Goal: Task Accomplishment & Management: Complete application form

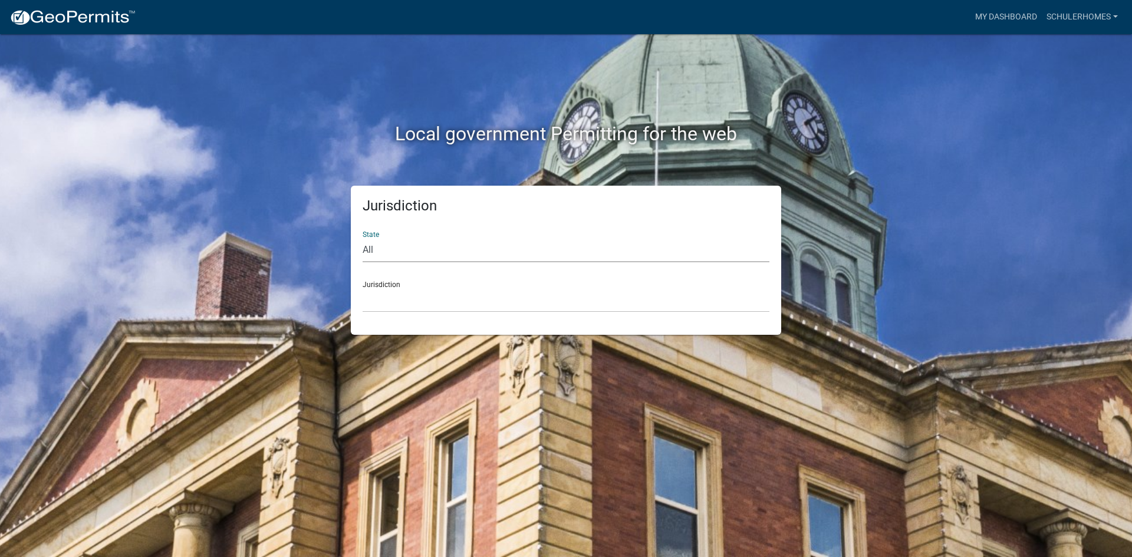
click at [401, 249] on select "All [US_STATE] [US_STATE] [US_STATE] [US_STATE] [US_STATE] [US_STATE] [US_STATE…" at bounding box center [565, 250] width 407 height 24
select select "[US_STATE]"
click at [362, 238] on select "All [US_STATE] [US_STATE] [US_STATE] [US_STATE] [US_STATE] [US_STATE] [US_STATE…" at bounding box center [565, 250] width 407 height 24
click at [400, 289] on select "City of [GEOGRAPHIC_DATA], [US_STATE] City of [GEOGRAPHIC_DATA], [US_STATE] Cit…" at bounding box center [565, 300] width 407 height 24
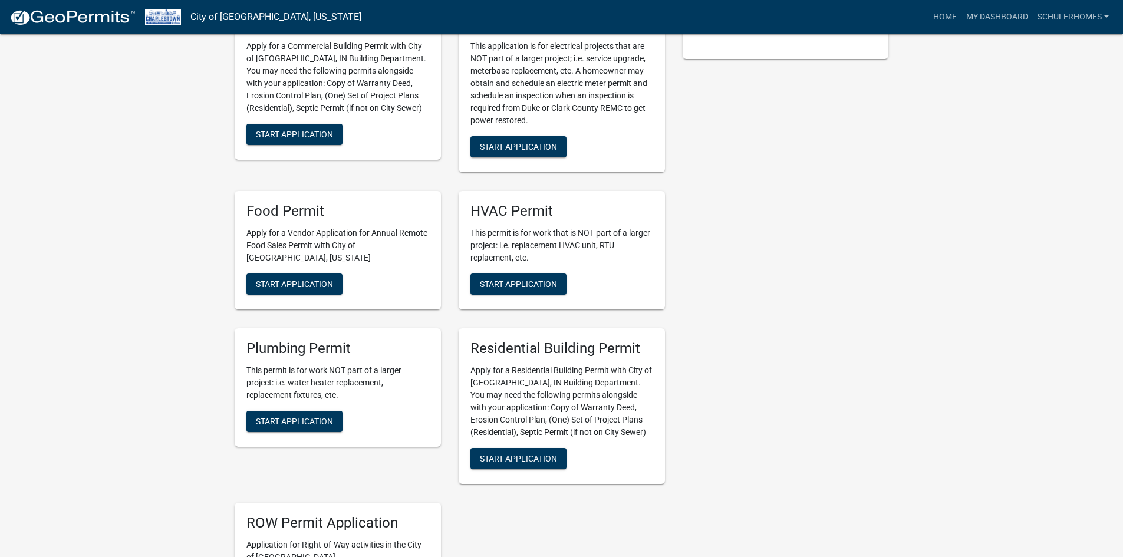
scroll to position [354, 0]
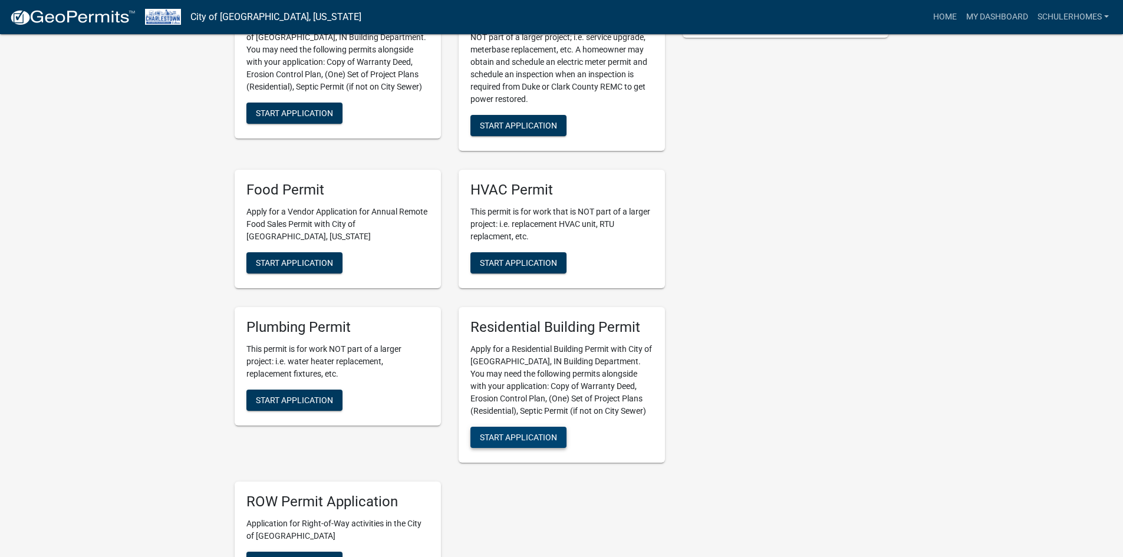
click at [513, 441] on span "Start Application" at bounding box center [518, 436] width 77 height 9
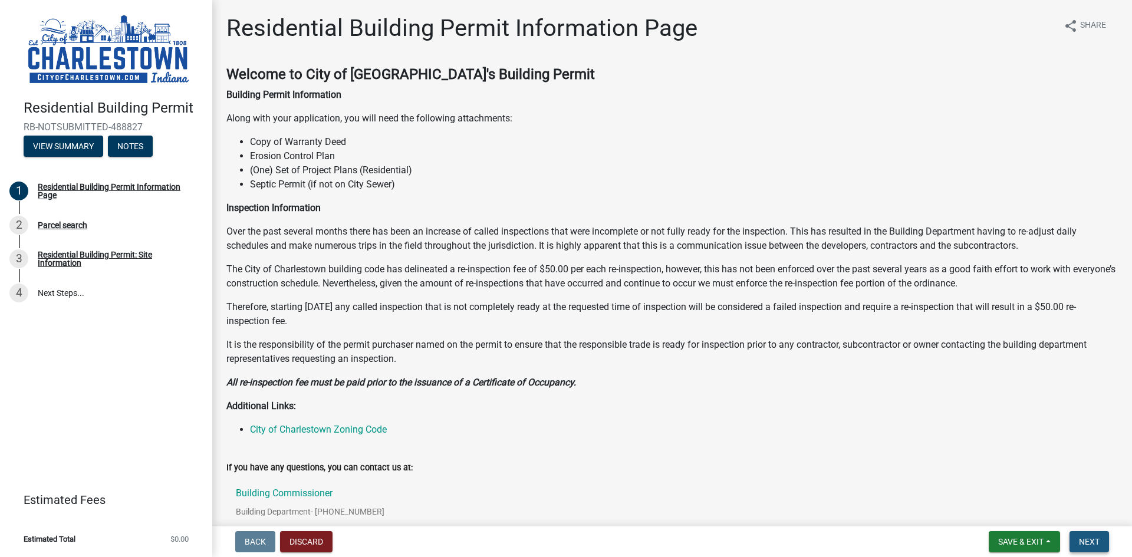
click at [1087, 543] on span "Next" at bounding box center [1089, 541] width 21 height 9
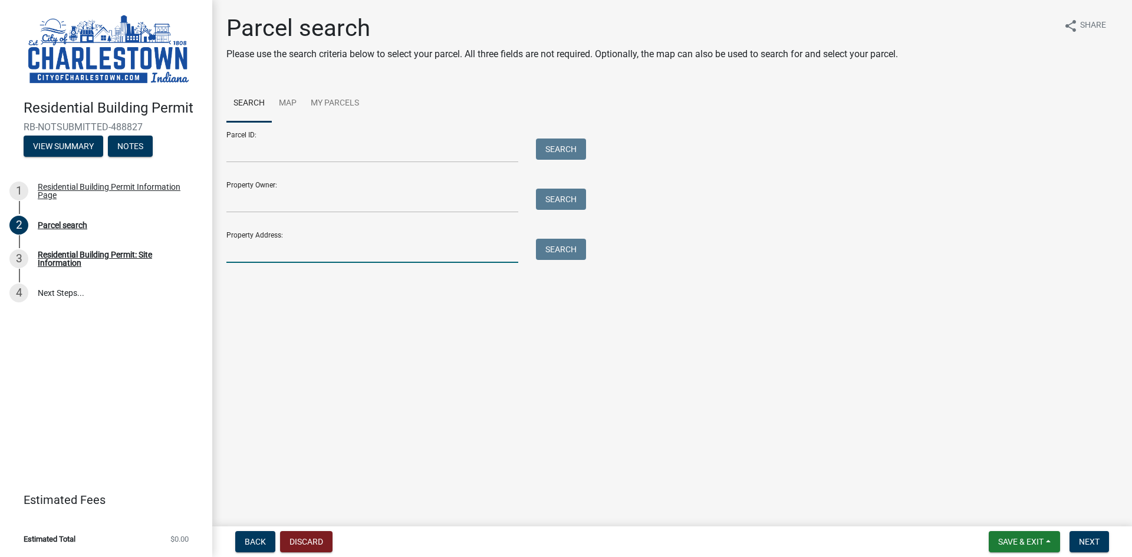
drag, startPoint x: 279, startPoint y: 253, endPoint x: 750, endPoint y: 292, distance: 471.9
click at [279, 253] on input "Property Address:" at bounding box center [372, 251] width 292 height 24
type input "[STREET_ADDRESS]"
drag, startPoint x: 338, startPoint y: 255, endPoint x: 63, endPoint y: 236, distance: 275.3
click at [63, 236] on div "Residential Building Permit RB-NOTSUBMITTED-488827 View Summary Notes 1 Residen…" at bounding box center [566, 278] width 1132 height 557
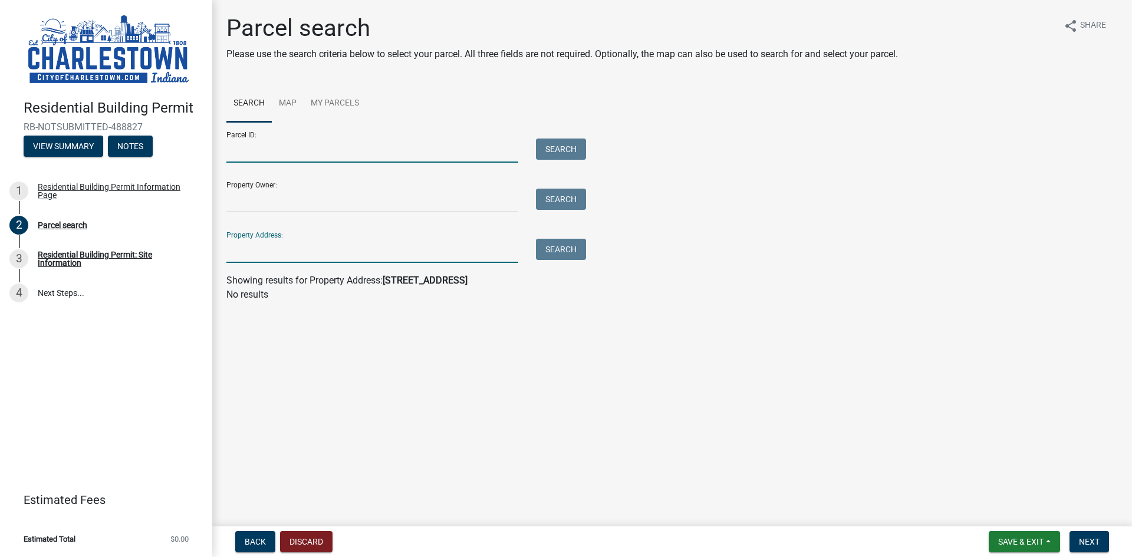
click at [268, 153] on input "Parcel ID:" at bounding box center [372, 150] width 292 height 24
type input "10-18-13-500-693.000-004"
click at [575, 147] on button "Search" at bounding box center [561, 148] width 50 height 21
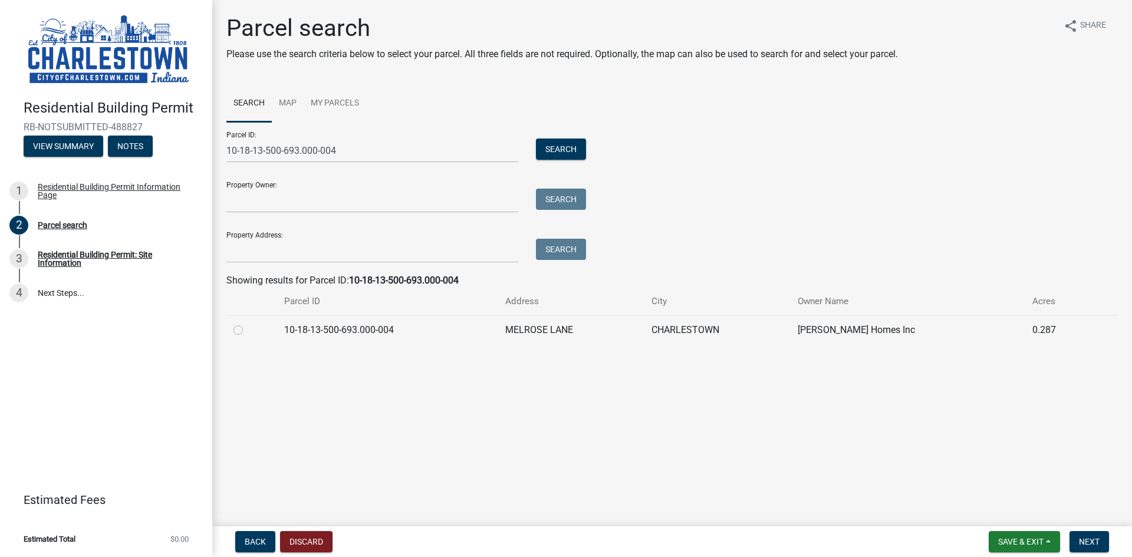
click at [248, 323] on label at bounding box center [248, 323] width 0 height 0
click at [248, 329] on input "radio" at bounding box center [252, 327] width 8 height 8
radio input "true"
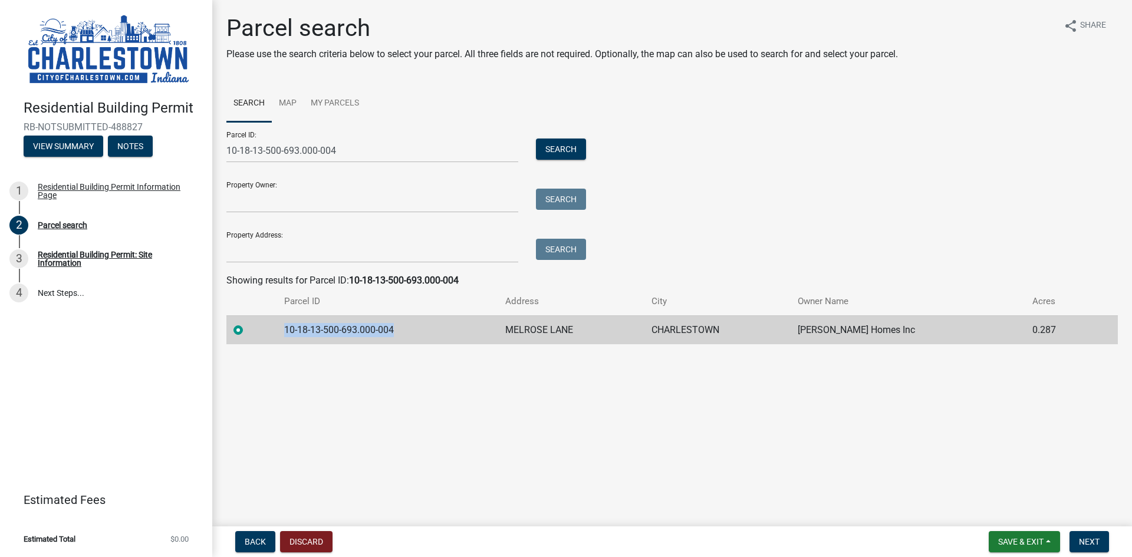
drag, startPoint x: 288, startPoint y: 328, endPoint x: 407, endPoint y: 329, distance: 118.5
click at [407, 329] on td "10-18-13-500-693.000-004" at bounding box center [387, 329] width 221 height 29
copy td "10-18-13-500-693.000-004"
click at [1084, 540] on span "Next" at bounding box center [1089, 541] width 21 height 9
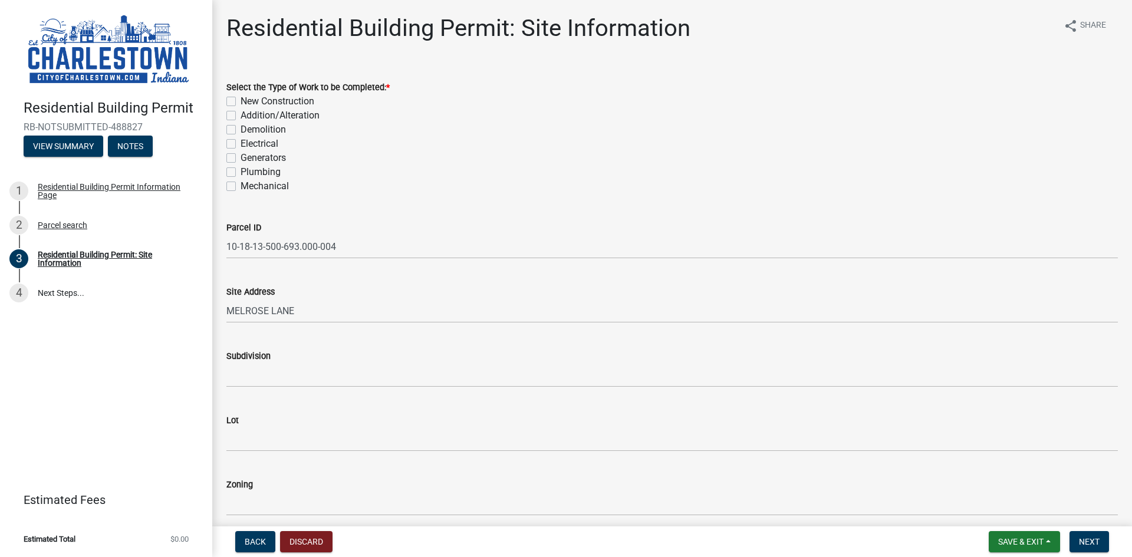
click at [240, 99] on label "New Construction" at bounding box center [277, 101] width 74 height 14
click at [240, 99] on input "New Construction" at bounding box center [244, 98] width 8 height 8
checkbox input "true"
checkbox input "false"
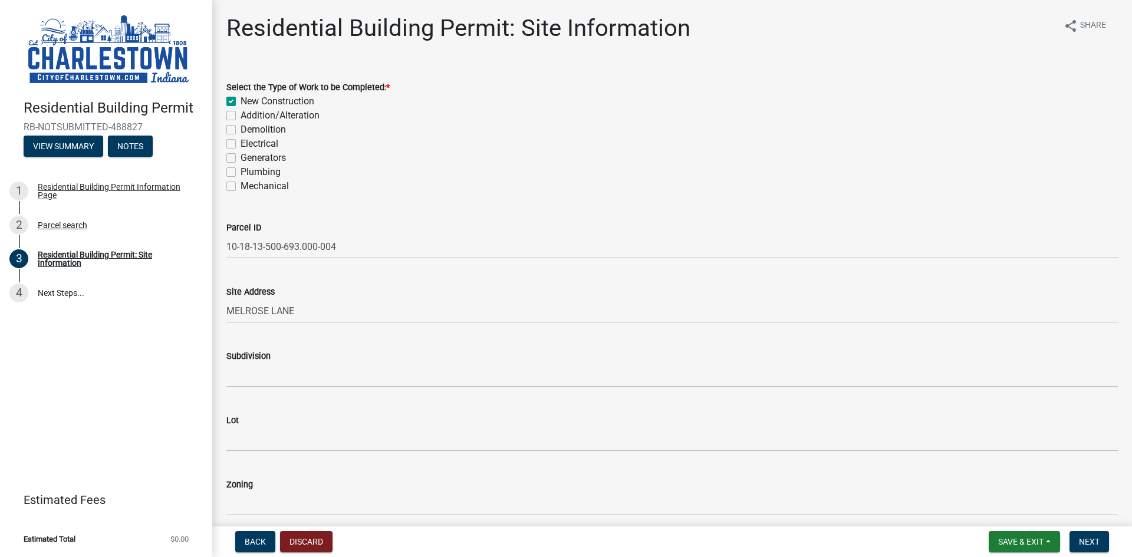
checkbox input "false"
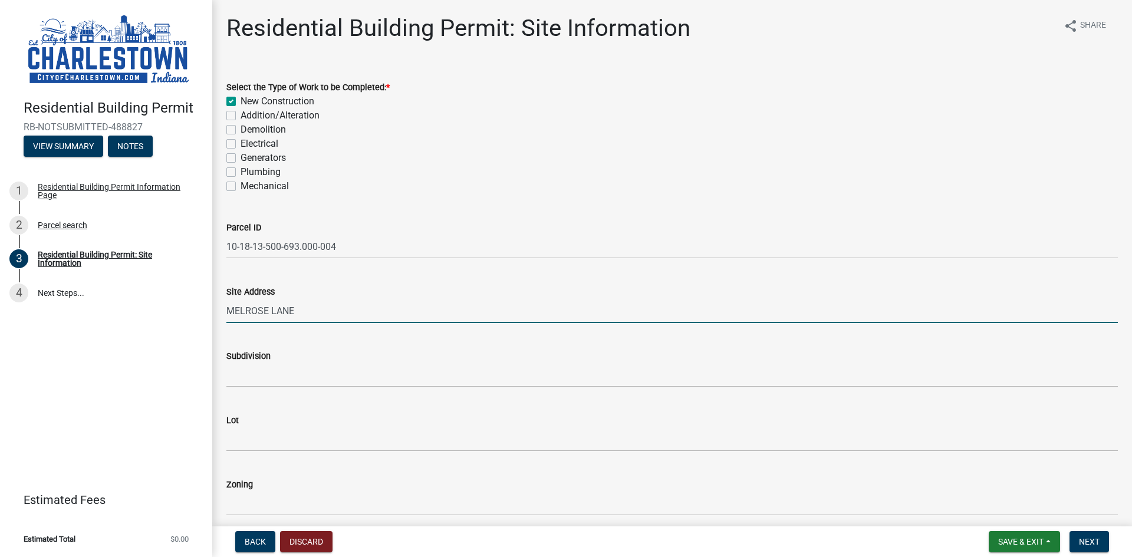
click at [333, 312] on input "MELROSE LANE" at bounding box center [671, 311] width 891 height 24
drag, startPoint x: 338, startPoint y: 312, endPoint x: -130, endPoint y: 322, distance: 468.1
click at [0, 322] on html "Internet Explorer does NOT work with GeoPermits. Get a new browser for more sec…" at bounding box center [566, 278] width 1132 height 557
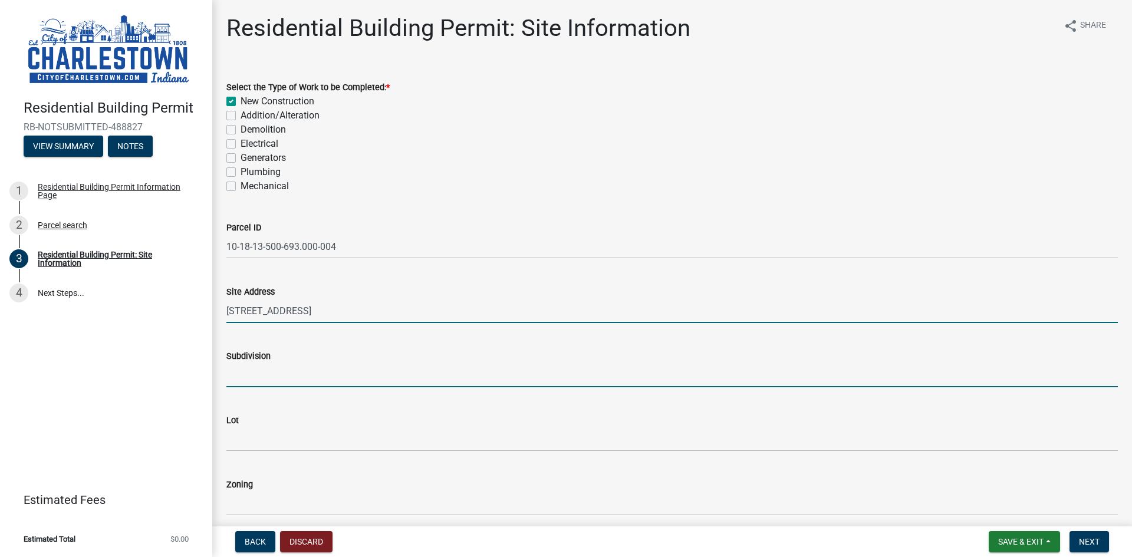
click at [380, 315] on input "[STREET_ADDRESS]" at bounding box center [671, 311] width 891 height 24
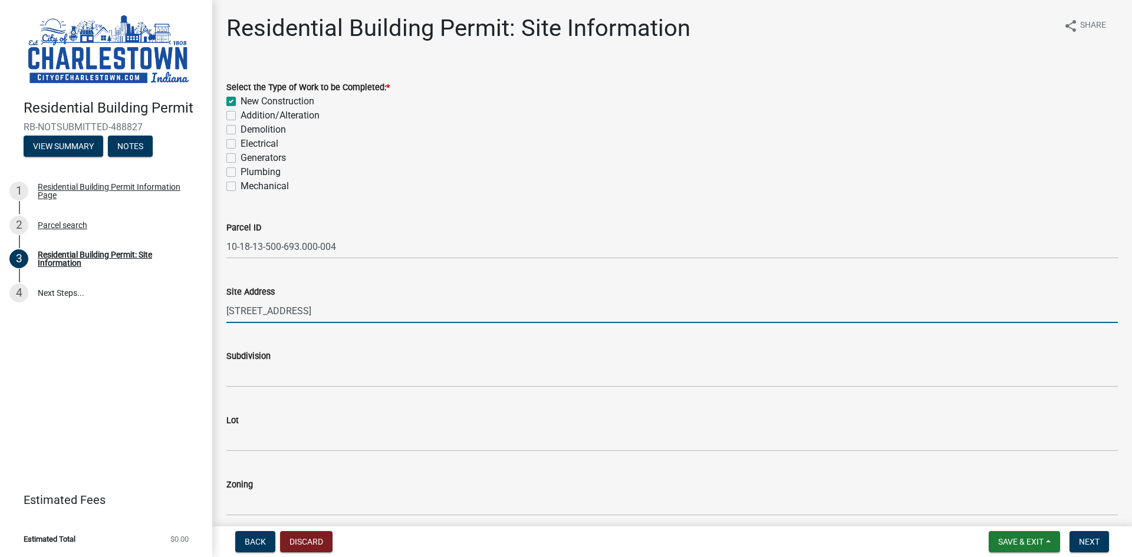
type input "[STREET_ADDRESS]"
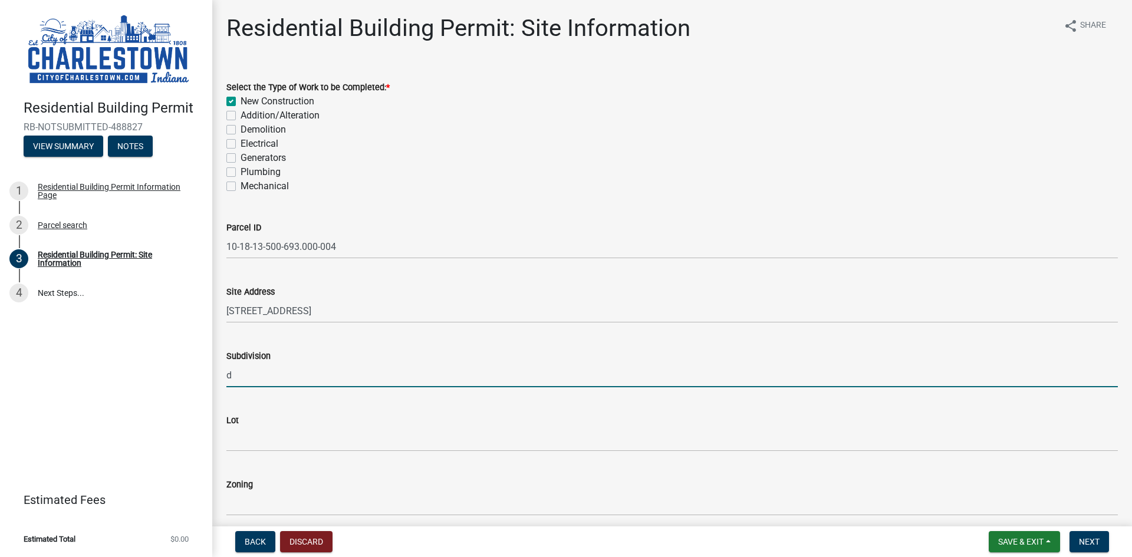
type input "DANBURY OAKS"
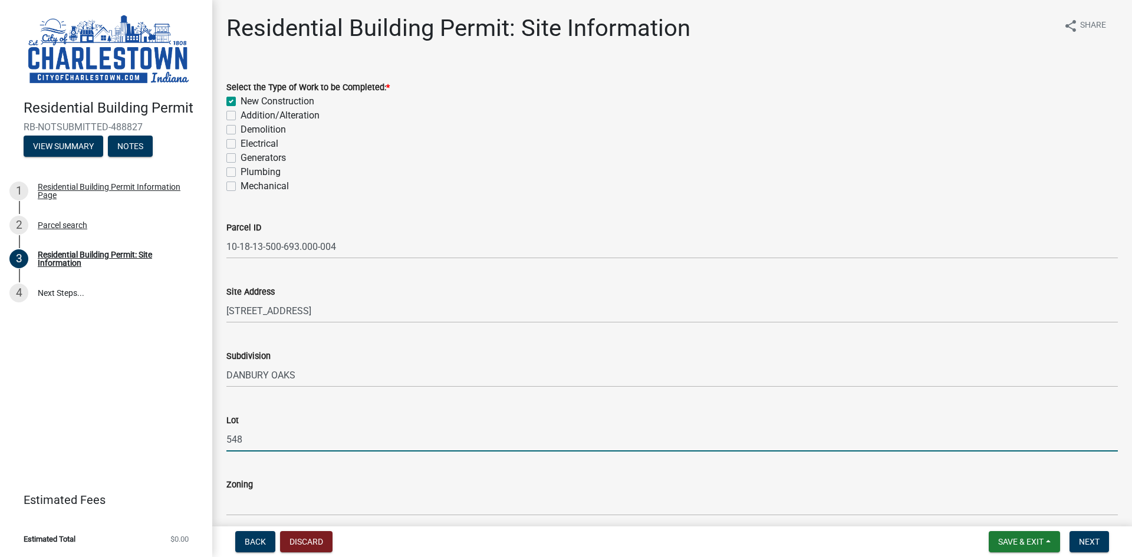
type input "548"
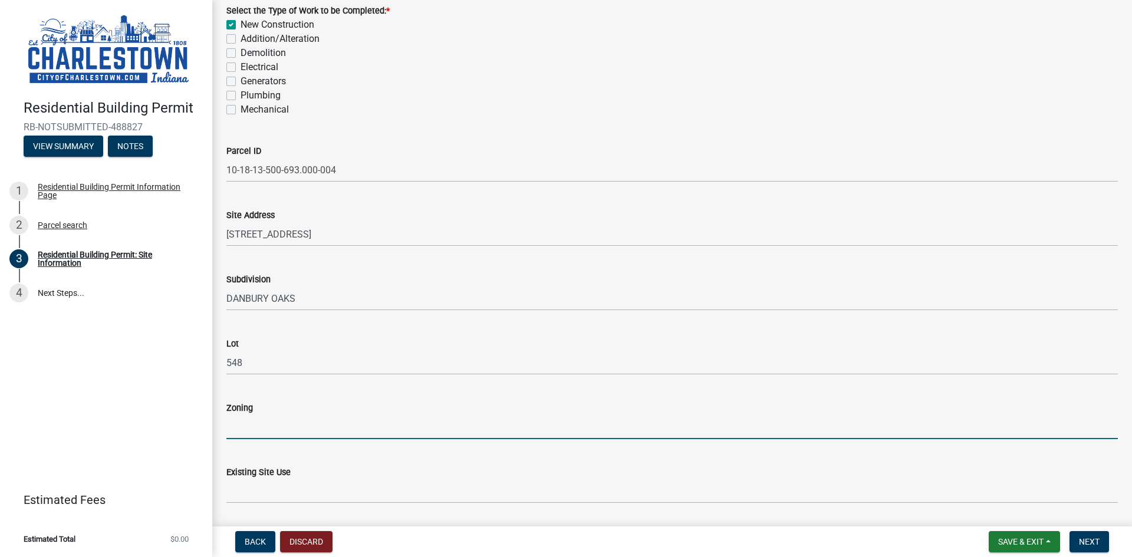
scroll to position [354, 0]
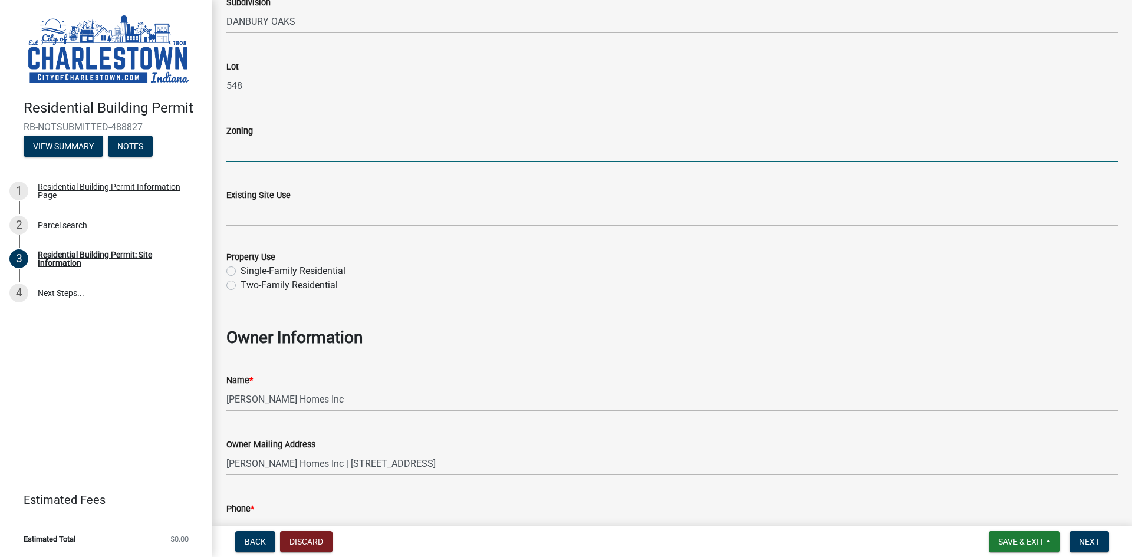
click at [240, 268] on label "Single-Family Residential" at bounding box center [292, 271] width 105 height 14
click at [240, 268] on input "Single-Family Residential" at bounding box center [244, 268] width 8 height 8
radio input "true"
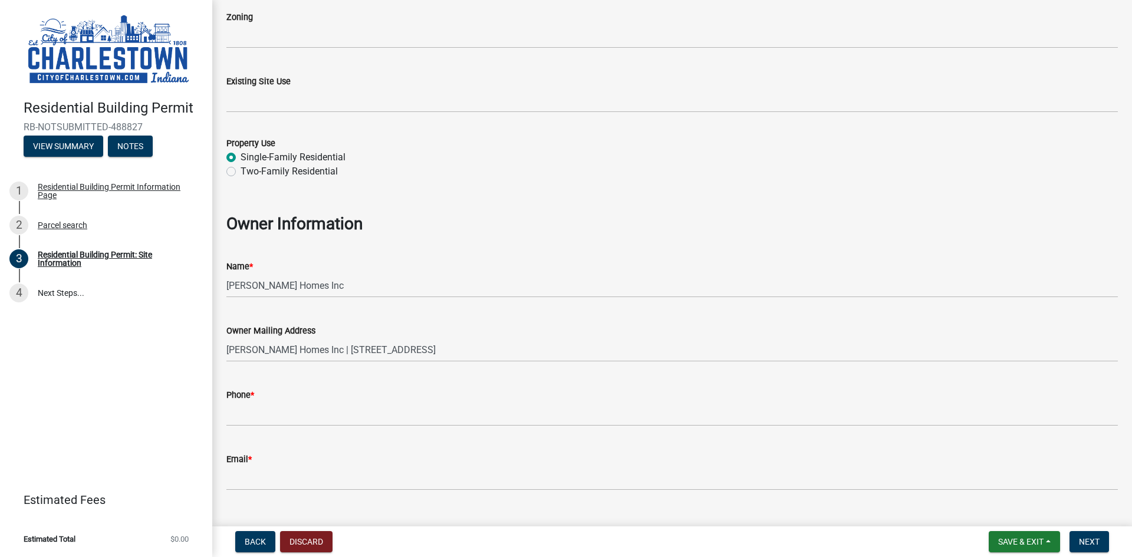
scroll to position [492, 0]
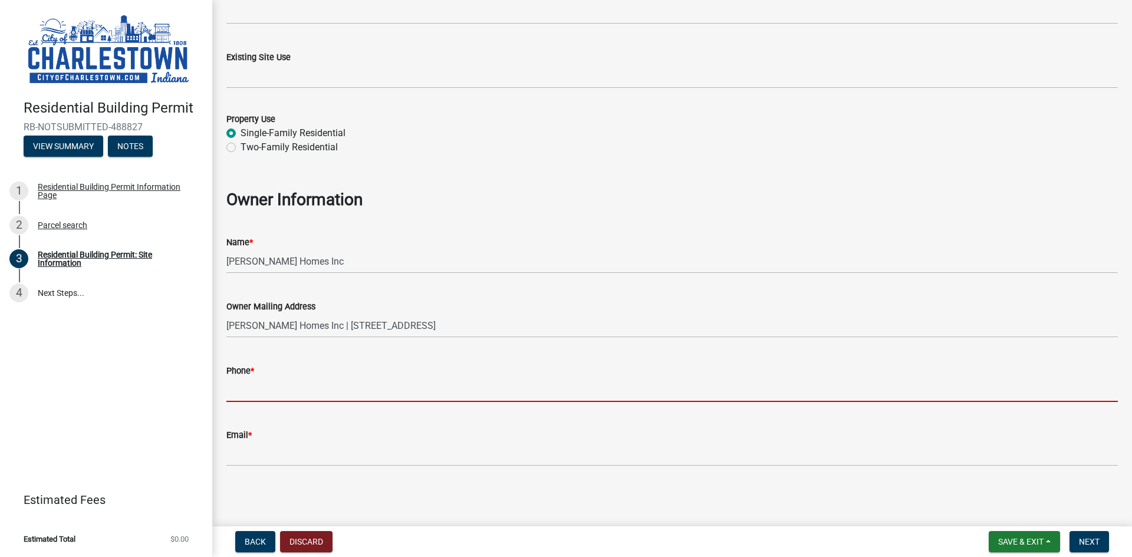
click at [301, 391] on input "Phone *" at bounding box center [671, 390] width 891 height 24
type input "8129482428"
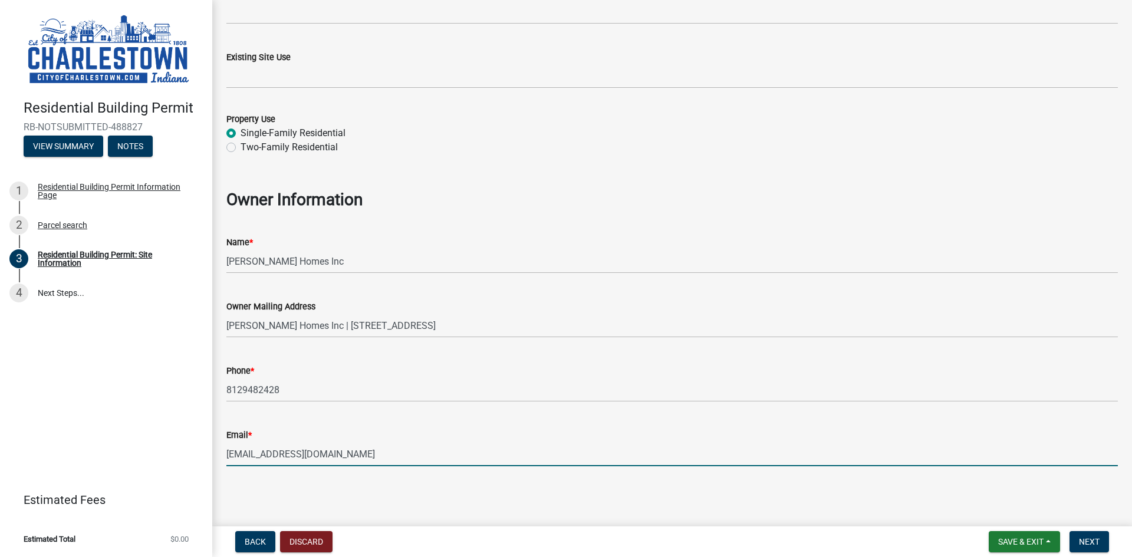
drag, startPoint x: 246, startPoint y: 454, endPoint x: 102, endPoint y: 443, distance: 144.2
click at [104, 445] on div "Residential Building Permit RB-NOTSUBMITTED-488827 View Summary Notes 1 Residen…" at bounding box center [566, 278] width 1132 height 557
type input "[EMAIL_ADDRESS][DOMAIN_NAME]"
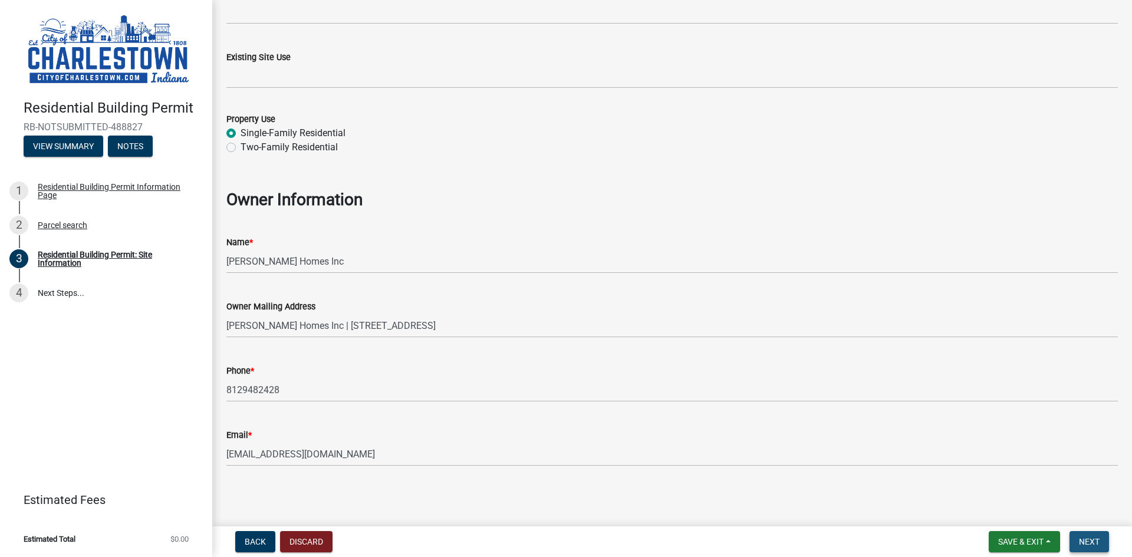
click at [1089, 535] on button "Next" at bounding box center [1088, 541] width 39 height 21
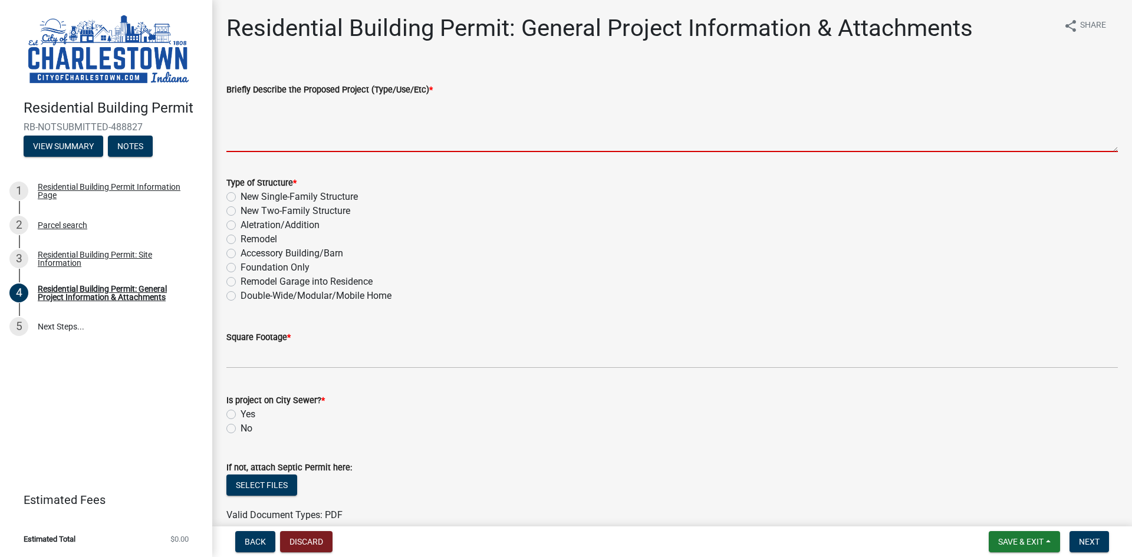
click at [378, 144] on textarea "Briefly Describe the Proposed Project (Type/Use/Etc) *" at bounding box center [671, 124] width 891 height 55
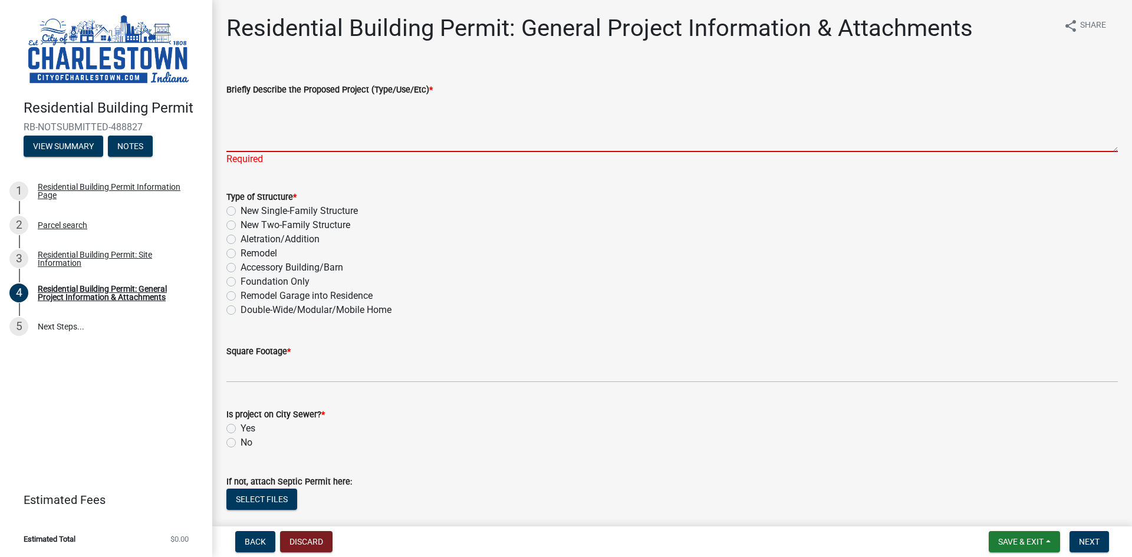
click at [312, 143] on textarea "Briefly Describe the Proposed Project (Type/Use/Etc) *" at bounding box center [671, 124] width 891 height 55
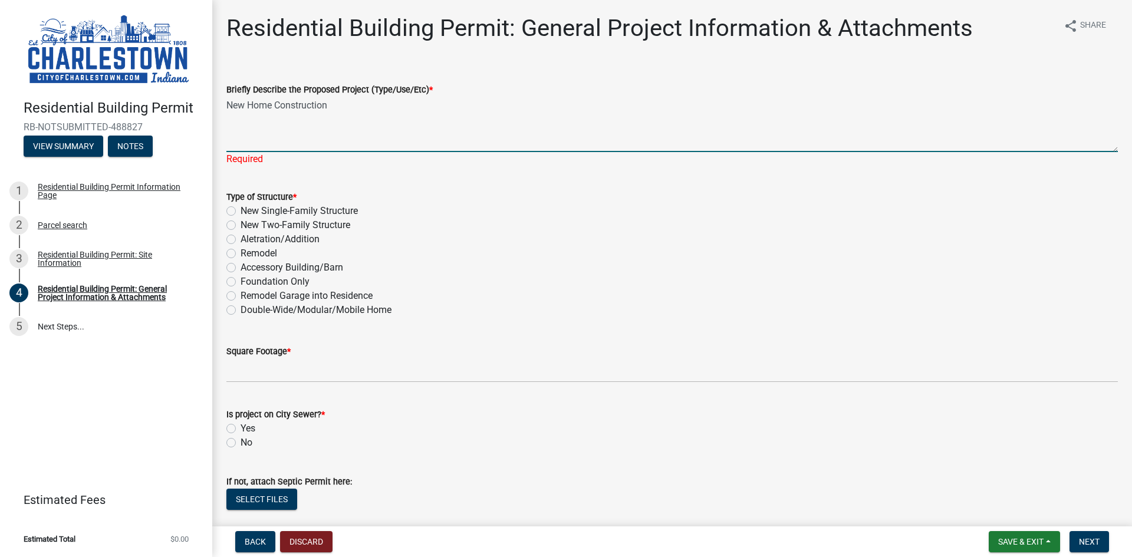
type textarea "New Home Construction"
click at [235, 208] on div "Type of Structure * New Single-Family Structure New Two-Family Structure Aletra…" at bounding box center [671, 253] width 891 height 127
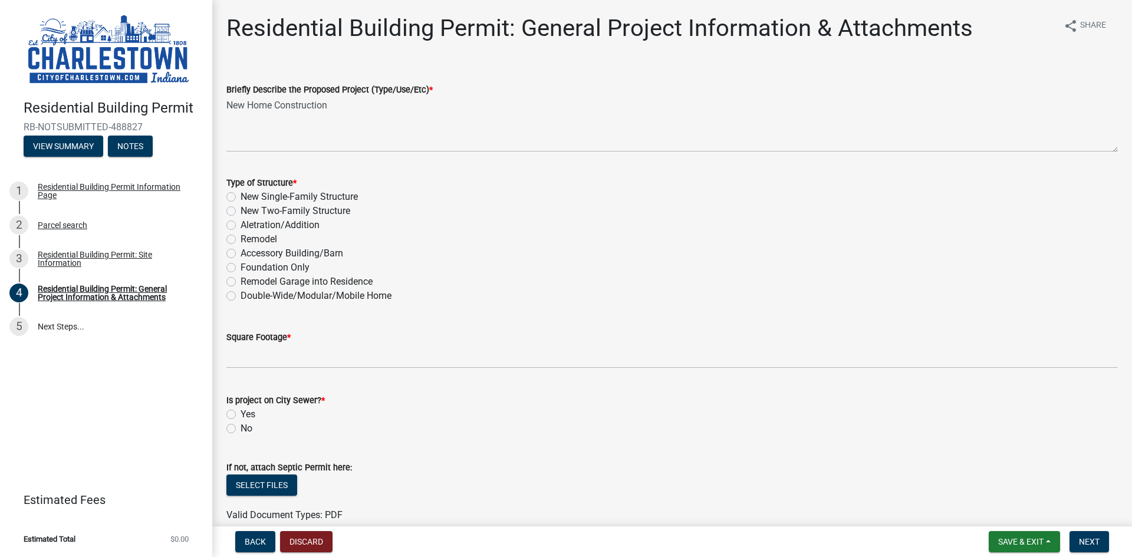
click at [240, 196] on label "New Single-Family Structure" at bounding box center [298, 197] width 117 height 14
click at [240, 196] on input "New Single-Family Structure" at bounding box center [244, 194] width 8 height 8
radio input "true"
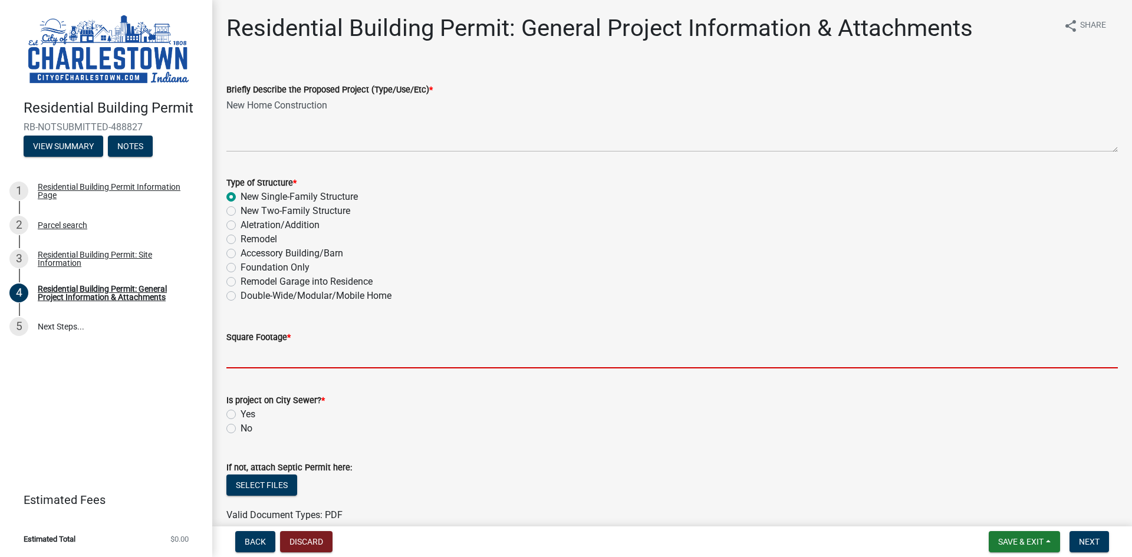
click at [278, 355] on input "text" at bounding box center [671, 356] width 891 height 24
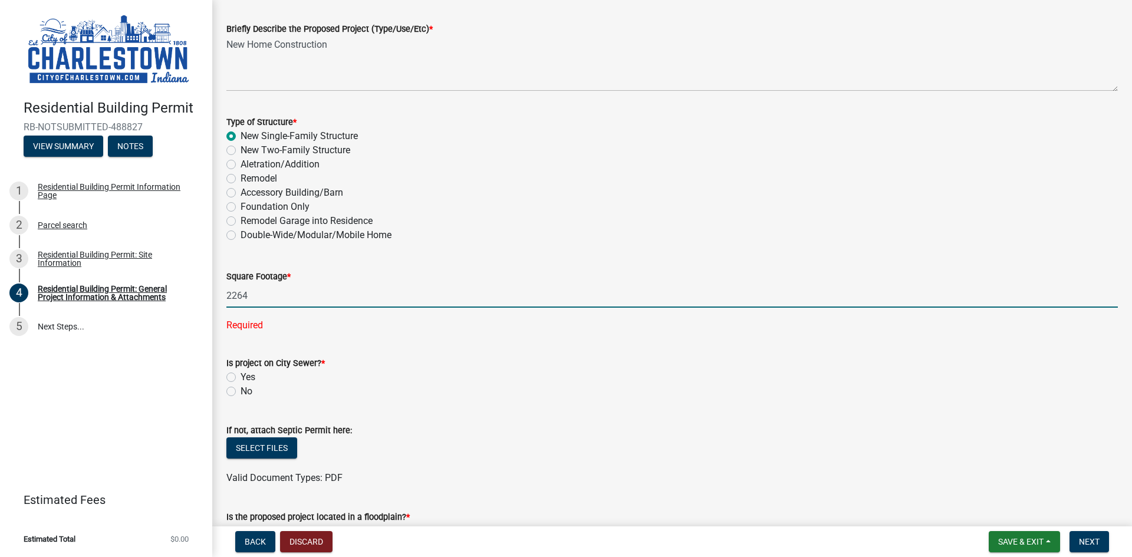
scroll to position [177, 0]
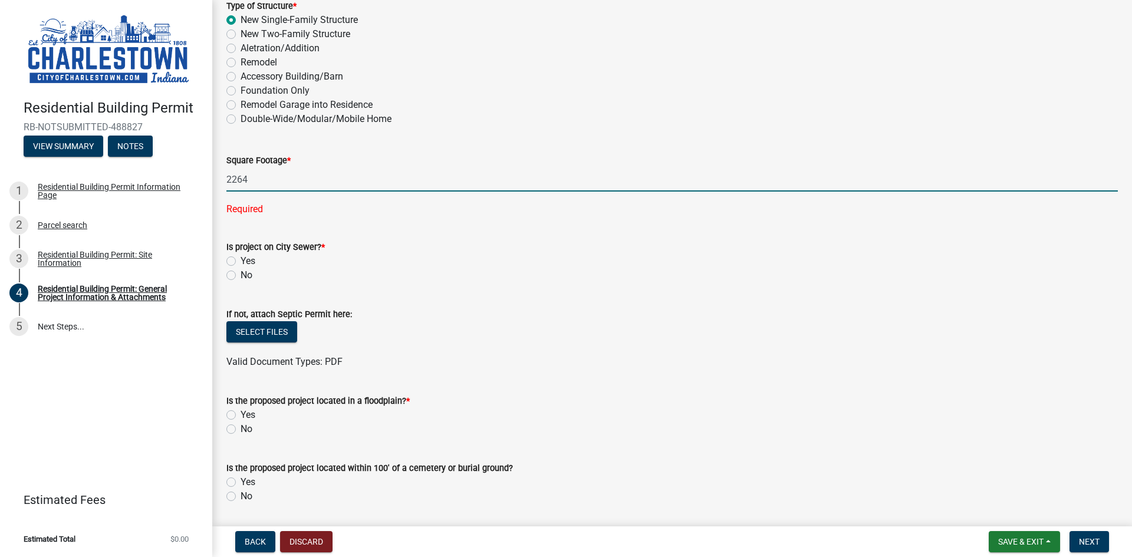
type input "2264"
click at [229, 259] on wm-data-entity-input "Is project on City Sewer? * Yes No" at bounding box center [671, 259] width 891 height 67
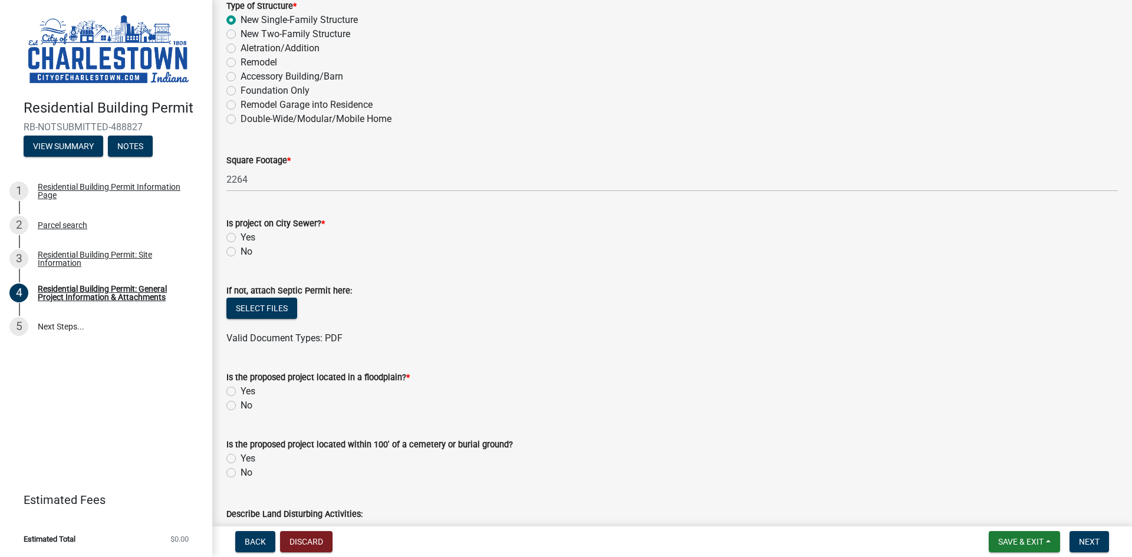
click at [240, 239] on label "Yes" at bounding box center [247, 237] width 15 height 14
click at [240, 238] on input "Yes" at bounding box center [244, 234] width 8 height 8
radio input "true"
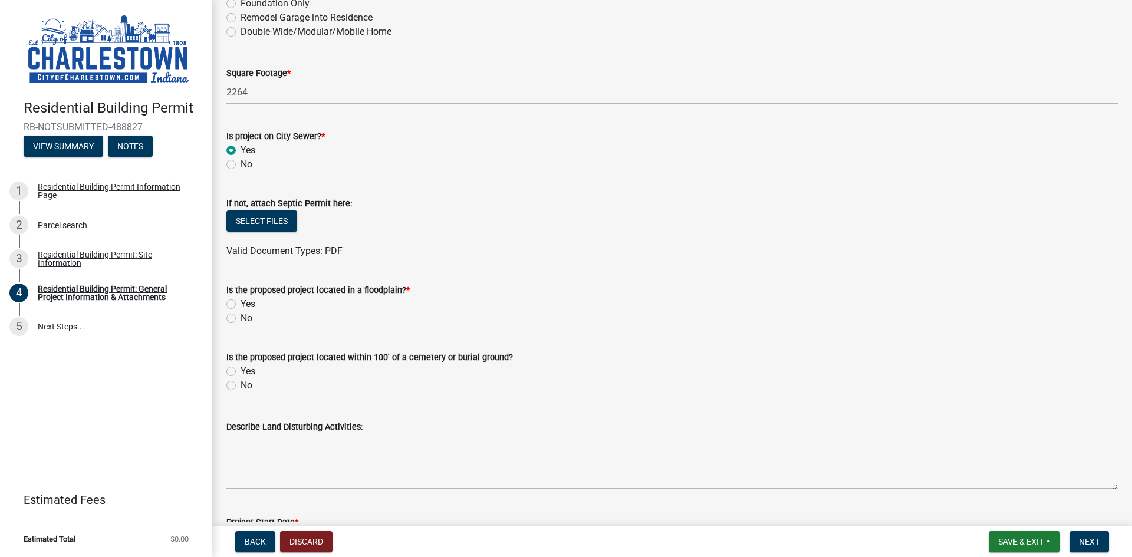
scroll to position [295, 0]
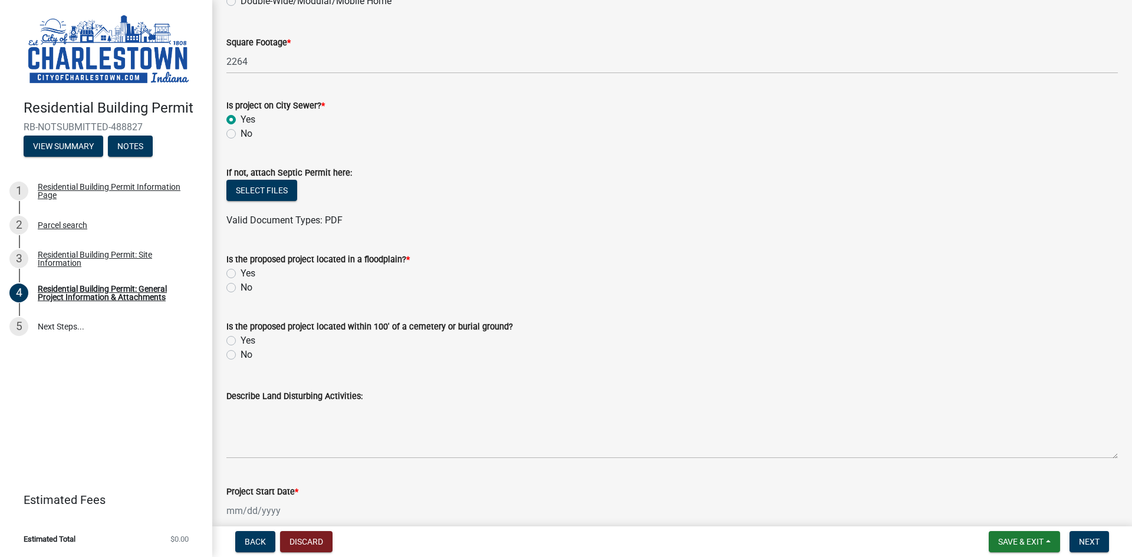
click at [240, 290] on label "No" at bounding box center [246, 288] width 12 height 14
click at [240, 288] on input "No" at bounding box center [244, 285] width 8 height 8
radio input "true"
click at [240, 351] on label "No" at bounding box center [246, 355] width 12 height 14
click at [240, 351] on input "No" at bounding box center [244, 352] width 8 height 8
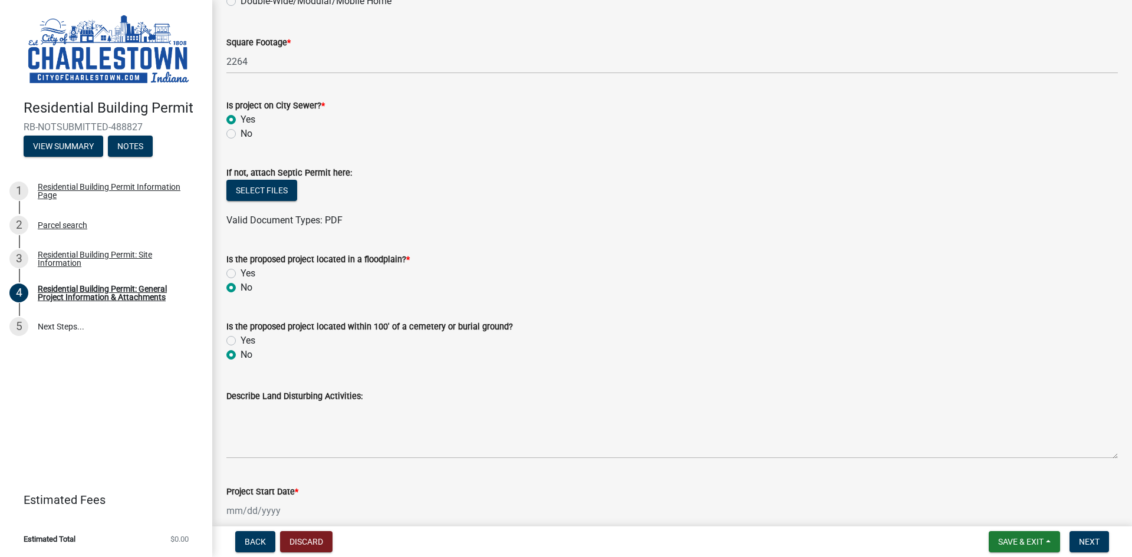
radio input "true"
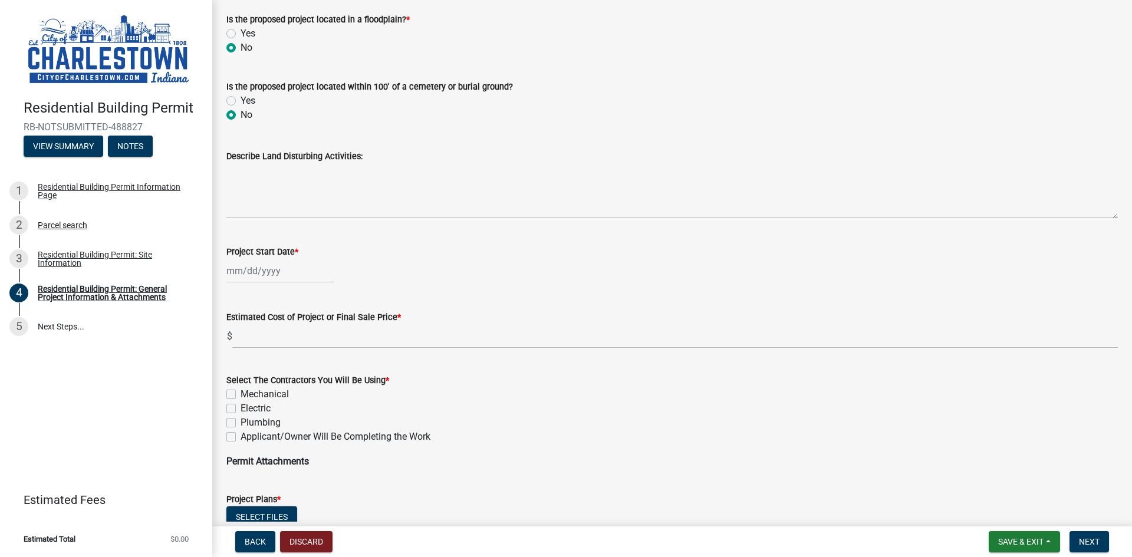
scroll to position [589, 0]
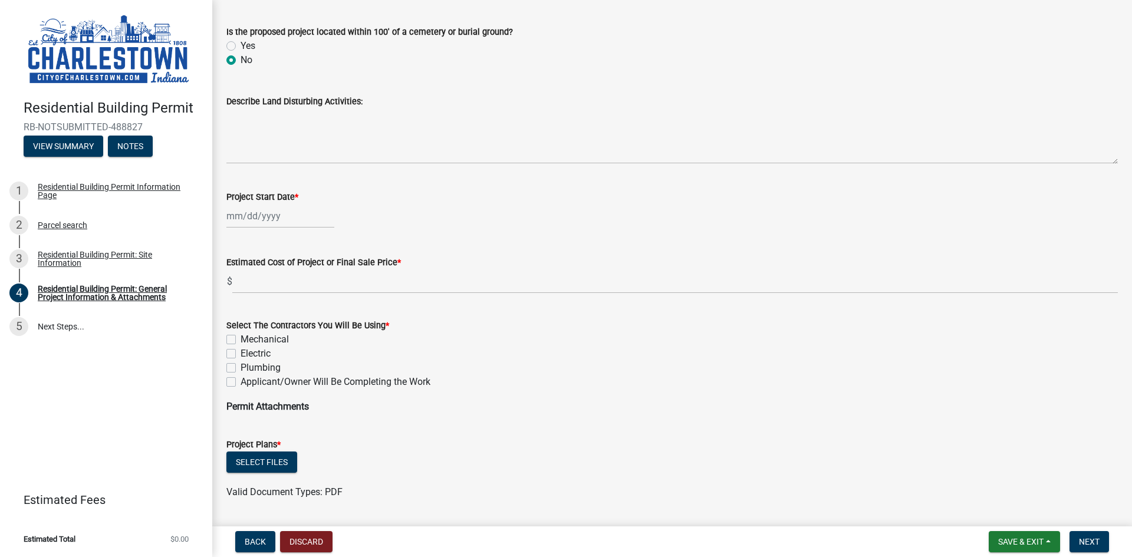
click at [224, 220] on div "Project Start Date *" at bounding box center [671, 200] width 909 height 55
click at [226, 219] on div at bounding box center [280, 216] width 108 height 24
select select "10"
select select "2025"
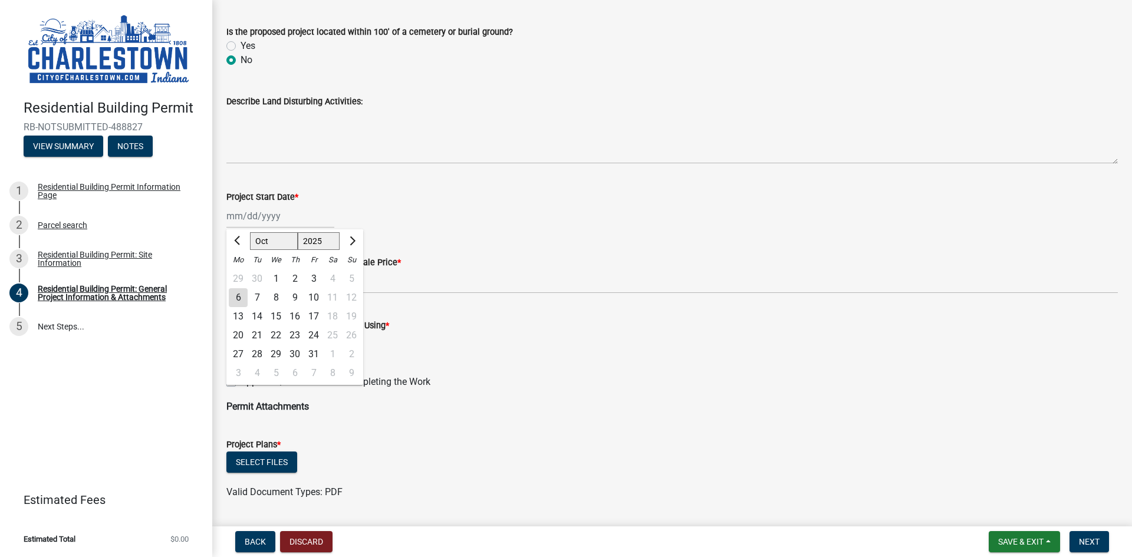
click at [316, 299] on div "10" at bounding box center [313, 297] width 19 height 19
type input "[DATE]"
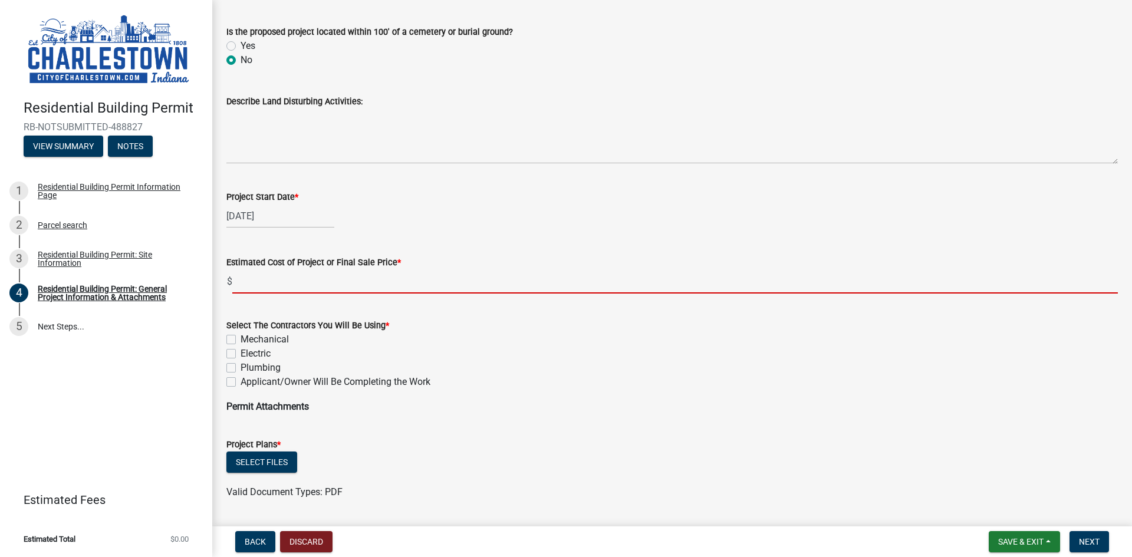
click at [337, 292] on input "text" at bounding box center [674, 281] width 885 height 24
type input "400000"
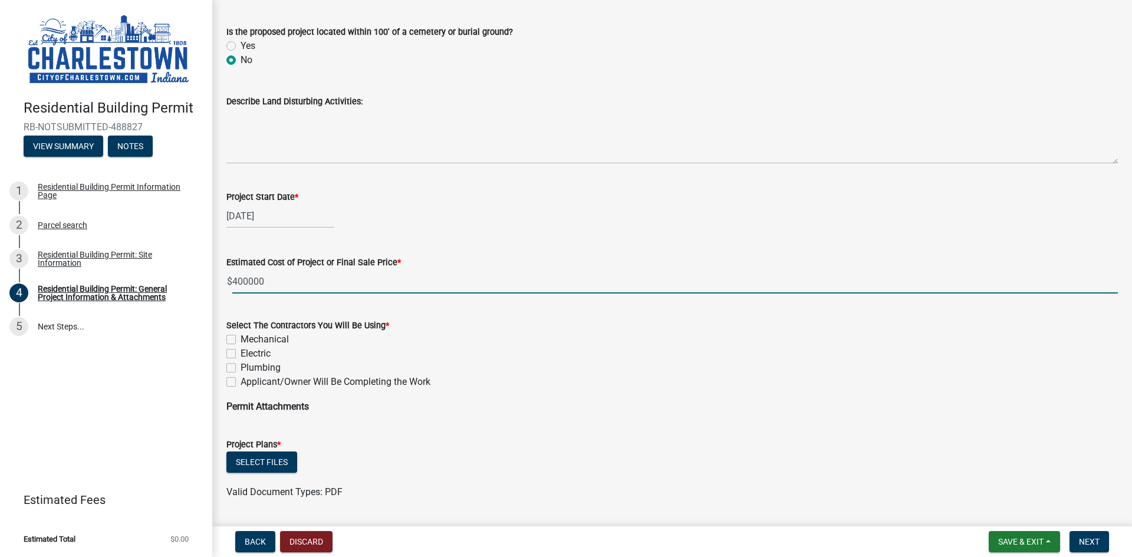
click at [240, 338] on label "Mechanical" at bounding box center [264, 339] width 48 height 14
click at [240, 338] on input "Mechanical" at bounding box center [244, 336] width 8 height 8
checkbox input "true"
checkbox input "false"
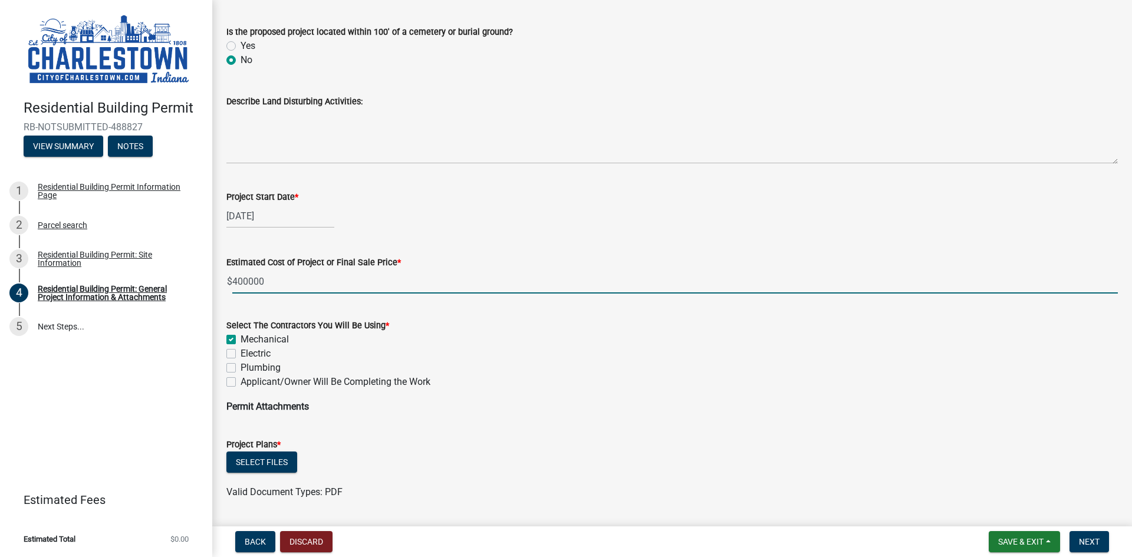
checkbox input "false"
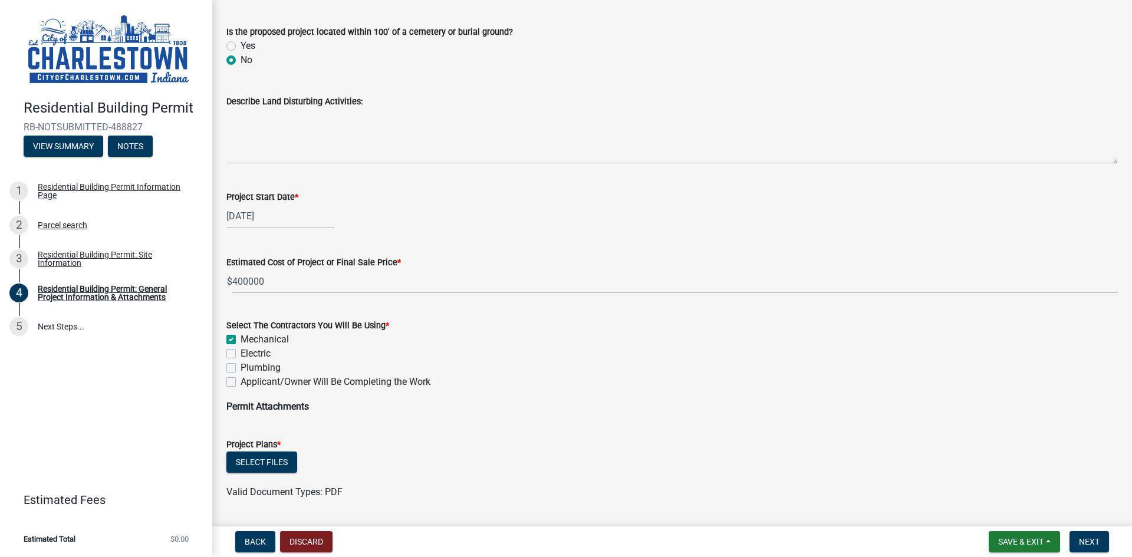
click at [240, 354] on label "Electric" at bounding box center [255, 354] width 30 height 14
click at [240, 354] on input "Electric" at bounding box center [244, 351] width 8 height 8
checkbox input "true"
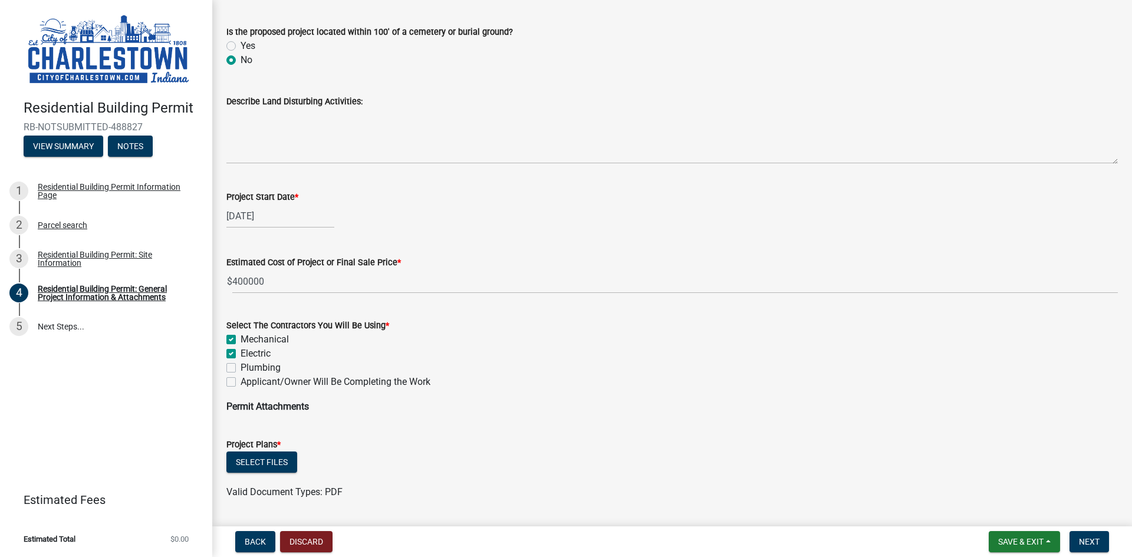
checkbox input "false"
click at [240, 368] on label "Plumbing" at bounding box center [260, 368] width 40 height 14
click at [240, 368] on input "Plumbing" at bounding box center [244, 365] width 8 height 8
checkbox input "true"
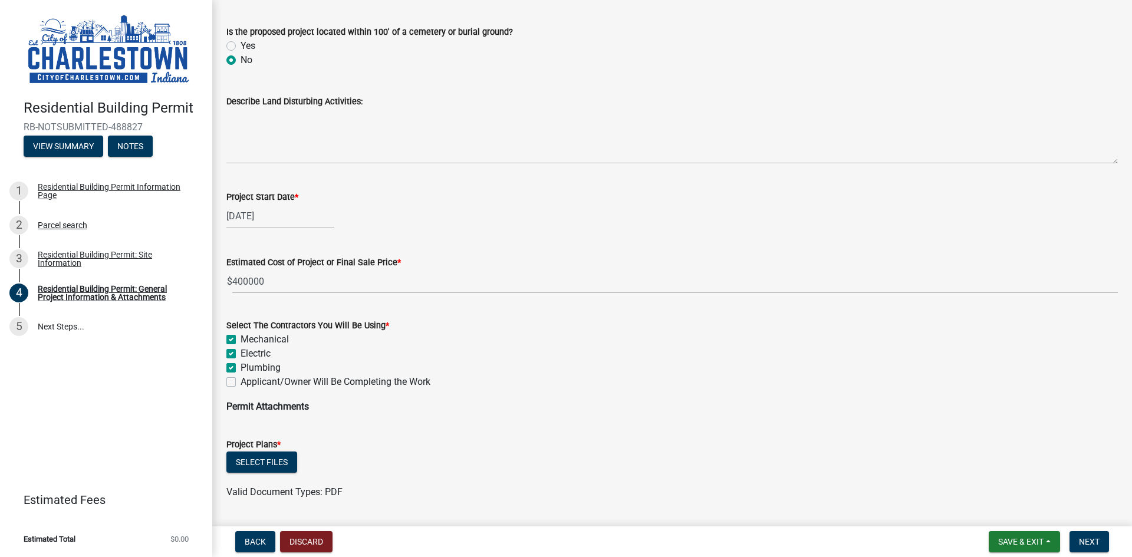
checkbox input "true"
checkbox input "false"
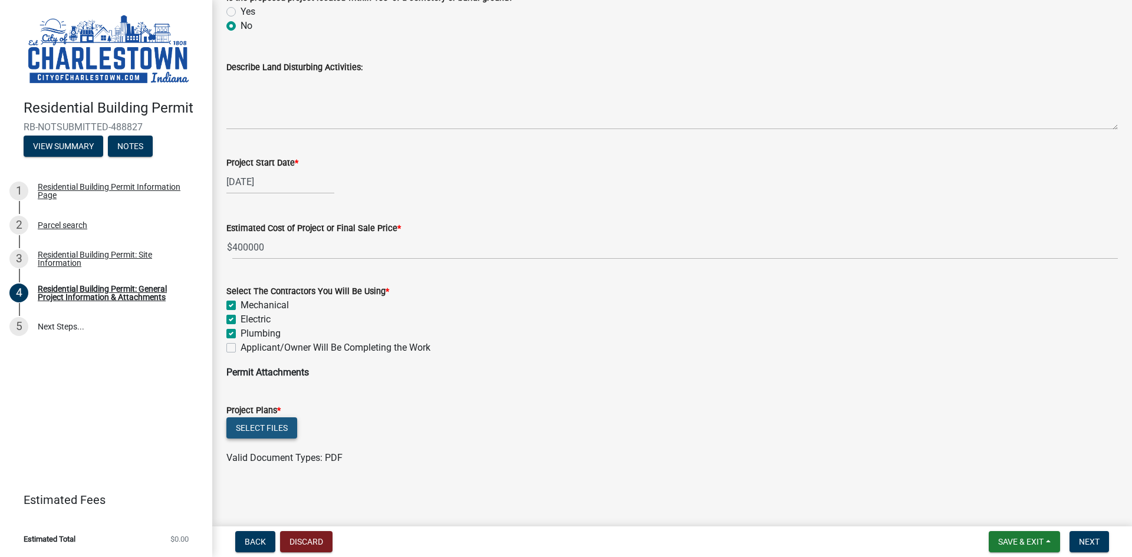
click at [279, 424] on button "Select files" at bounding box center [261, 427] width 71 height 21
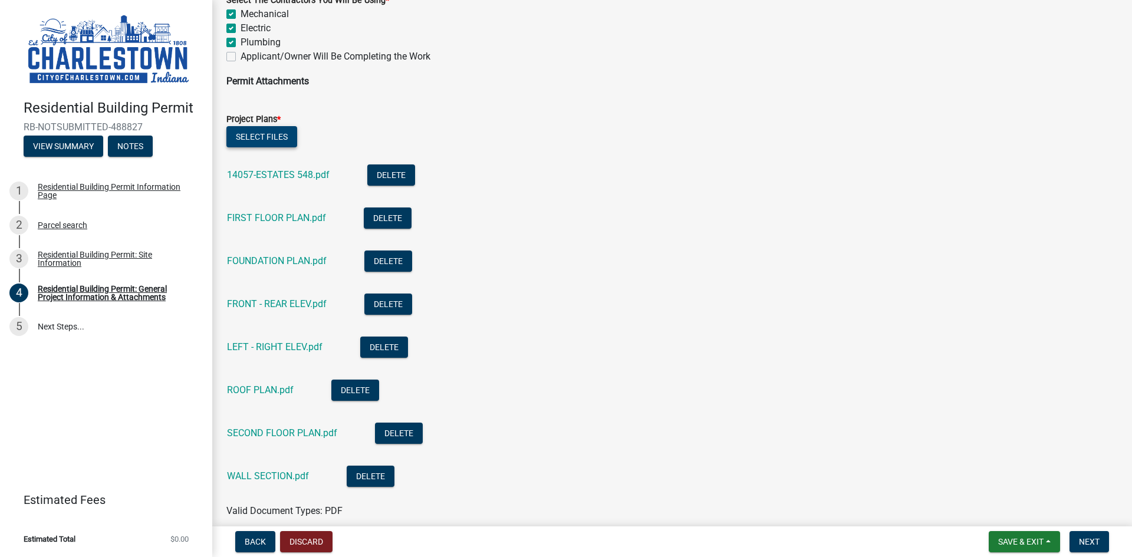
scroll to position [968, 0]
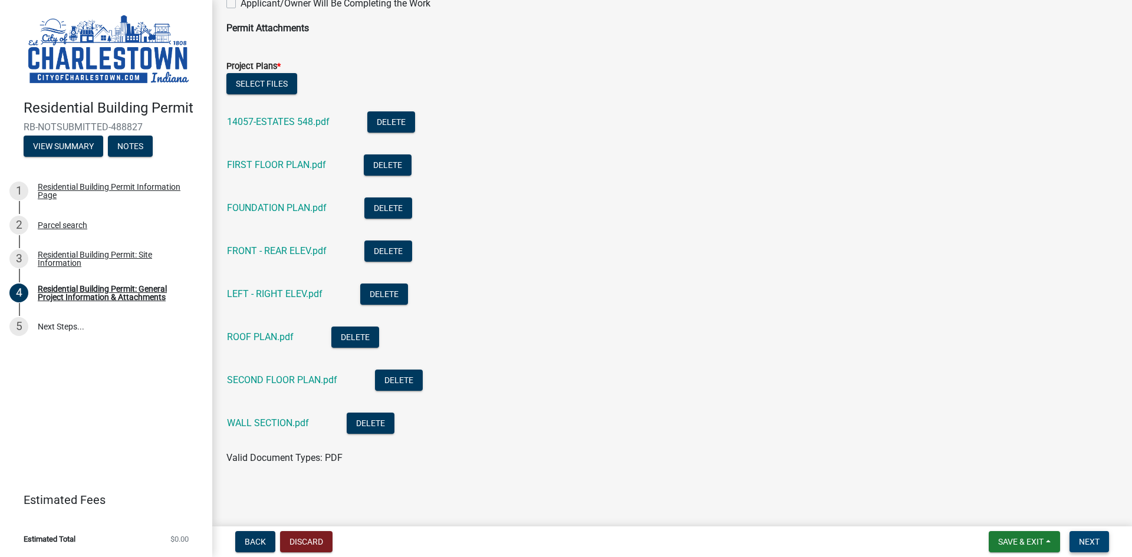
click at [1094, 539] on span "Next" at bounding box center [1089, 541] width 21 height 9
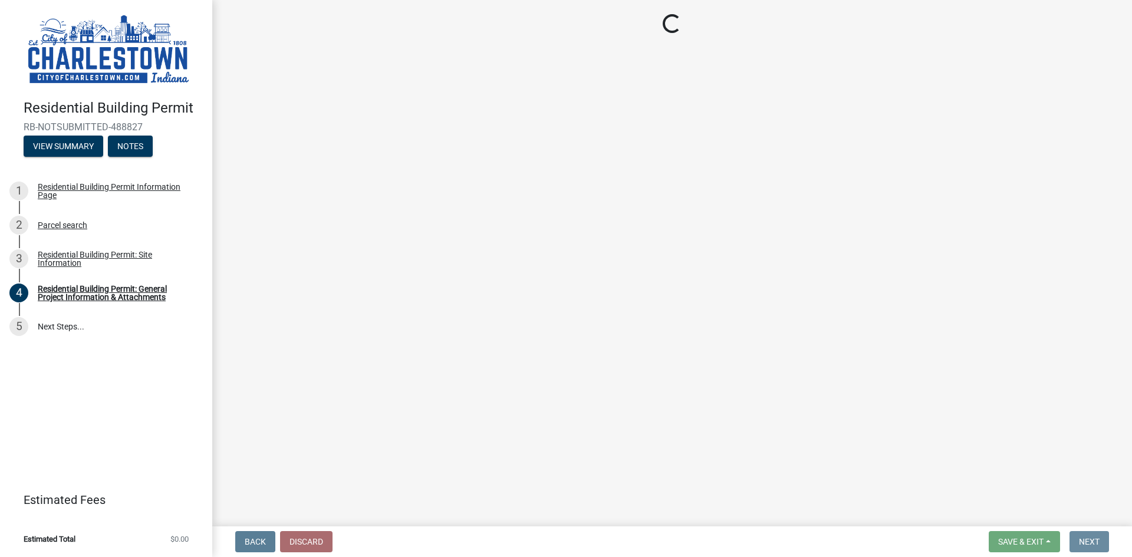
scroll to position [0, 0]
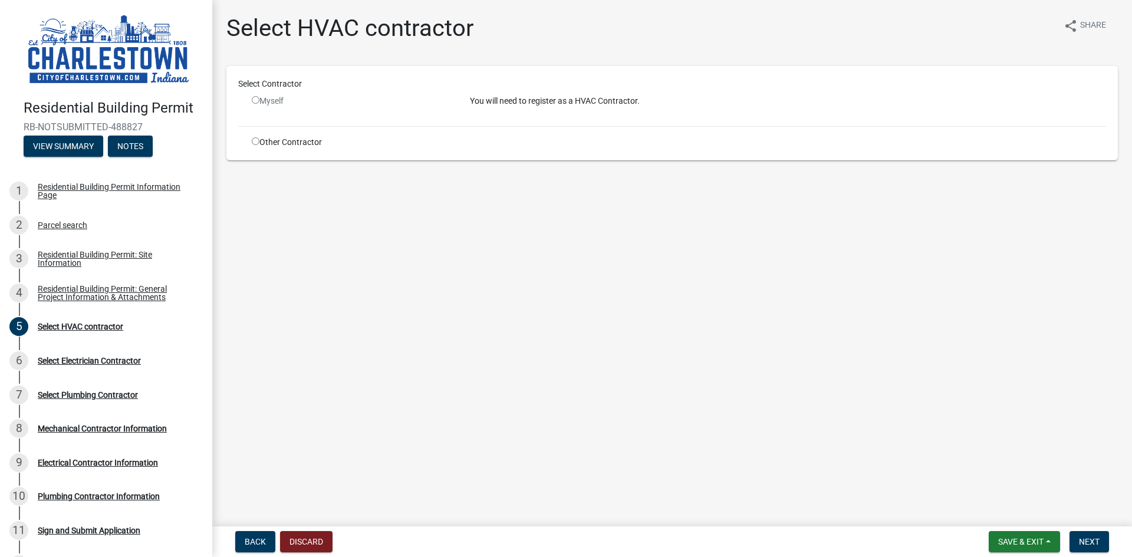
click at [259, 140] on input "radio" at bounding box center [256, 141] width 8 height 8
radio input "true"
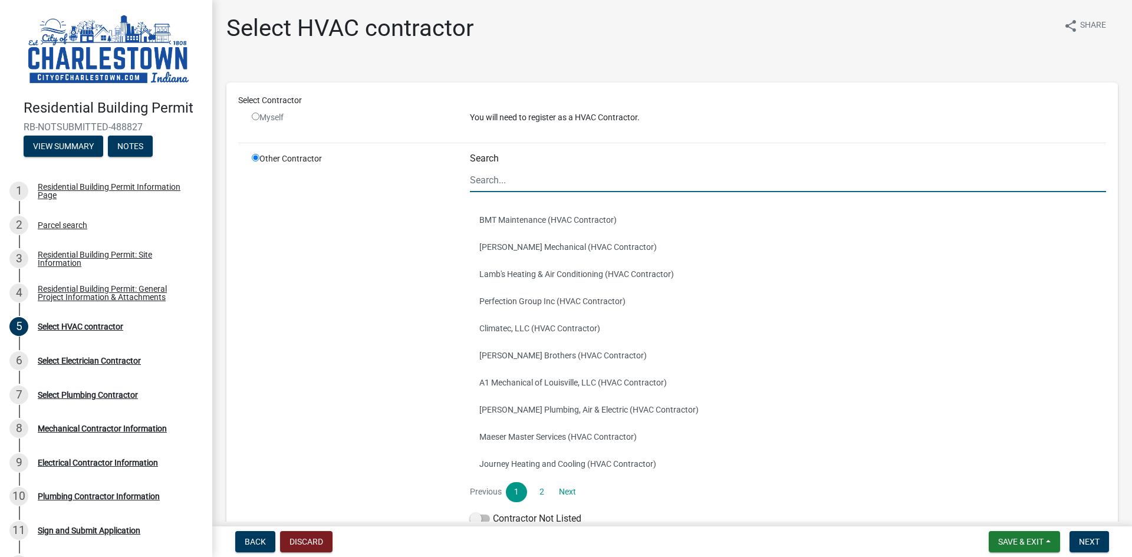
click at [486, 176] on input "Search" at bounding box center [788, 180] width 636 height 24
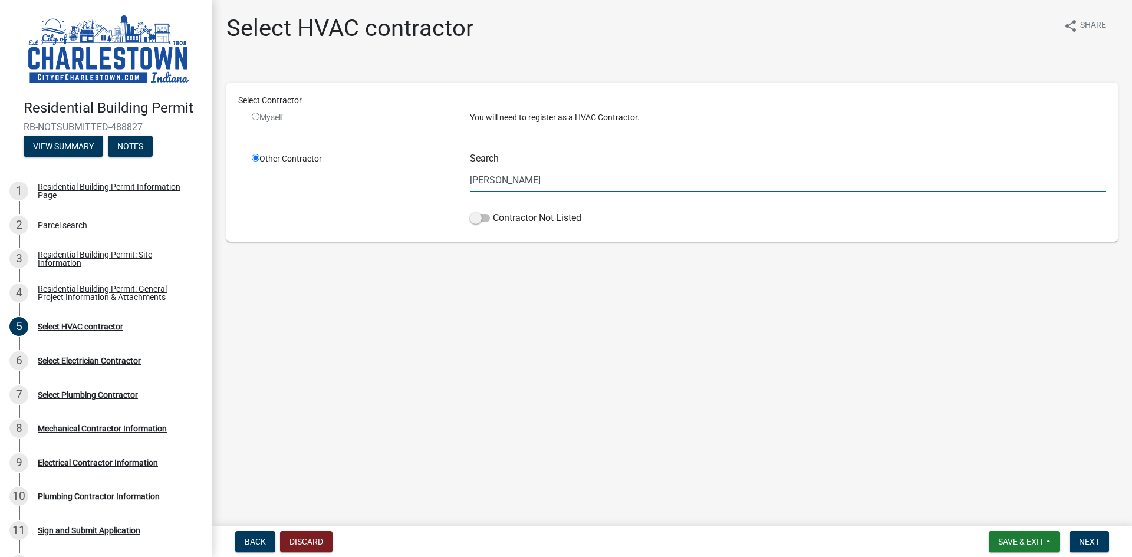
drag, startPoint x: 519, startPoint y: 180, endPoint x: 327, endPoint y: 192, distance: 193.1
click at [327, 192] on div "Other Contractor Search [PERSON_NAME] Contractor Not Listed" at bounding box center [679, 191] width 872 height 77
type input "[PERSON_NAME] HVAC"
click at [473, 217] on span at bounding box center [480, 218] width 20 height 8
click at [493, 211] on input "Contractor Not Listed" at bounding box center [493, 211] width 0 height 0
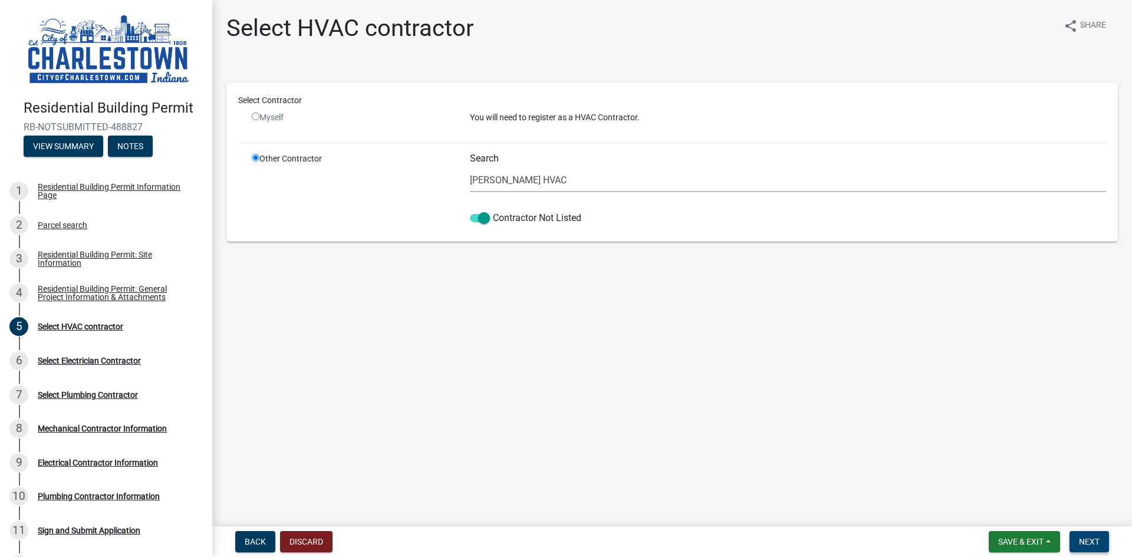
click at [1093, 533] on button "Next" at bounding box center [1088, 541] width 39 height 21
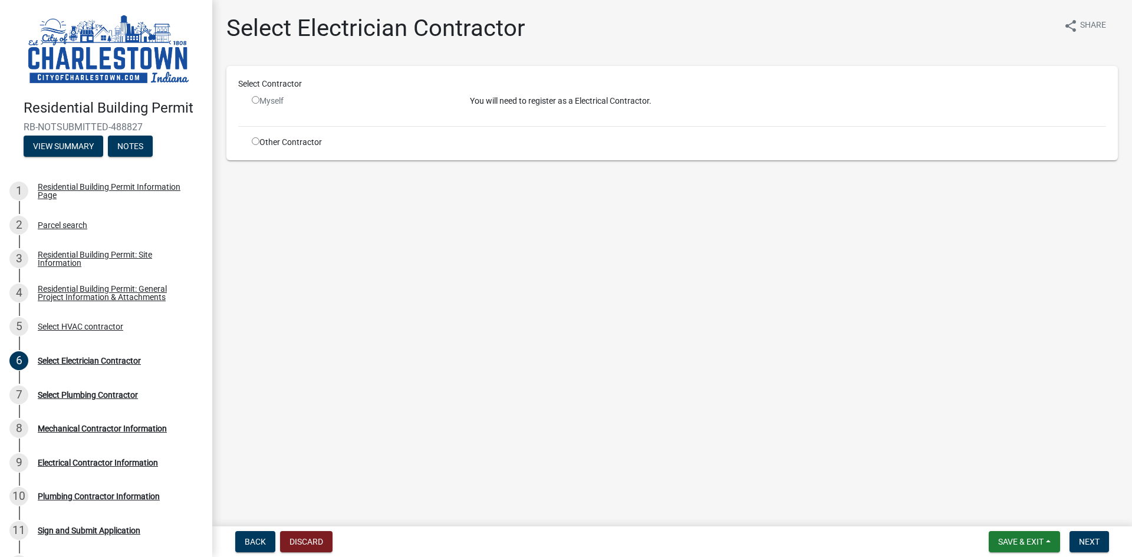
click at [255, 141] on input "radio" at bounding box center [256, 141] width 8 height 8
radio input "true"
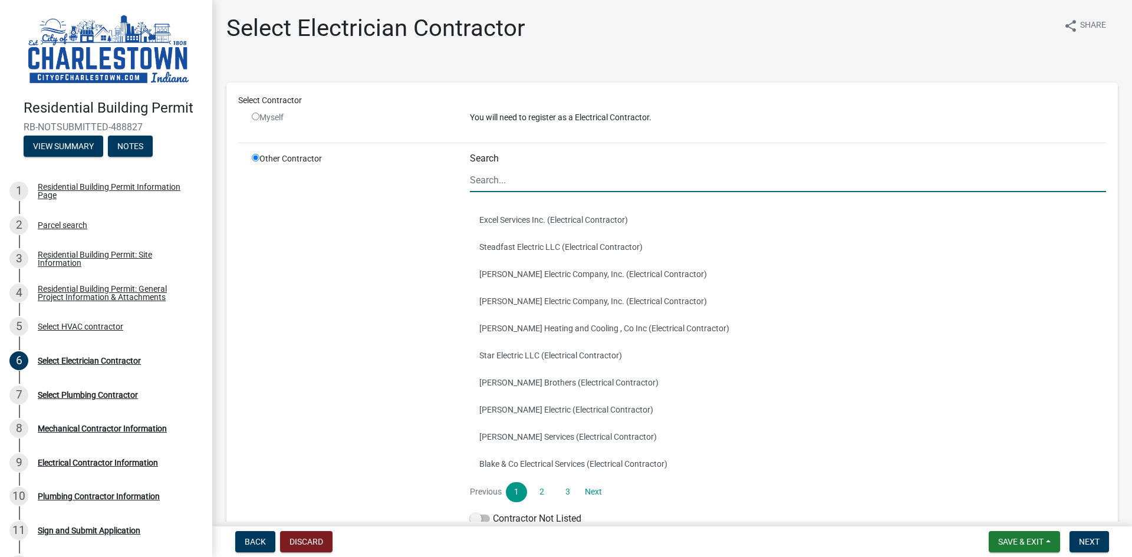
click at [507, 177] on input "Search" at bounding box center [788, 180] width 636 height 24
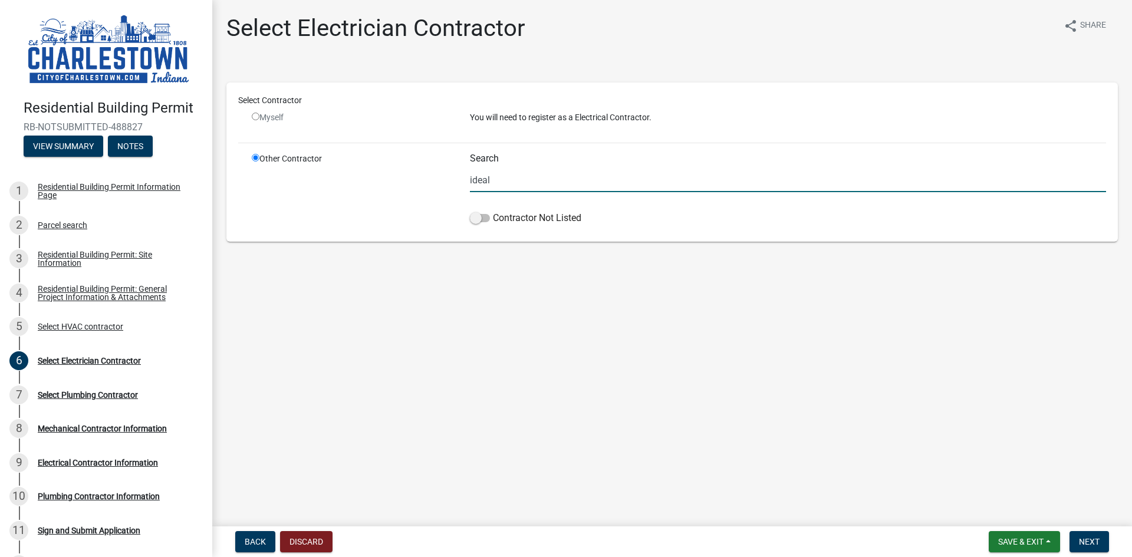
type input "Ideal Electric"
click at [476, 218] on span at bounding box center [480, 218] width 20 height 8
click at [493, 211] on input "Contractor Not Listed" at bounding box center [493, 211] width 0 height 0
click at [1094, 544] on span "Next" at bounding box center [1089, 541] width 21 height 9
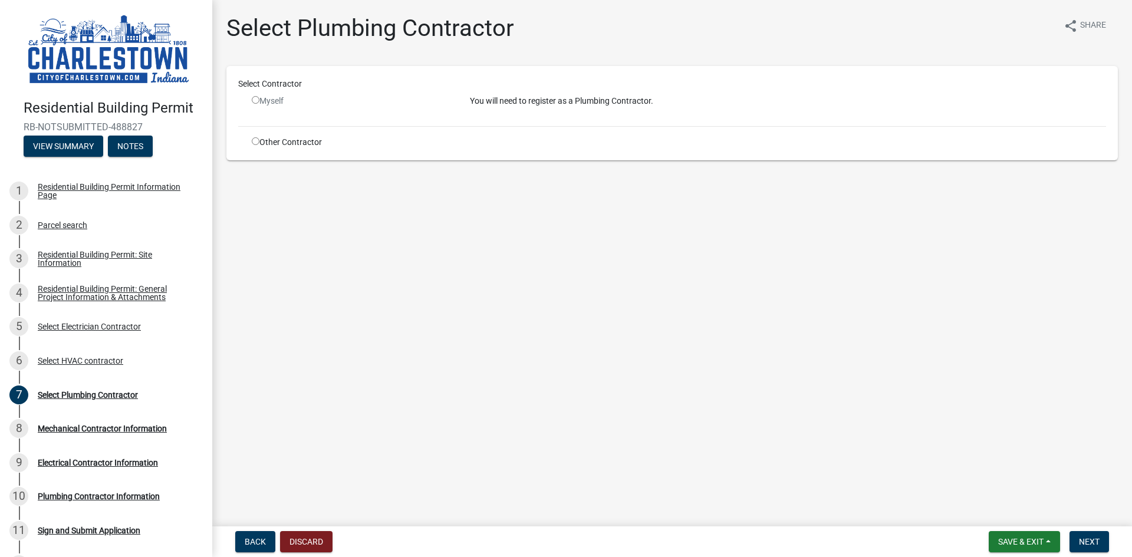
click at [254, 144] on input "radio" at bounding box center [256, 141] width 8 height 8
radio input "true"
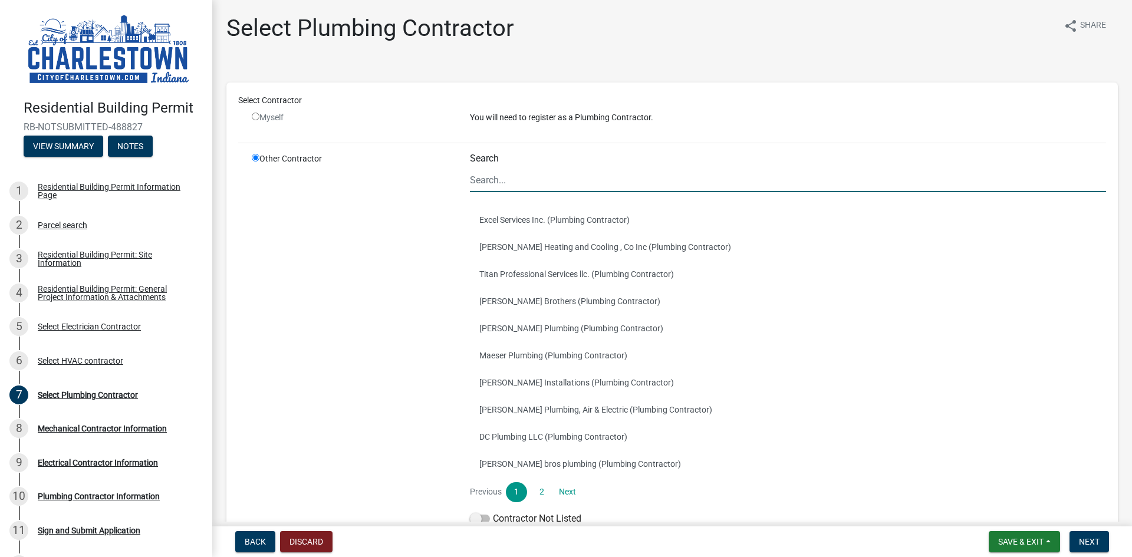
click at [549, 181] on input "Search" at bounding box center [788, 180] width 636 height 24
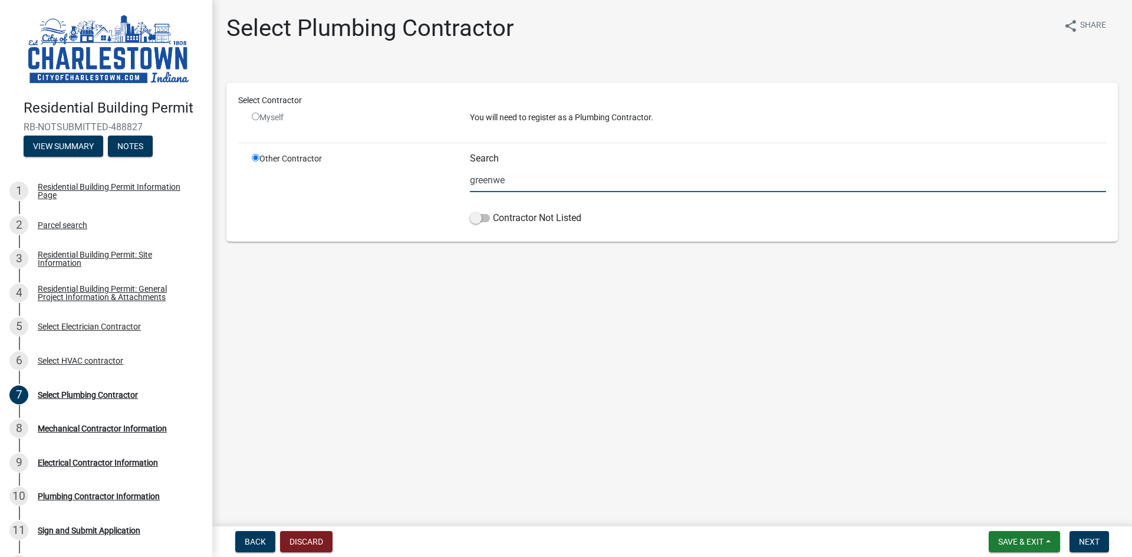
type input "[PERSON_NAME] Plumbing"
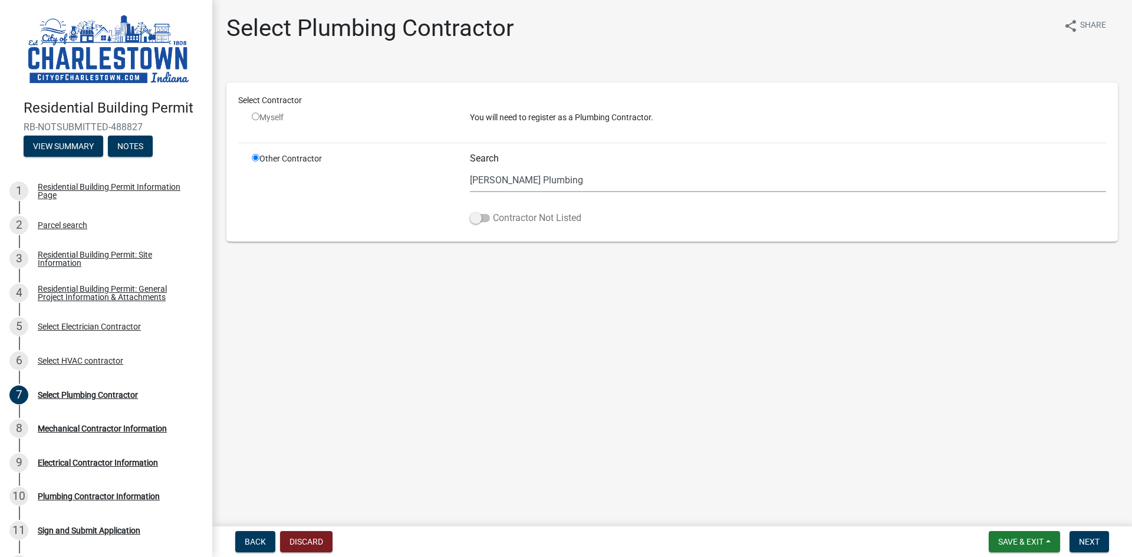
click at [480, 222] on label "Contractor Not Listed" at bounding box center [525, 218] width 111 height 14
click at [493, 211] on input "Contractor Not Listed" at bounding box center [493, 211] width 0 height 0
click at [1101, 544] on button "Next" at bounding box center [1088, 541] width 39 height 21
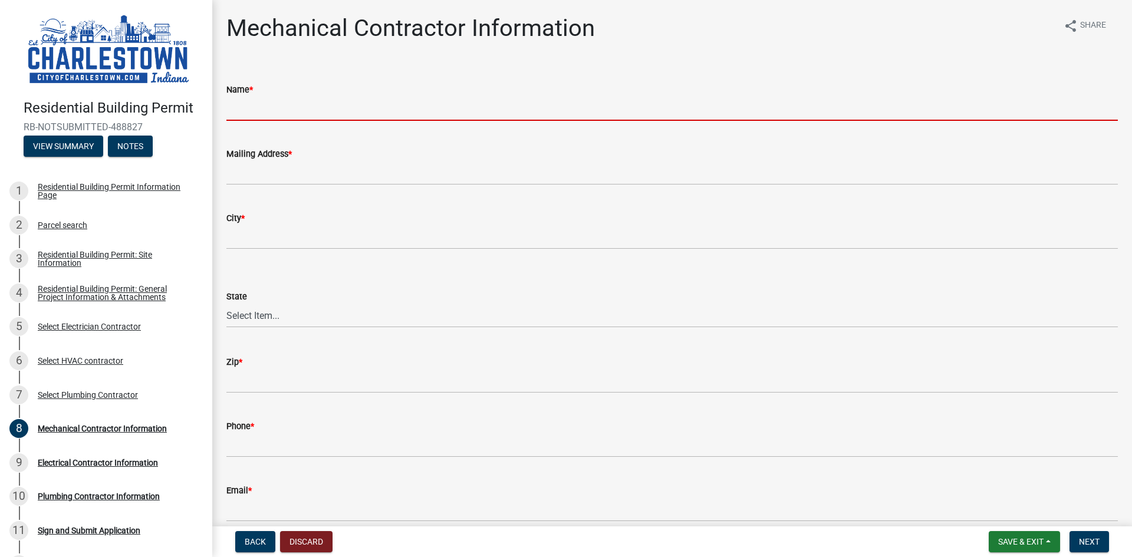
click at [260, 111] on input "Name *" at bounding box center [671, 109] width 891 height 24
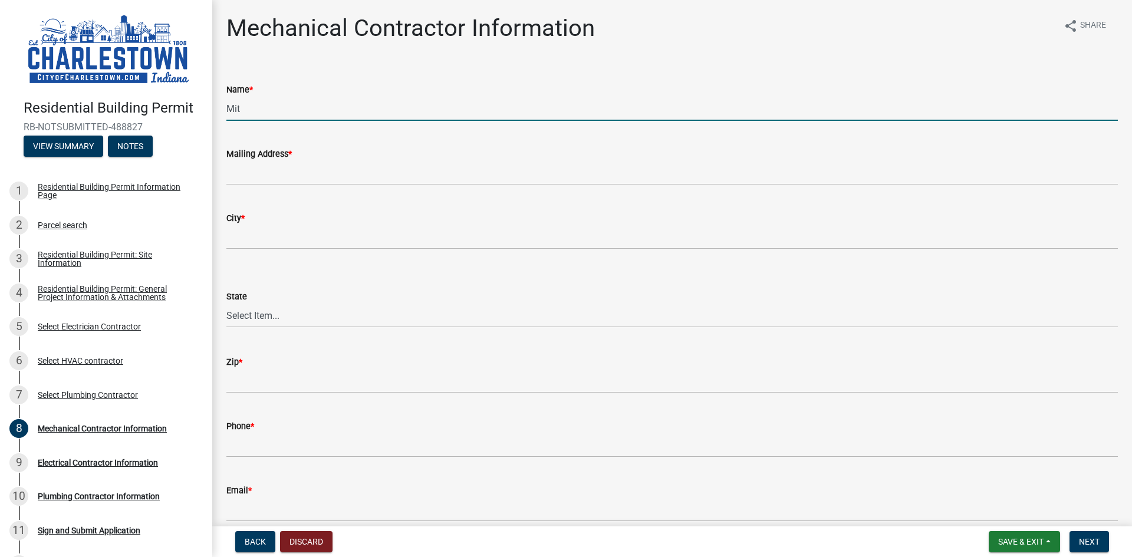
type input "[PERSON_NAME] HVAC"
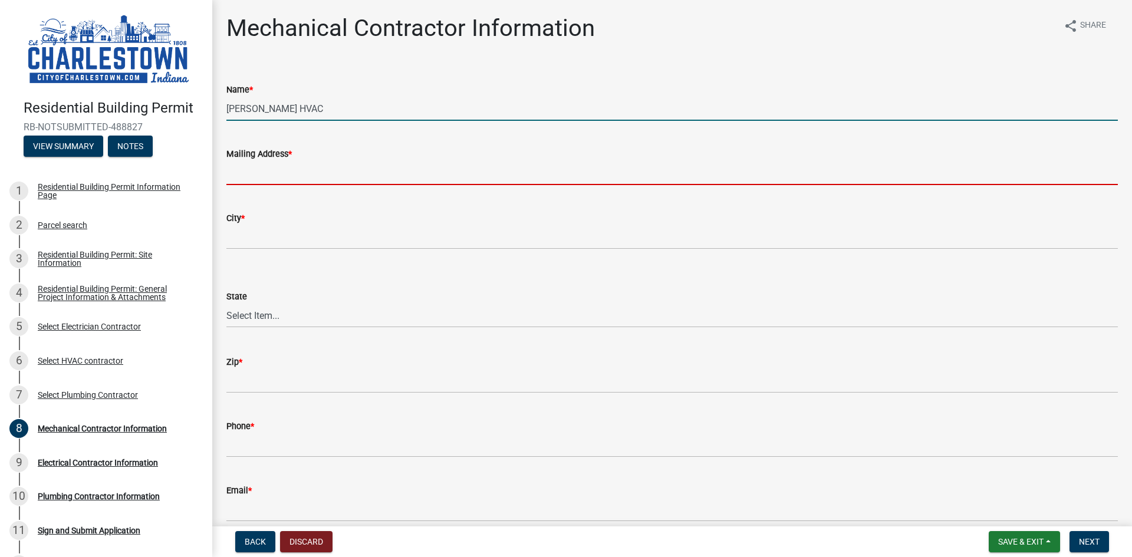
click at [316, 170] on input "Mailing Address *" at bounding box center [671, 173] width 891 height 24
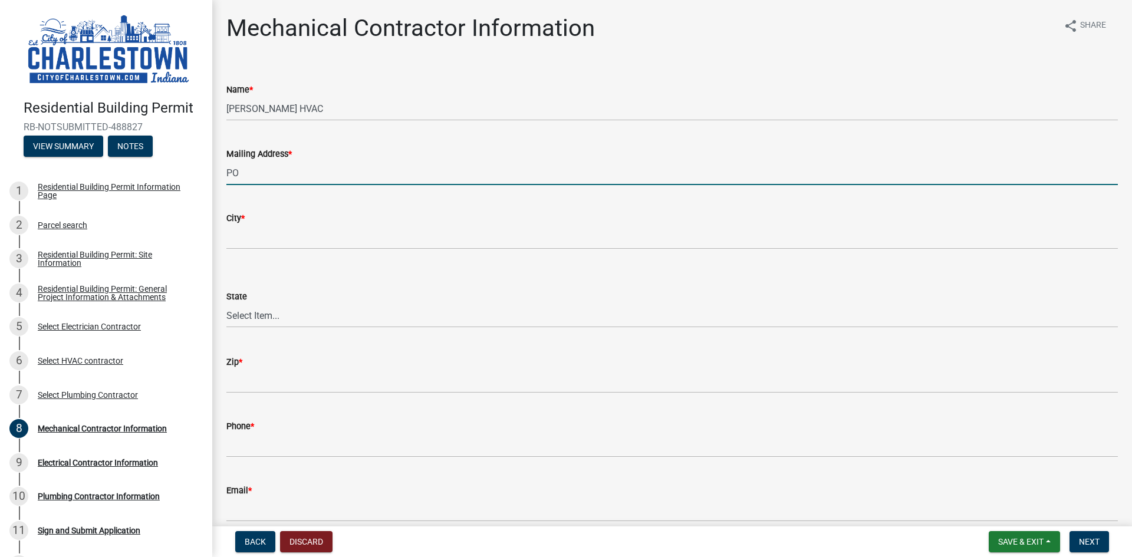
type input "PO Box 390"
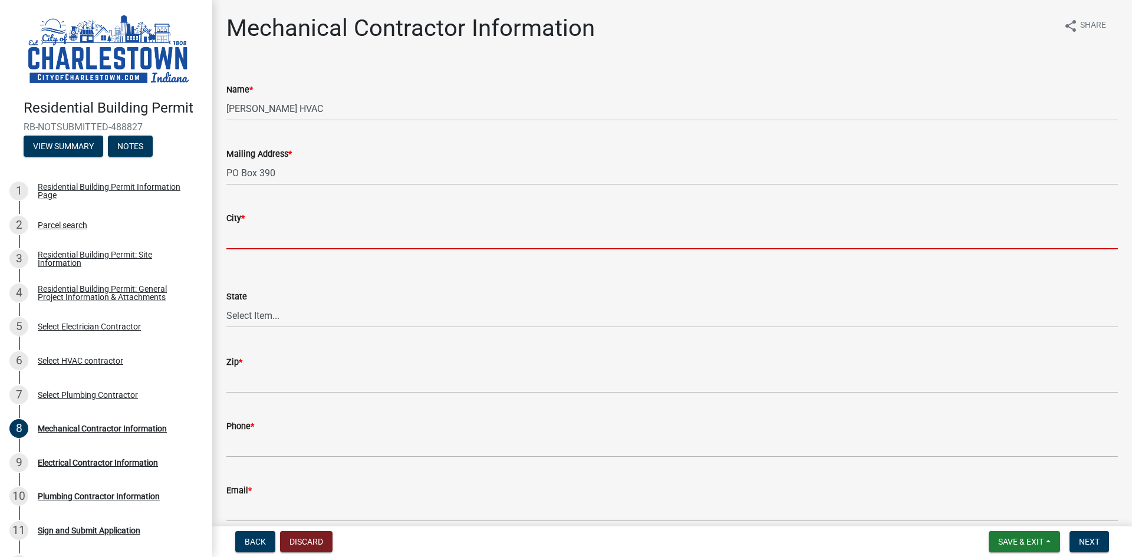
click at [294, 232] on input "City *" at bounding box center [671, 237] width 891 height 24
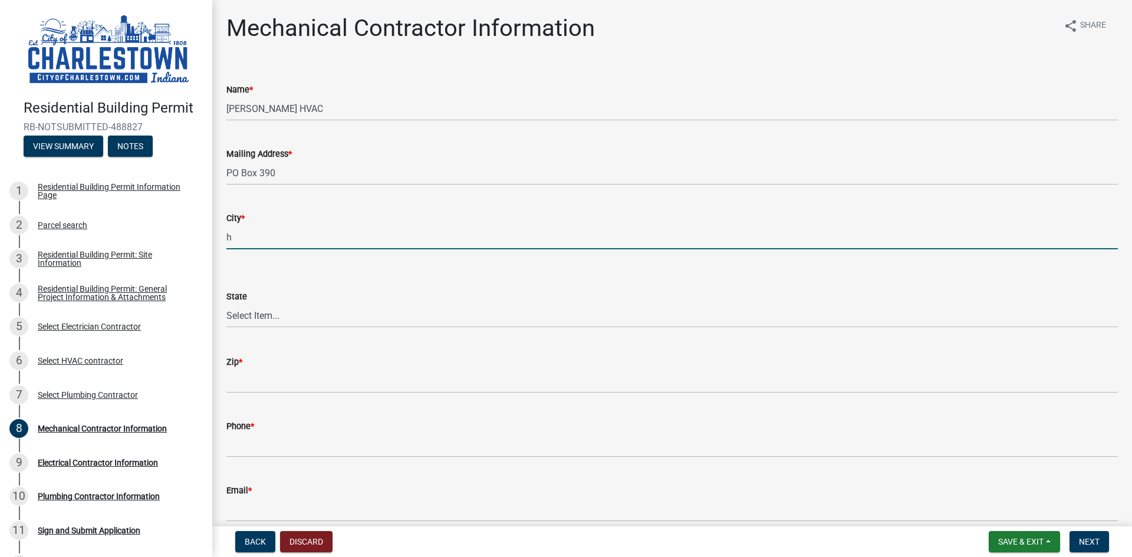
type input "Henryville"
click at [279, 317] on select "Select Item... [US_STATE] [US_STATE] [US_STATE] [US_STATE] [US_STATE] [US_STATE…" at bounding box center [671, 316] width 891 height 24
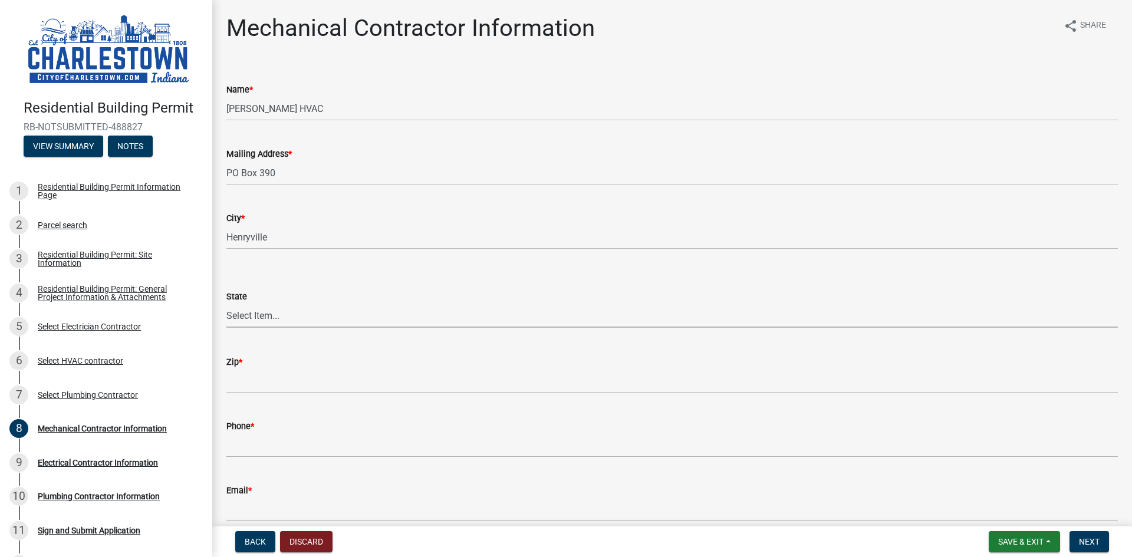
select select "IN"
click at [226, 304] on select "Select Item... [US_STATE] [US_STATE] [US_STATE] [US_STATE] [US_STATE] [US_STATE…" at bounding box center [671, 316] width 891 height 24
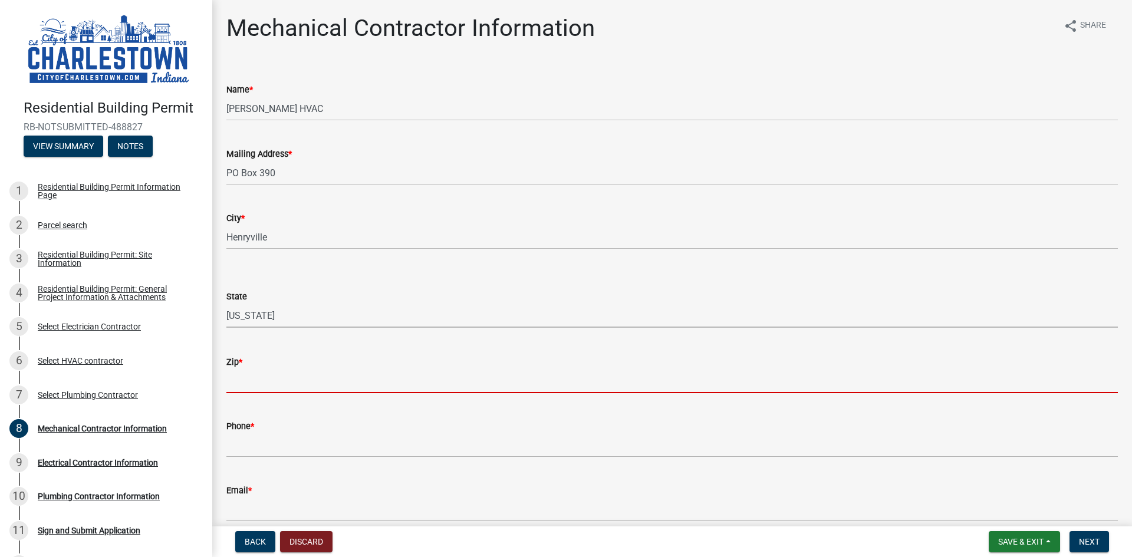
click at [261, 385] on input "Zip *" at bounding box center [671, 381] width 891 height 24
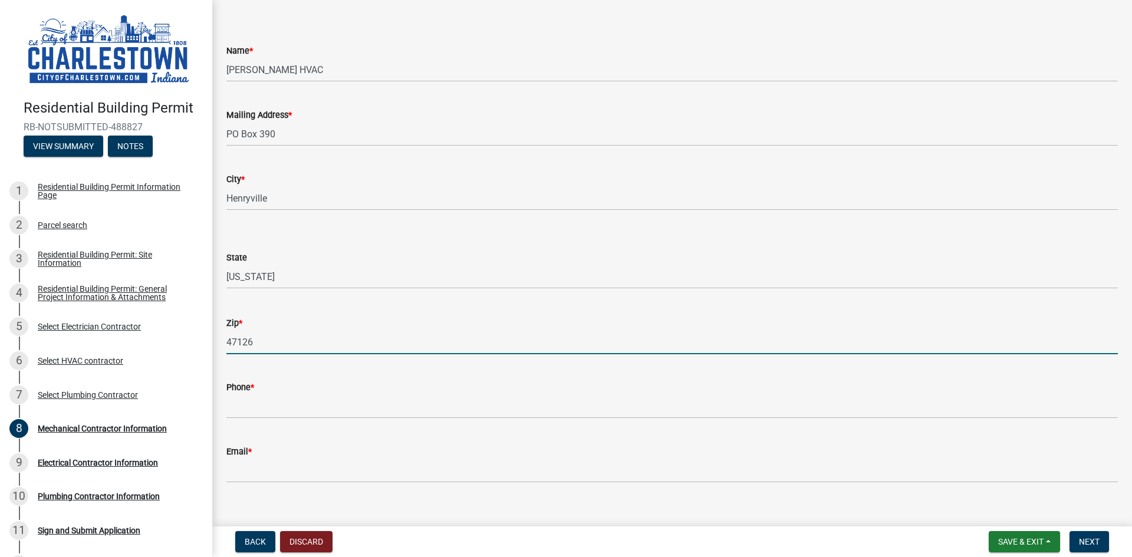
scroll to position [55, 0]
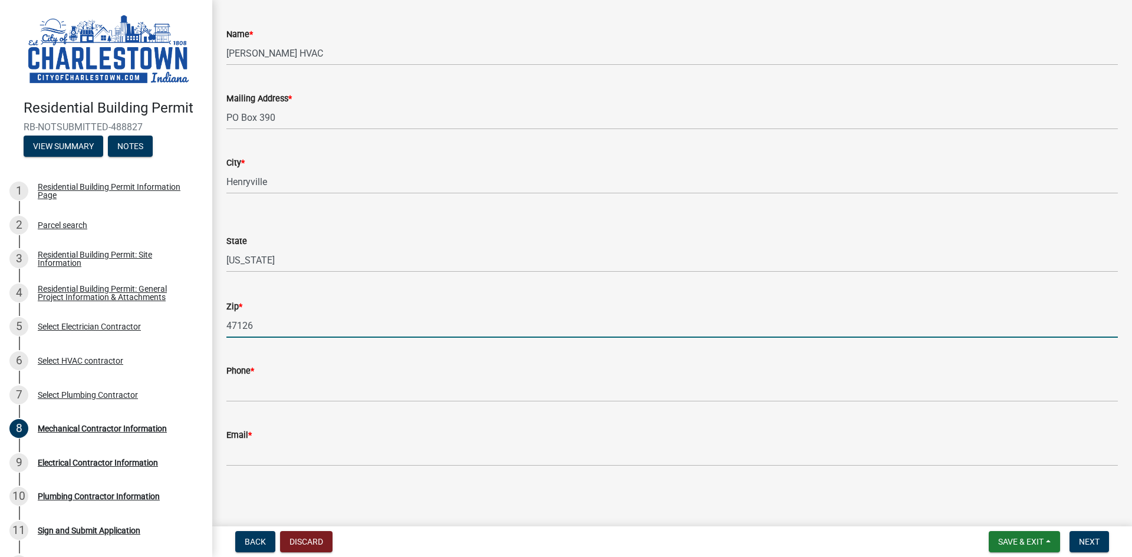
type input "47126"
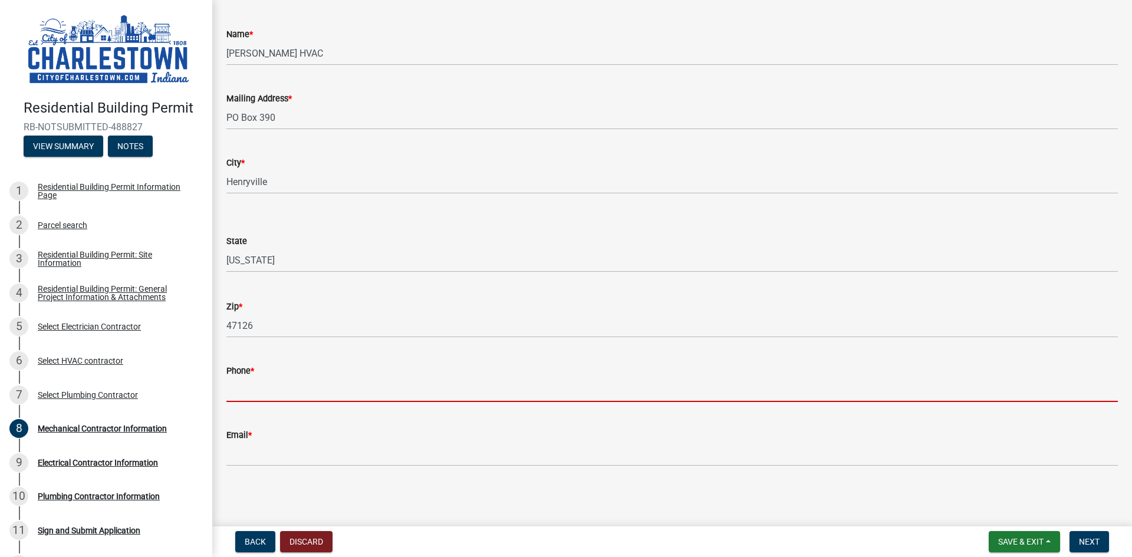
click at [259, 395] on input "Phone *" at bounding box center [671, 390] width 891 height 24
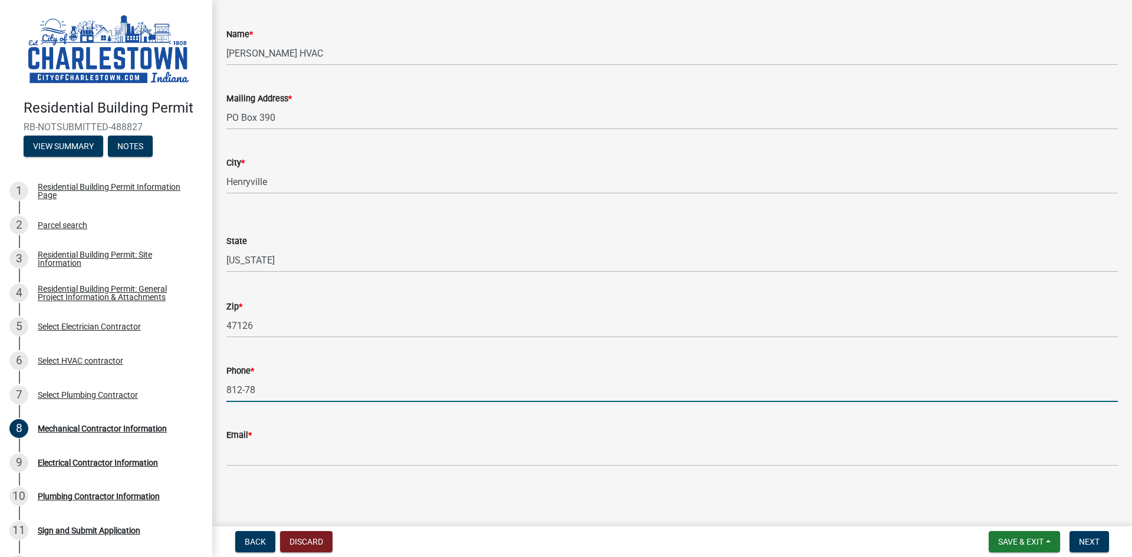
type input "[PHONE_NUMBER]"
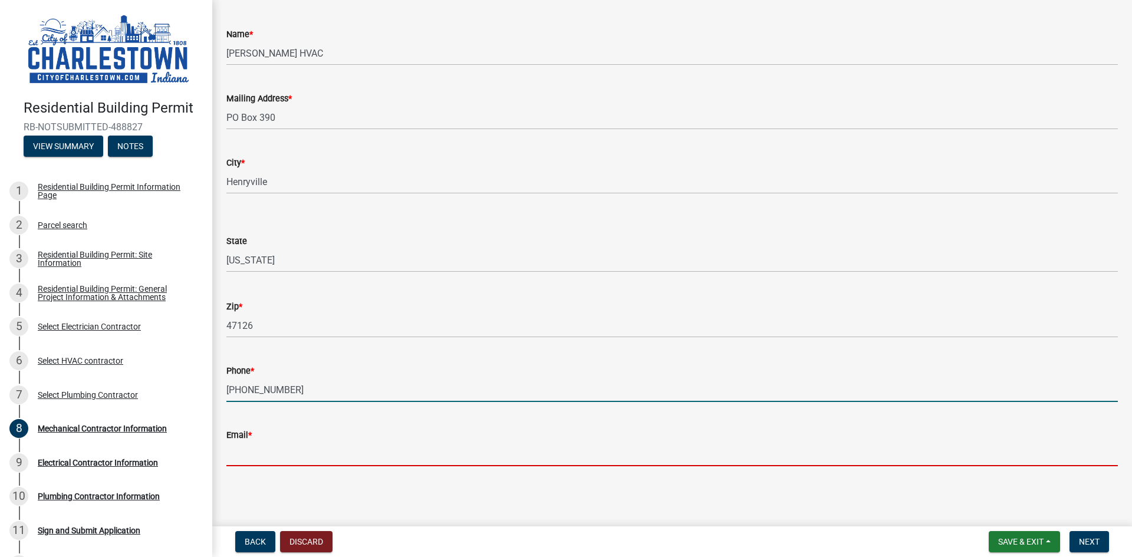
click at [295, 451] on input "Email *" at bounding box center [671, 454] width 891 height 24
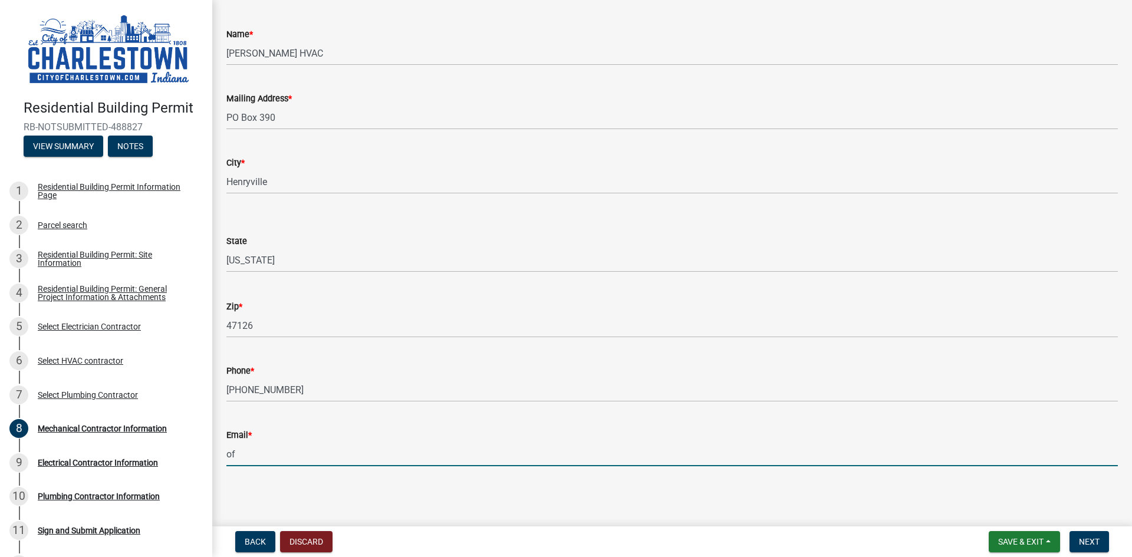
type input "o"
type input "m"
type input "[EMAIL_ADDRESS][DOMAIN_NAME]"
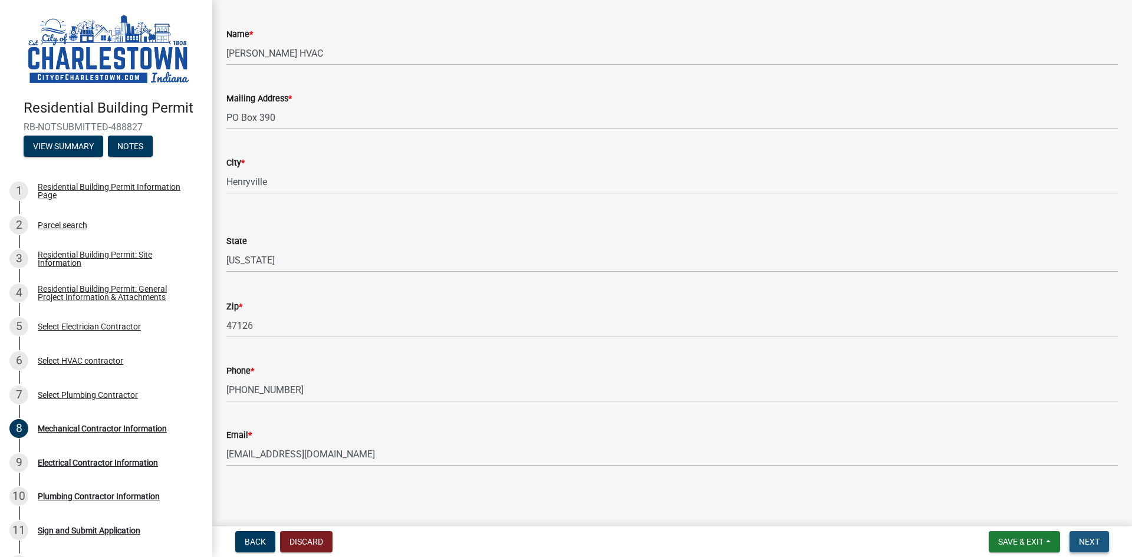
click at [1090, 545] on span "Next" at bounding box center [1089, 541] width 21 height 9
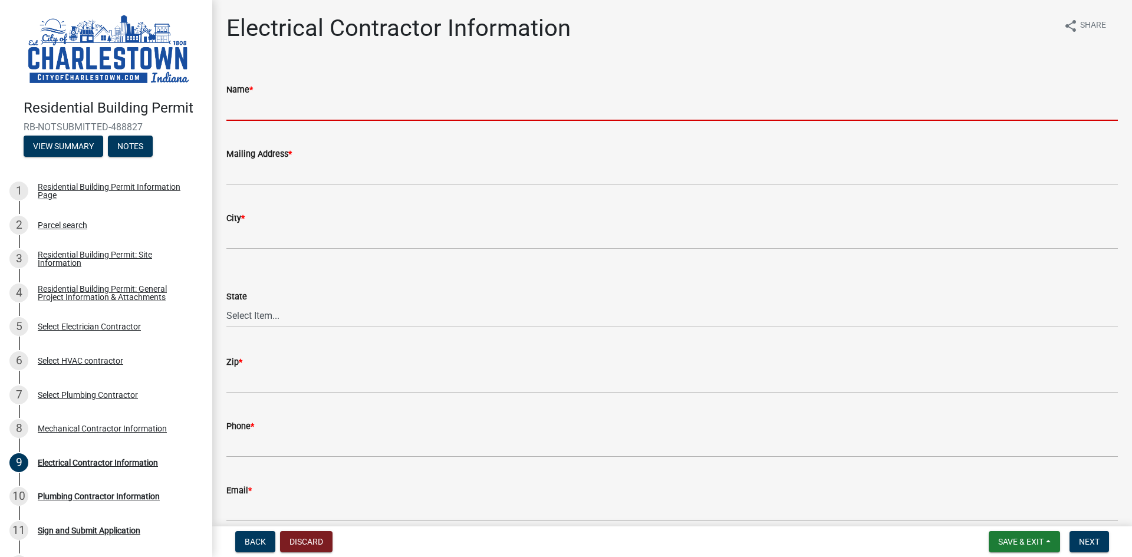
drag, startPoint x: 401, startPoint y: 103, endPoint x: 420, endPoint y: 104, distance: 18.9
click at [401, 103] on input "Name *" at bounding box center [671, 109] width 891 height 24
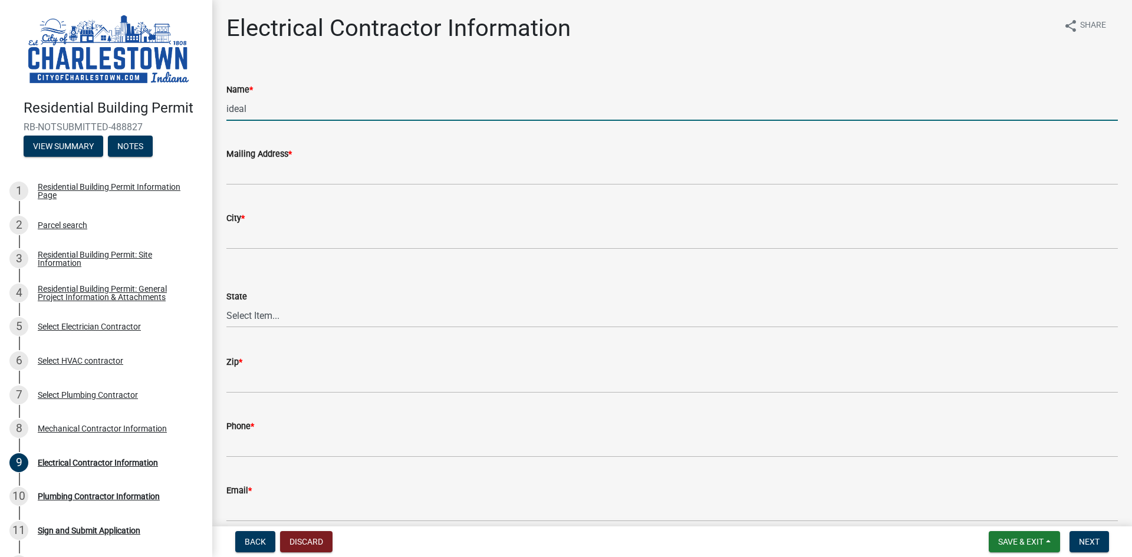
type input "Ideal Electric"
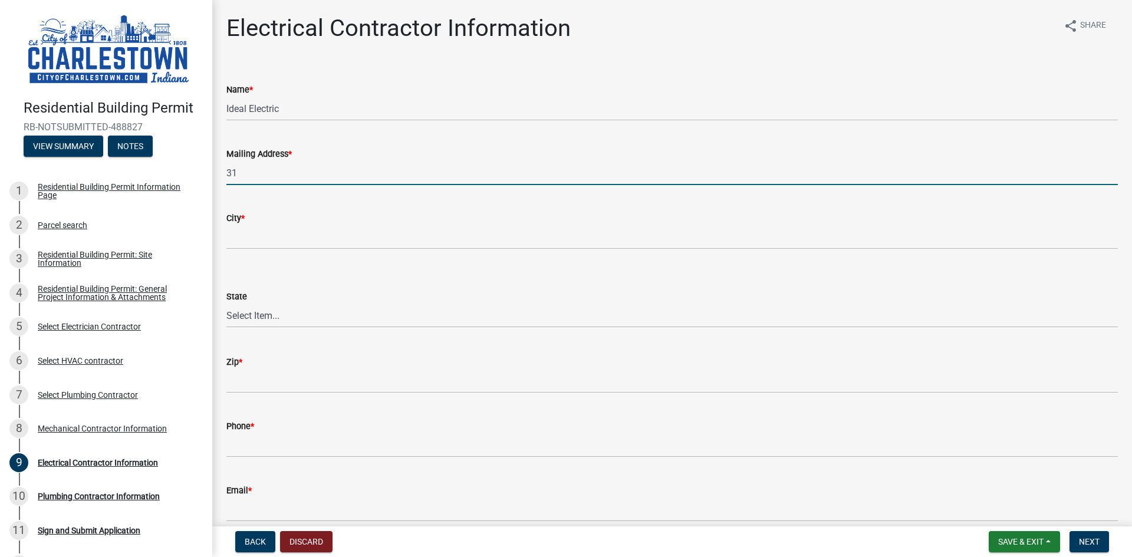
type input "[STREET_ADDRESS]"
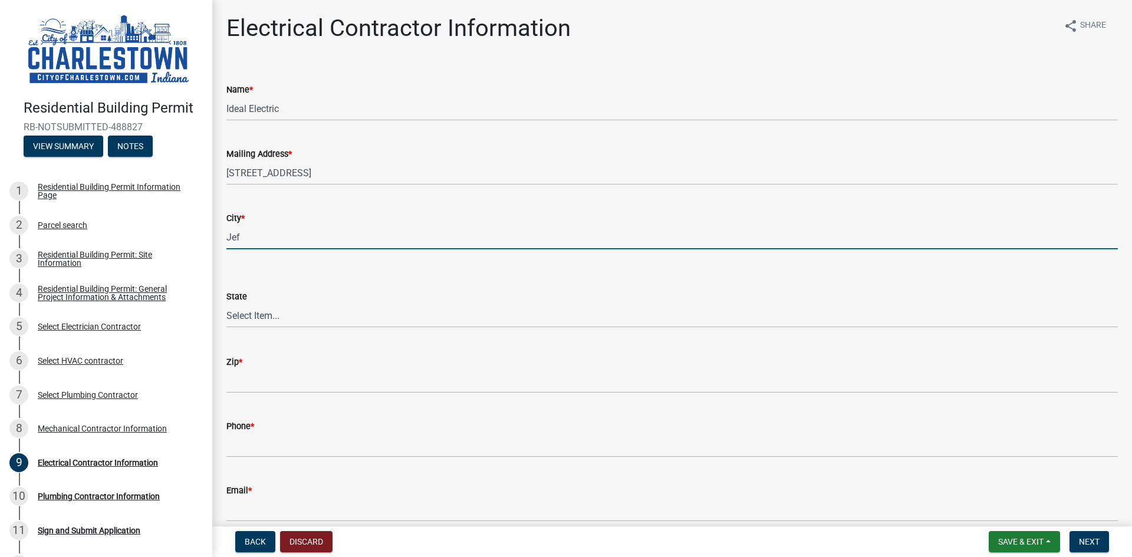
type input "[GEOGRAPHIC_DATA]"
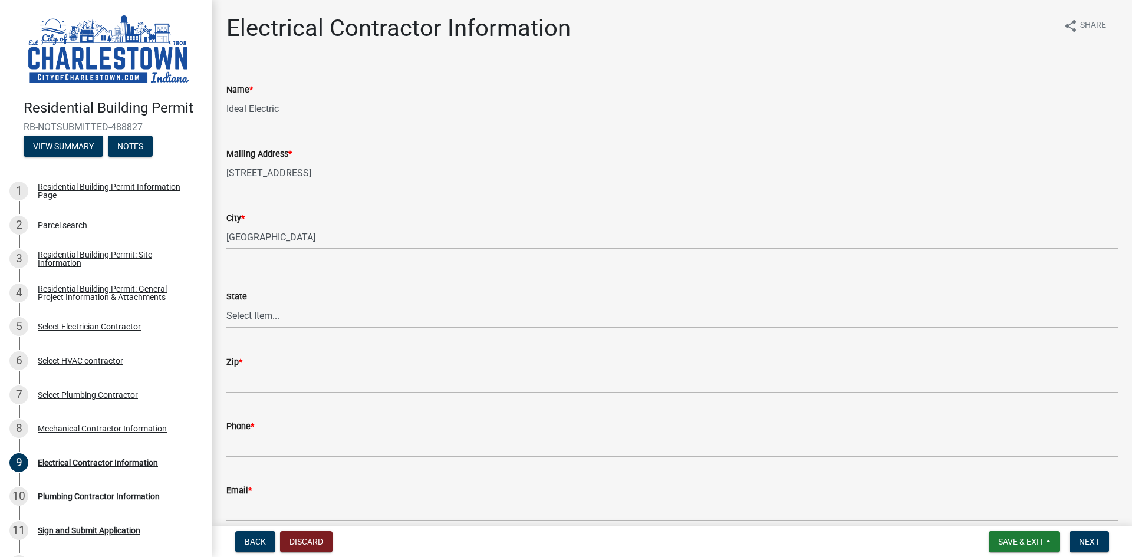
click at [321, 312] on select "Select Item... [US_STATE] [US_STATE] [US_STATE] [US_STATE] [US_STATE] [US_STATE…" at bounding box center [671, 316] width 891 height 24
select select "IN"
click at [226, 304] on select "Select Item... [US_STATE] [US_STATE] [US_STATE] [US_STATE] [US_STATE] [US_STATE…" at bounding box center [671, 316] width 891 height 24
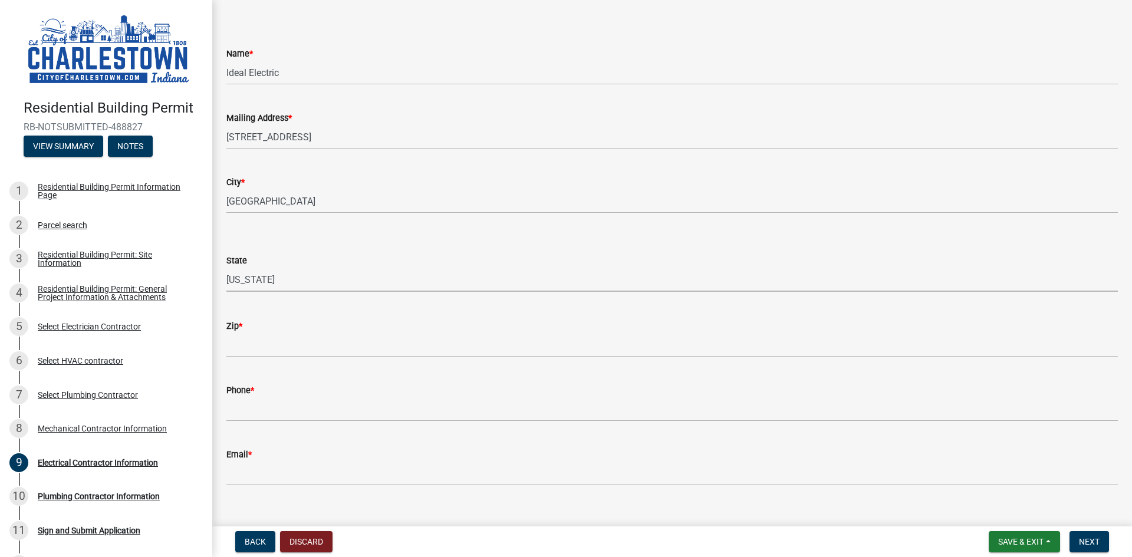
scroll to position [55, 0]
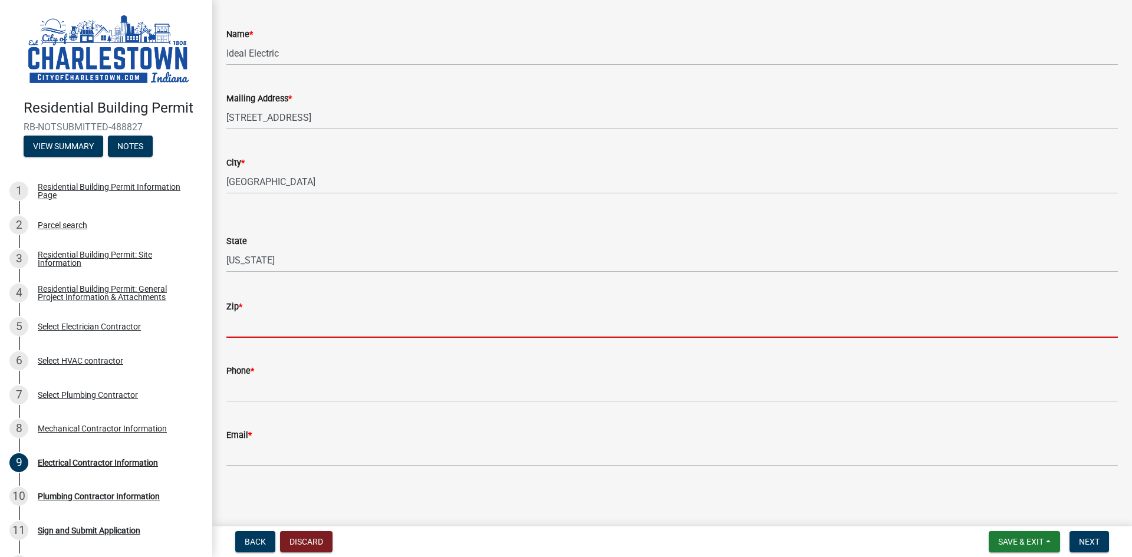
click at [278, 328] on input "Zip *" at bounding box center [671, 326] width 891 height 24
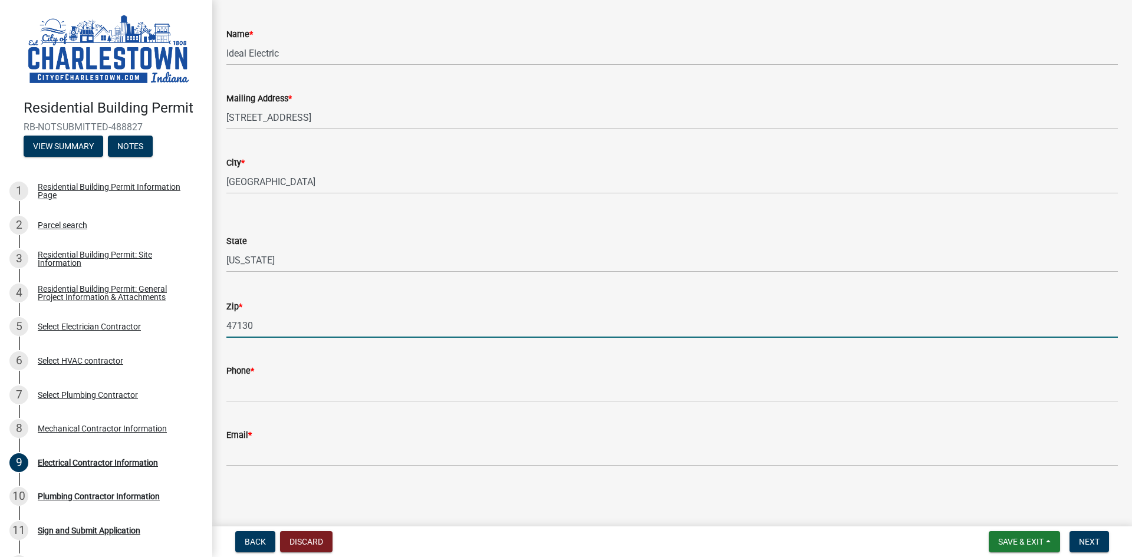
type input "47130"
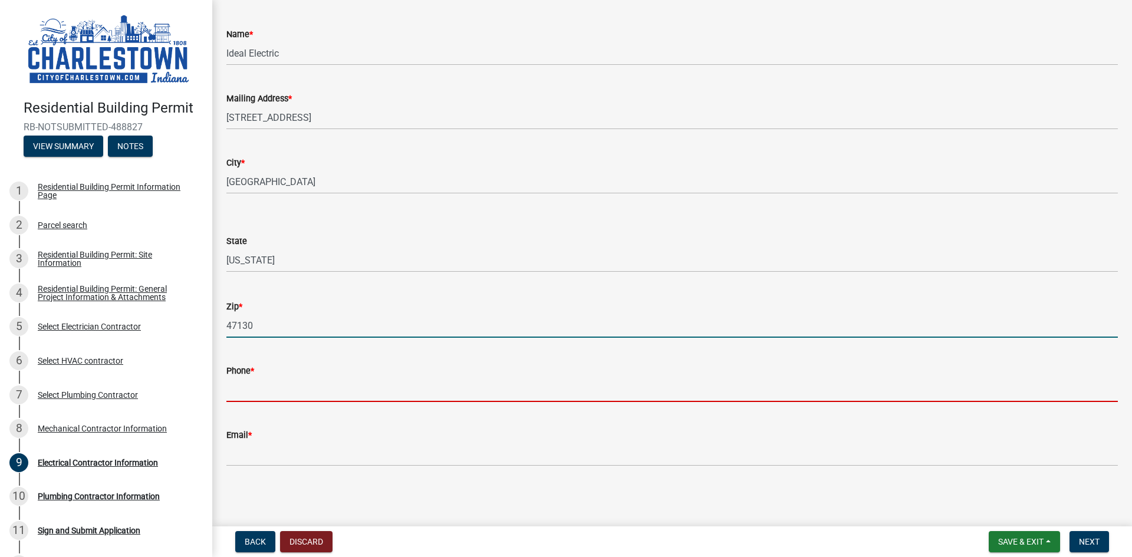
click at [265, 390] on input "Phone *" at bounding box center [671, 390] width 891 height 24
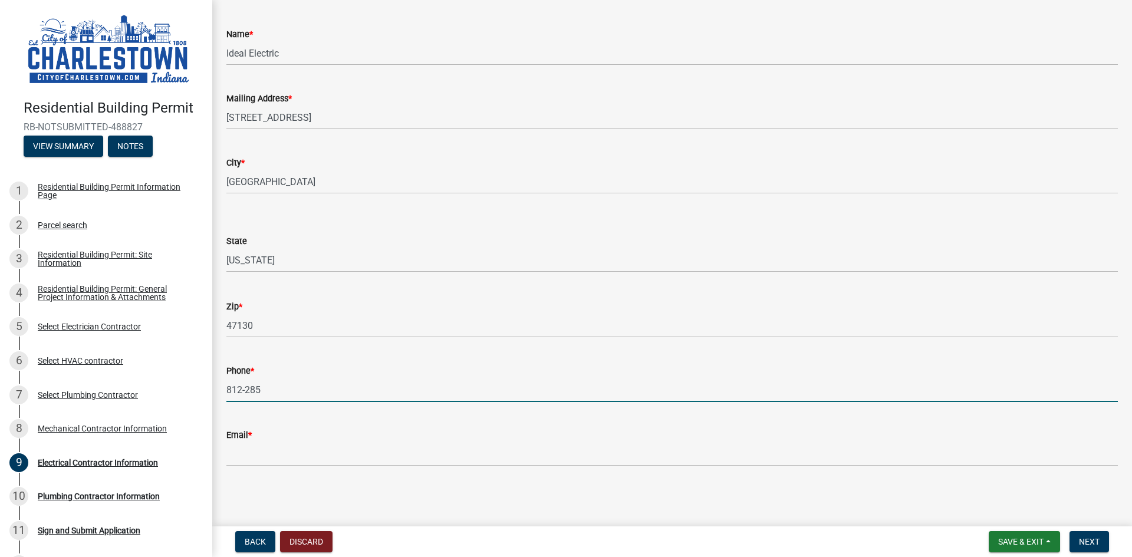
type input "[PHONE_NUMBER]"
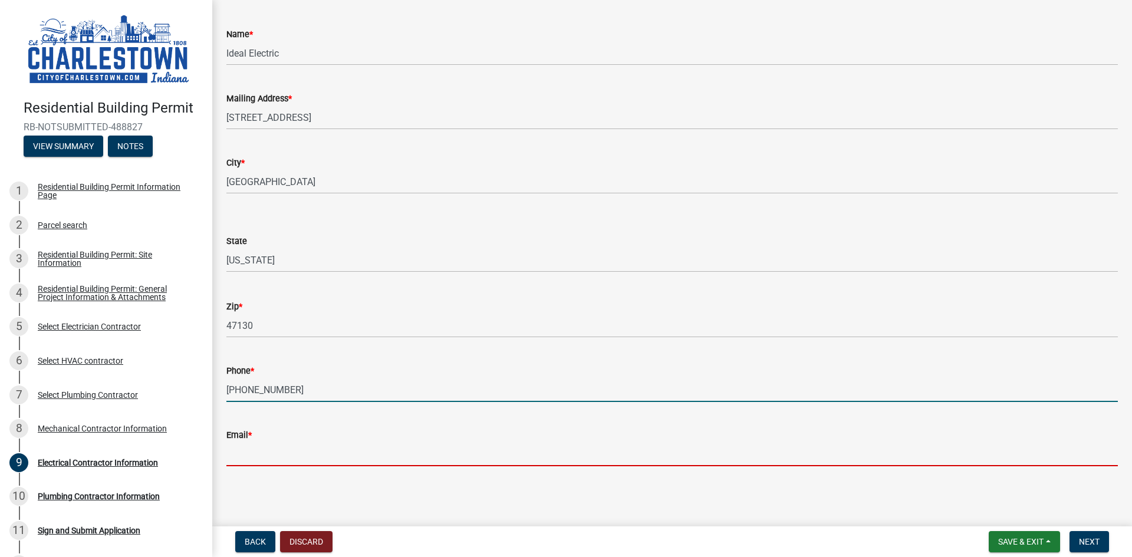
click at [301, 451] on input "Email *" at bounding box center [671, 454] width 891 height 24
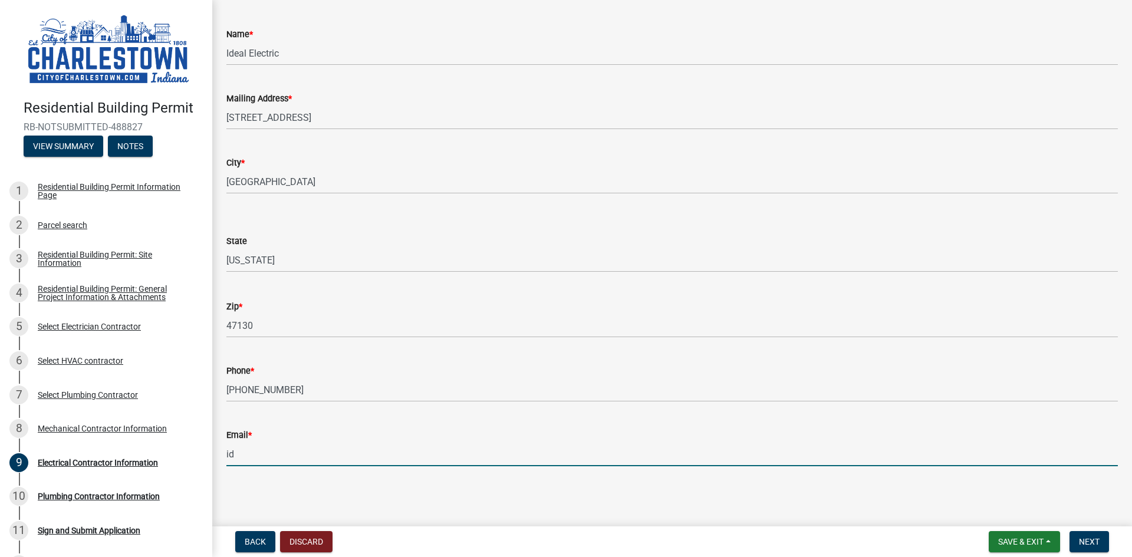
type input "[EMAIL_ADDRESS][DOMAIN_NAME]"
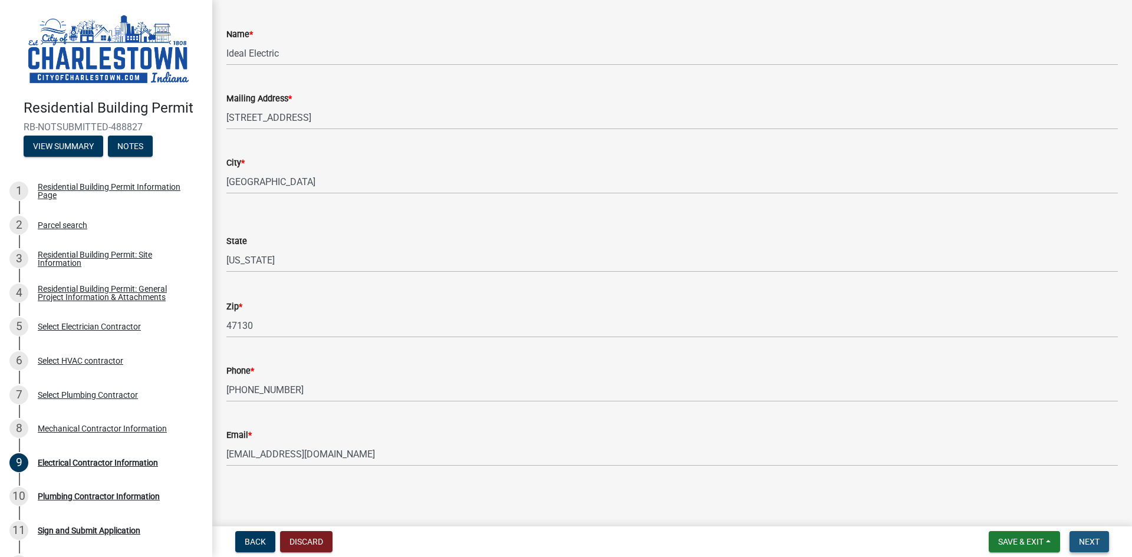
click at [1090, 537] on span "Next" at bounding box center [1089, 541] width 21 height 9
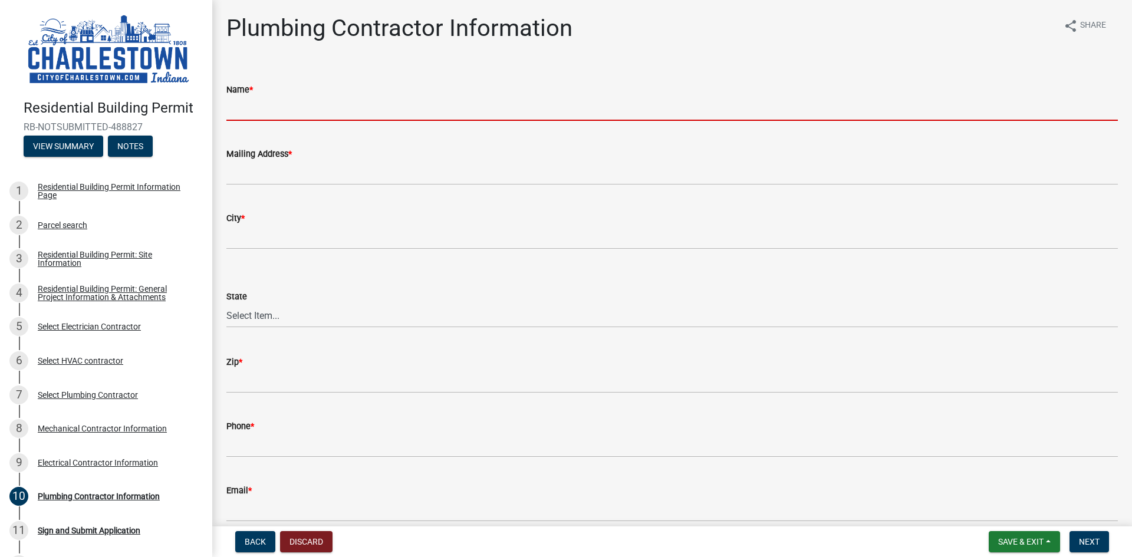
click at [439, 107] on input "Name *" at bounding box center [671, 109] width 891 height 24
type input "i"
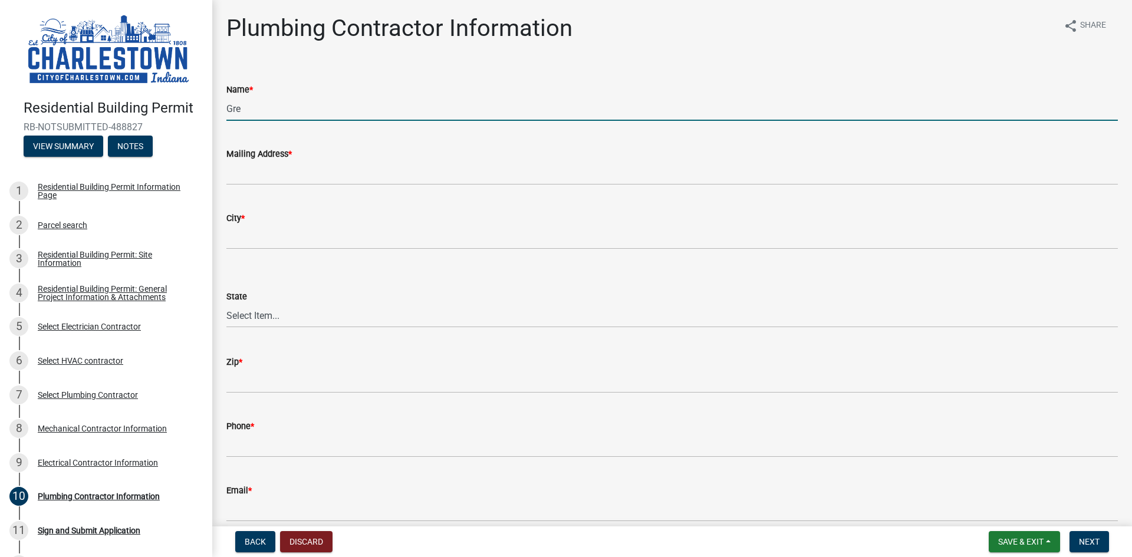
type input "[PERSON_NAME] Plumbing, Heating and Air"
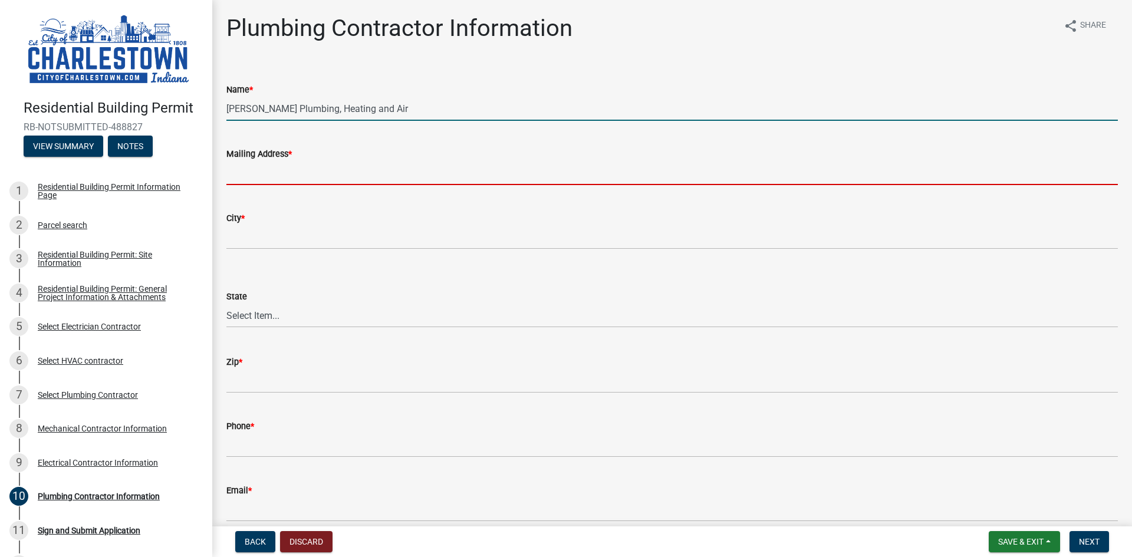
click at [340, 173] on input "Mailing Address *" at bounding box center [671, 173] width 891 height 24
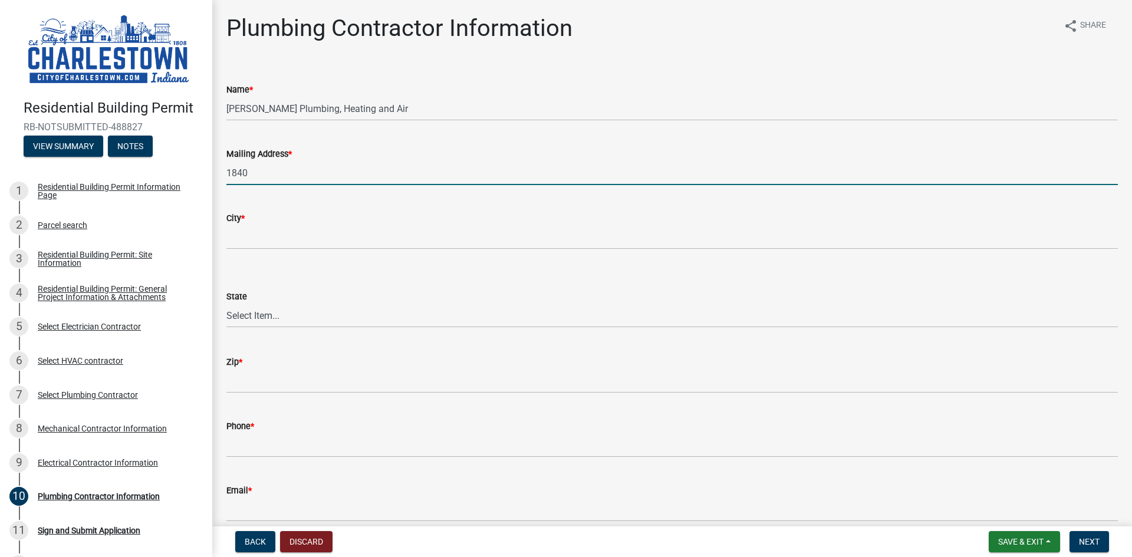
type input "[STREET_ADDRESS][PERSON_NAME]"
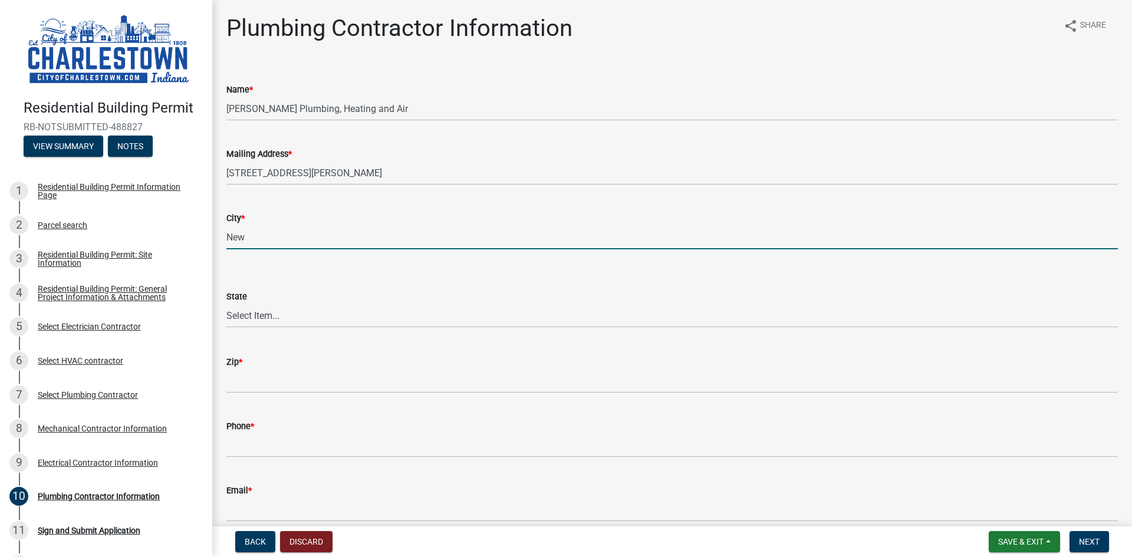
type input "[GEOGRAPHIC_DATA]"
select select "IN"
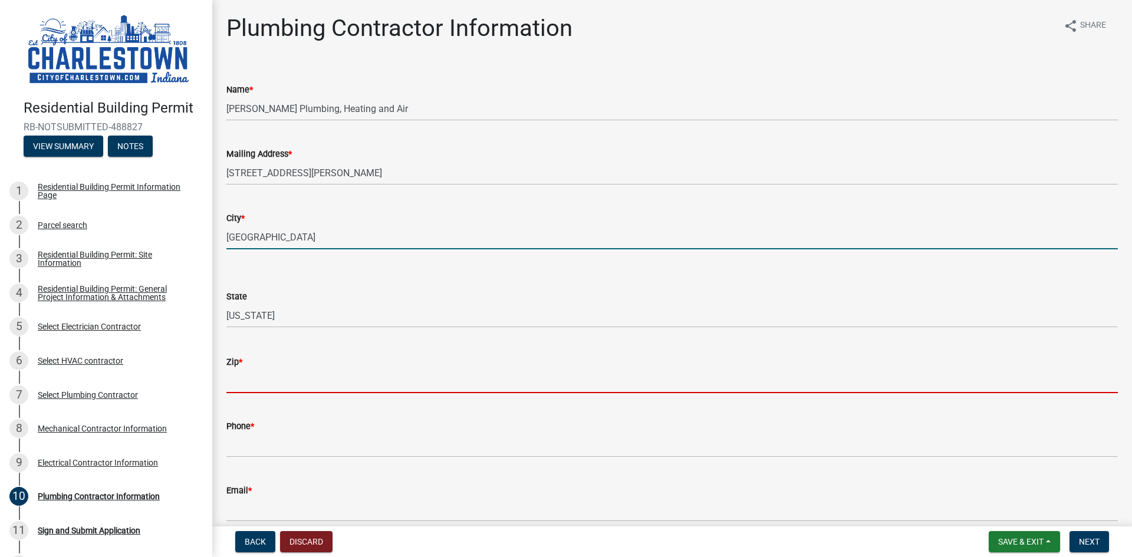
type input "47150"
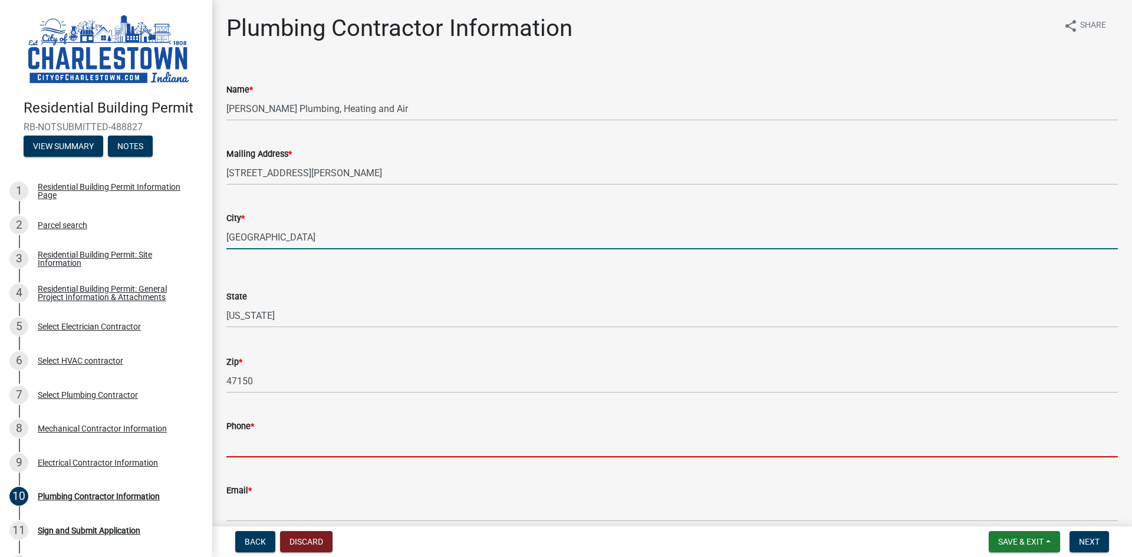
type input "8129482428"
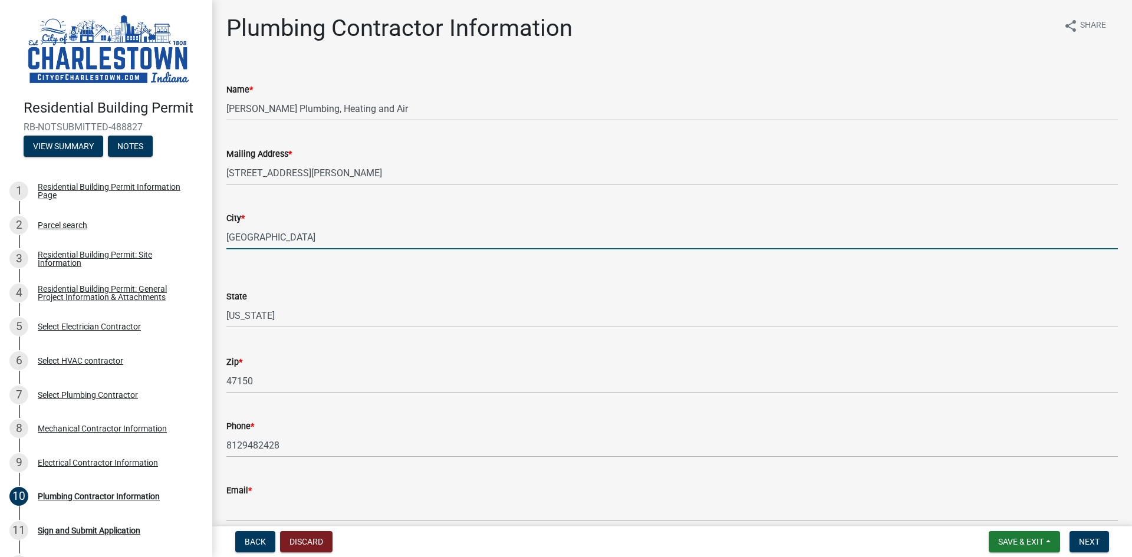
type input "[EMAIL_ADDRESS][DOMAIN_NAME]"
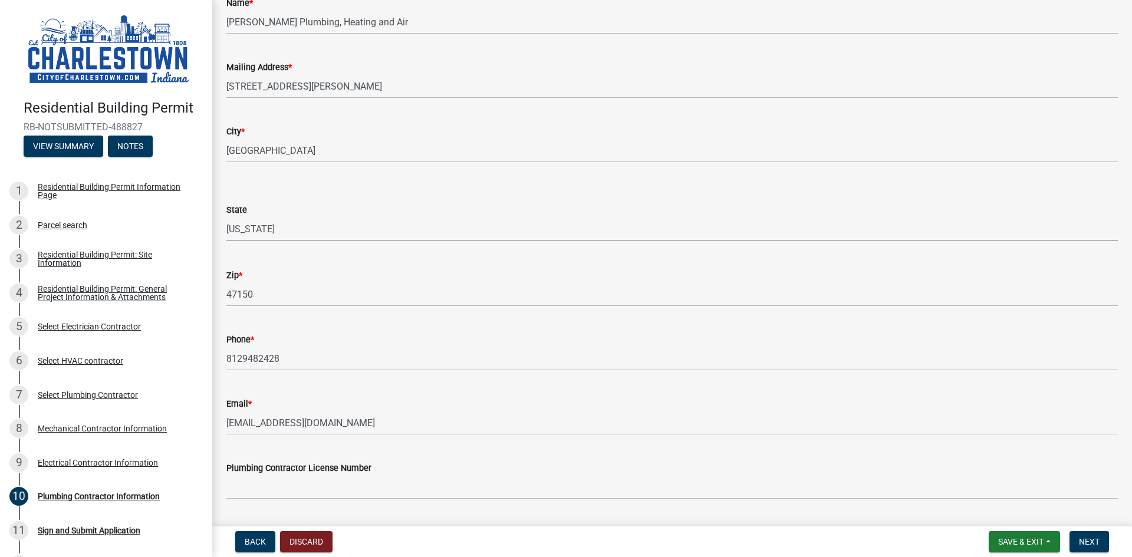
scroll to position [107, 0]
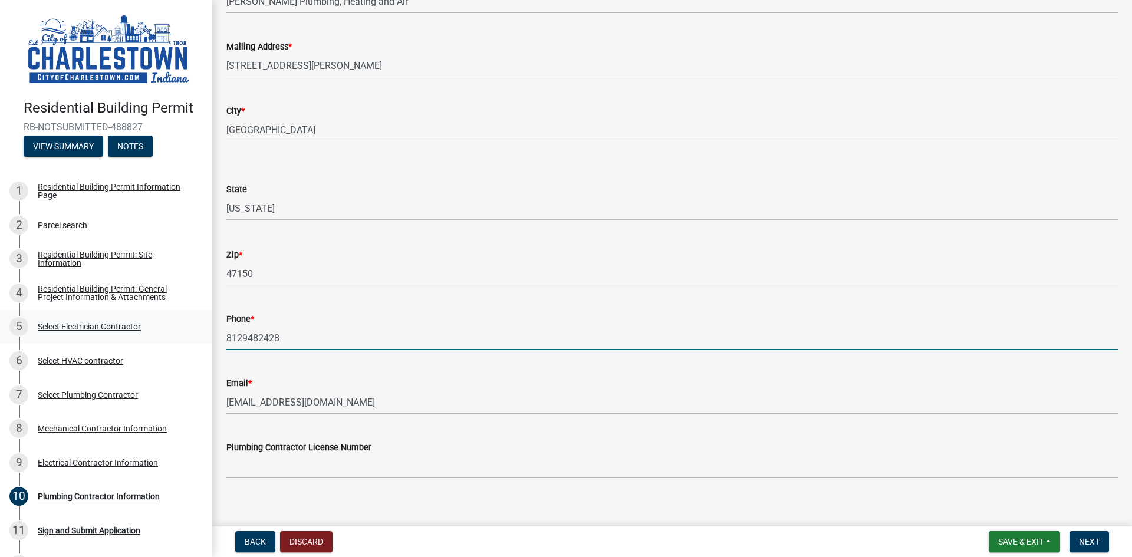
drag, startPoint x: 304, startPoint y: 339, endPoint x: 41, endPoint y: 334, distance: 262.9
click at [41, 334] on div "Residential Building Permit RB-NOTSUBMITTED-488827 View Summary Notes 1 Residen…" at bounding box center [566, 278] width 1132 height 557
type input "[PHONE_NUMBER]"
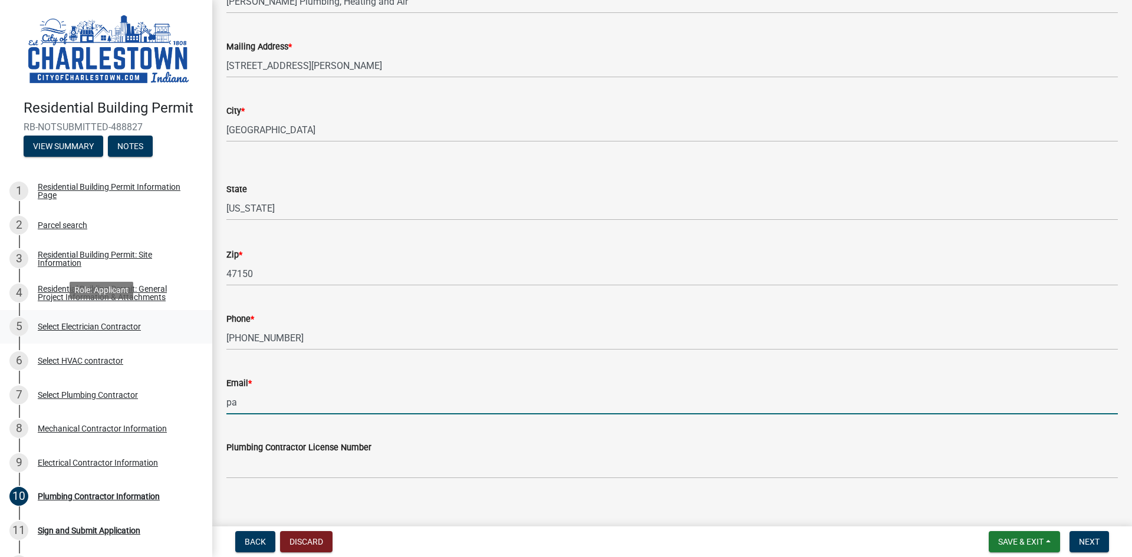
type input "[PERSON_NAME][EMAIL_ADDRESS][PERSON_NAME][DOMAIN_NAME]"
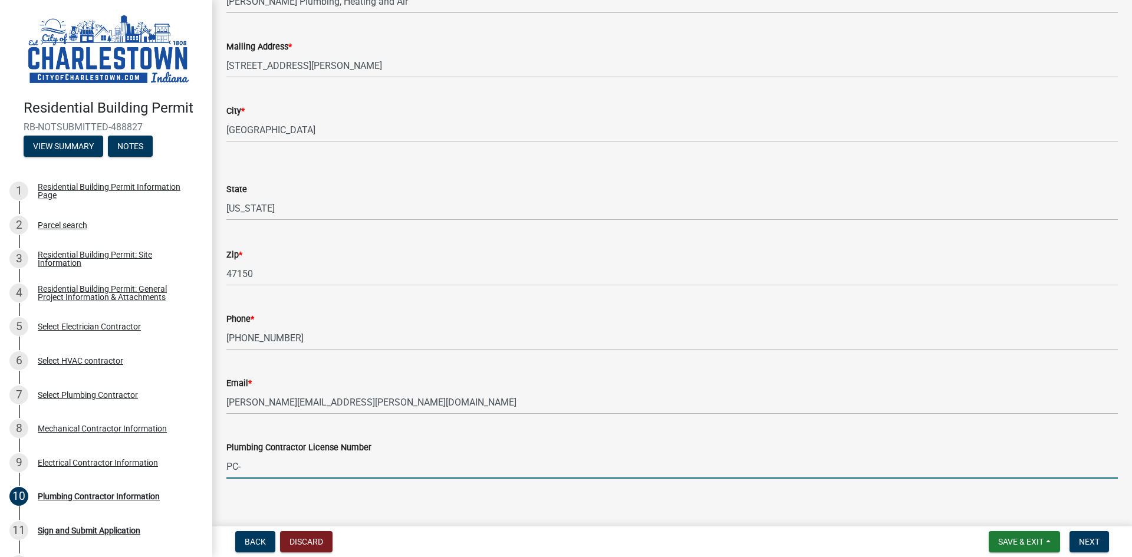
type input "PC-10100181"
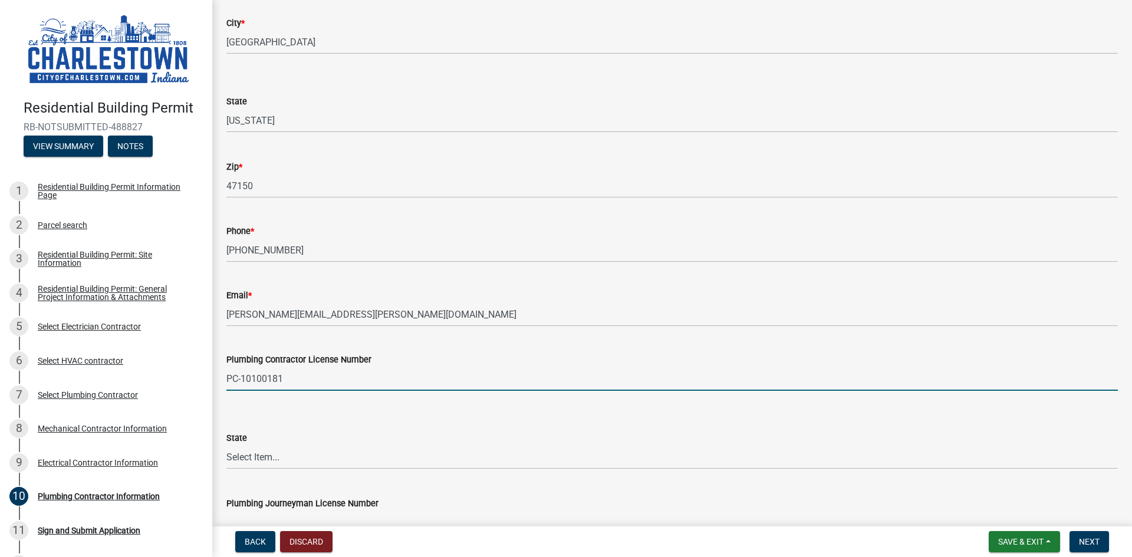
scroll to position [343, 0]
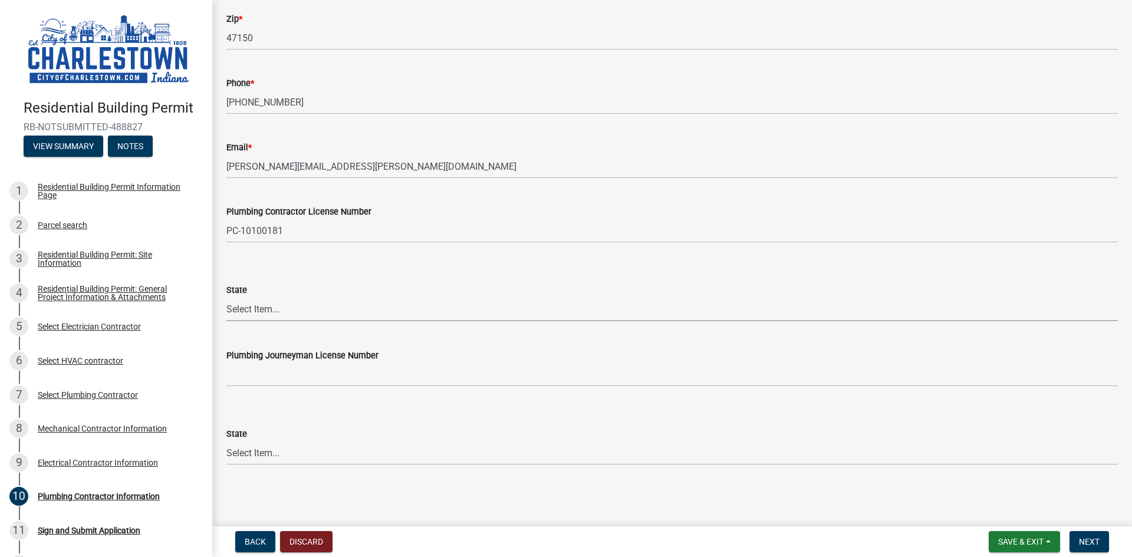
click at [287, 314] on select "Select Item... [US_STATE] [US_STATE] [US_STATE] [US_STATE] [US_STATE] [US_STATE…" at bounding box center [671, 309] width 891 height 24
select select "IN"
click at [226, 297] on select "Select Item... [US_STATE] [US_STATE] [US_STATE] [US_STATE] [US_STATE] [US_STATE…" at bounding box center [671, 309] width 891 height 24
click at [1094, 542] on span "Next" at bounding box center [1089, 541] width 21 height 9
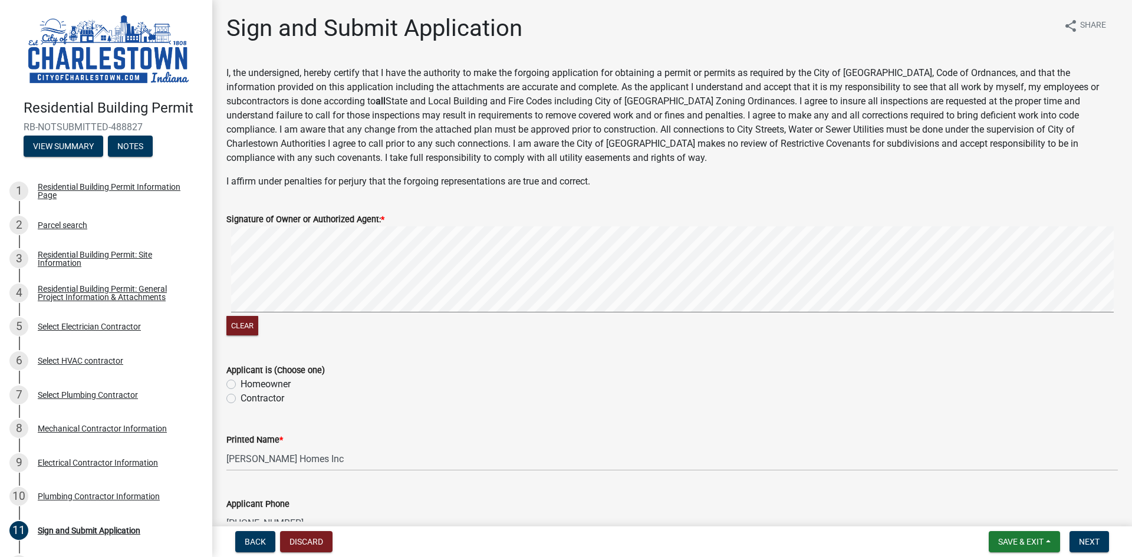
click at [318, 321] on div "Clear" at bounding box center [671, 282] width 891 height 112
click at [622, 222] on div "Signature of Owner or Authorized Agent: *" at bounding box center [671, 219] width 891 height 14
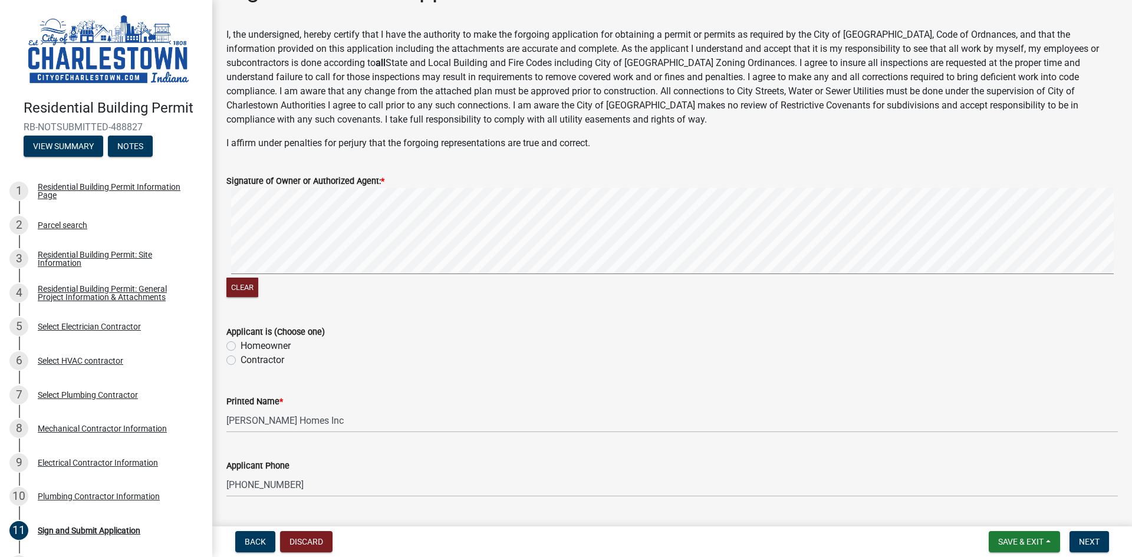
scroll to position [118, 0]
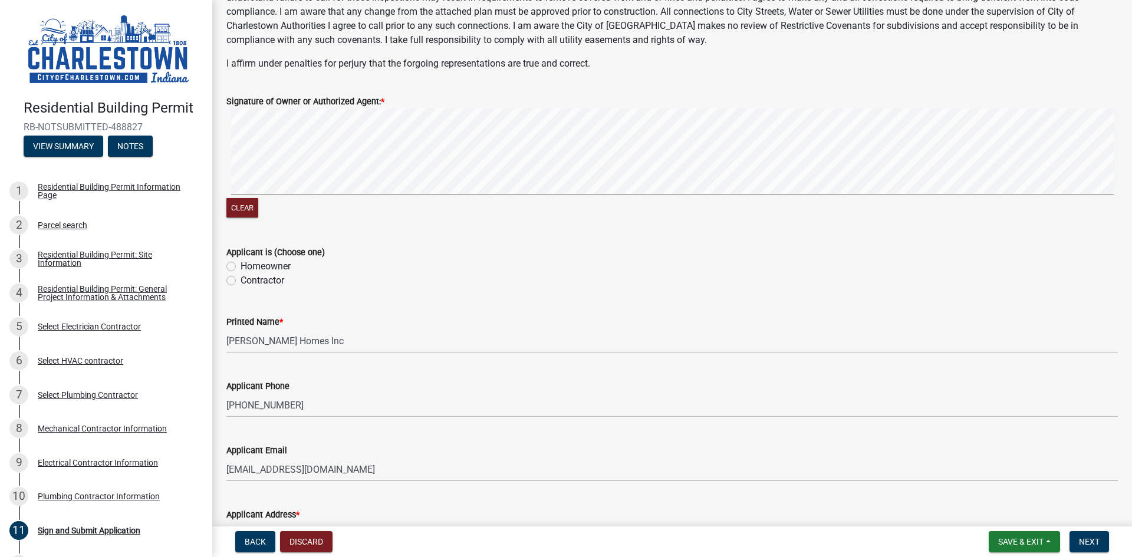
click at [240, 278] on label "Contractor" at bounding box center [262, 280] width 44 height 14
click at [240, 278] on input "Contractor" at bounding box center [244, 277] width 8 height 8
radio input "true"
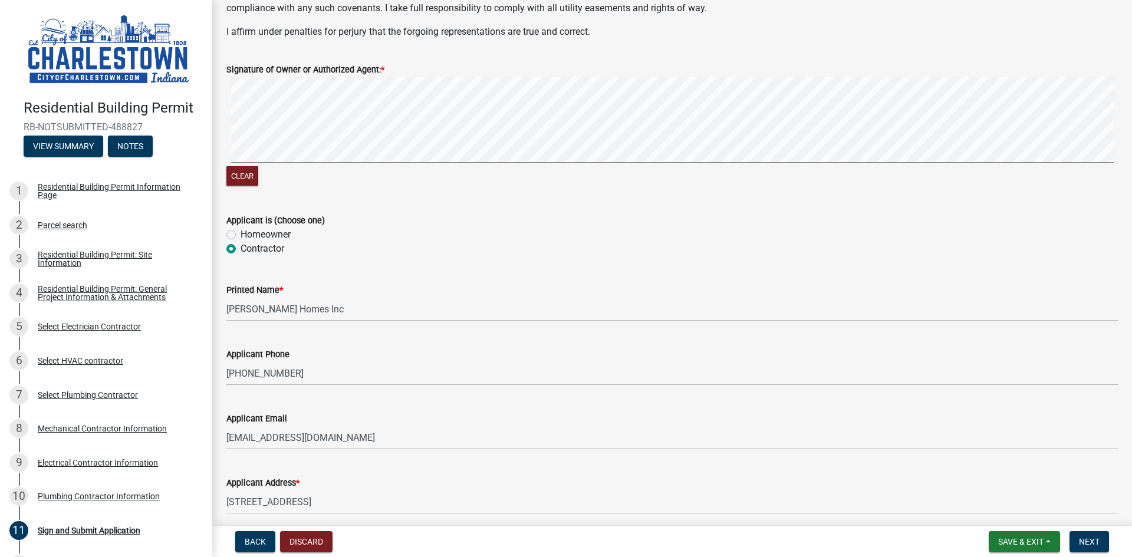
scroll to position [177, 0]
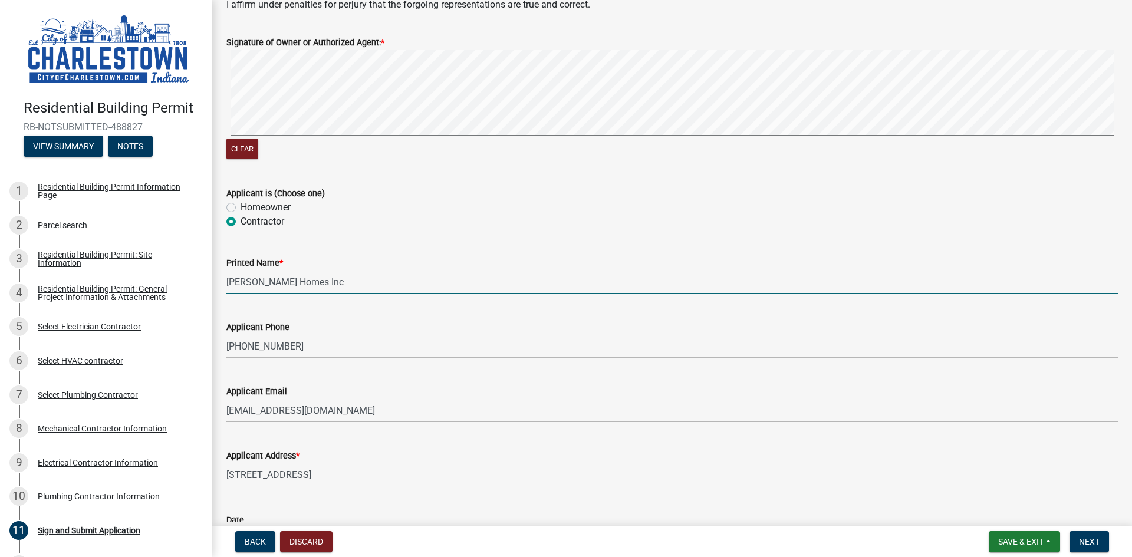
drag, startPoint x: 327, startPoint y: 279, endPoint x: -73, endPoint y: 263, distance: 400.5
click at [0, 263] on html "Internet Explorer does NOT work with GeoPermits. Get a new browser for more sec…" at bounding box center [566, 278] width 1132 height 557
type input "[PERSON_NAME]"
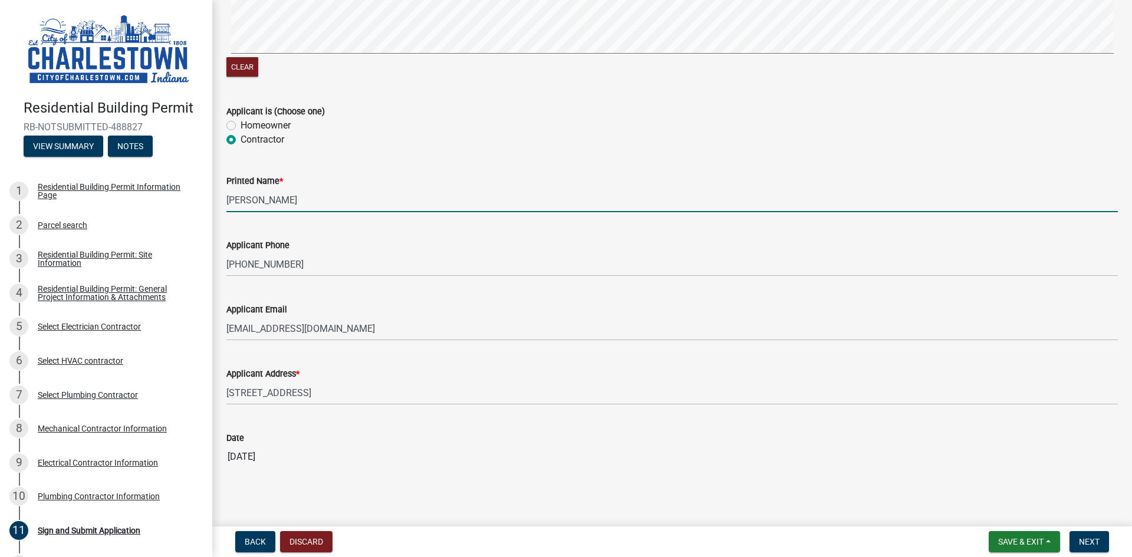
scroll to position [261, 0]
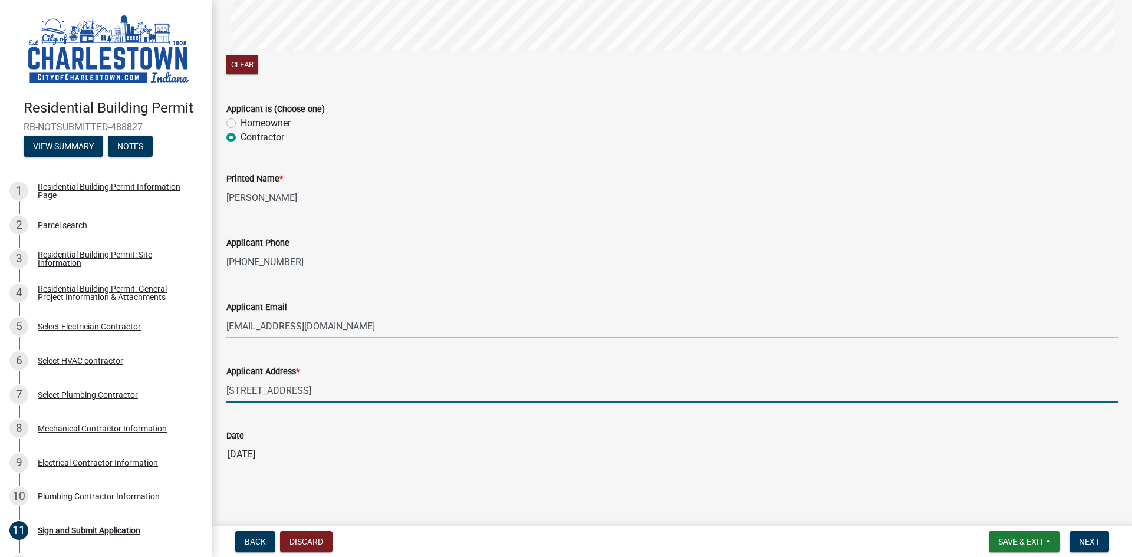
click at [348, 387] on input "[STREET_ADDRESS]" at bounding box center [671, 390] width 891 height 24
type input "[STREET_ADDRESS]"
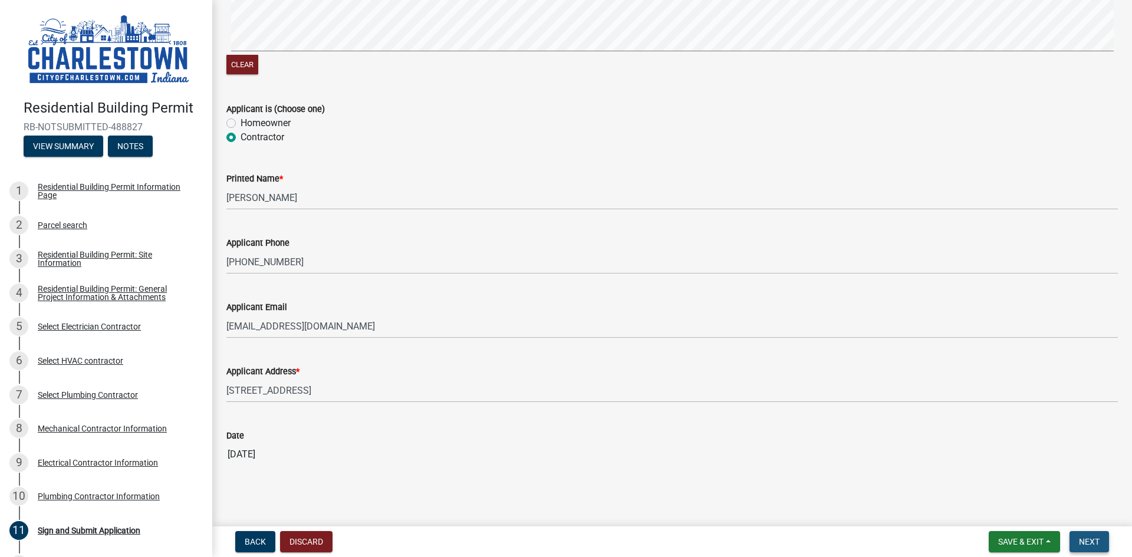
click at [1100, 543] on button "Next" at bounding box center [1088, 541] width 39 height 21
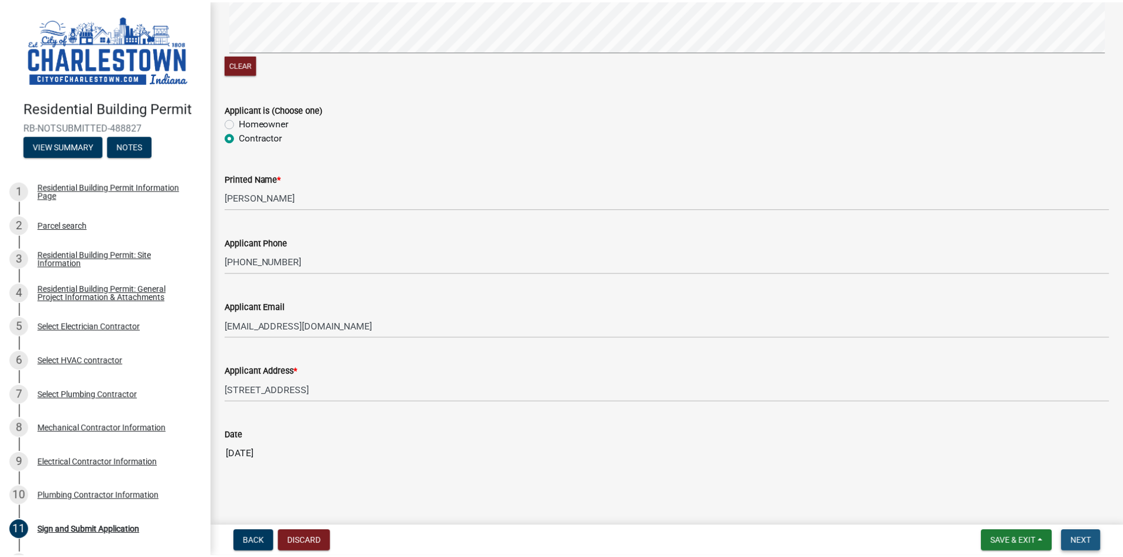
scroll to position [0, 0]
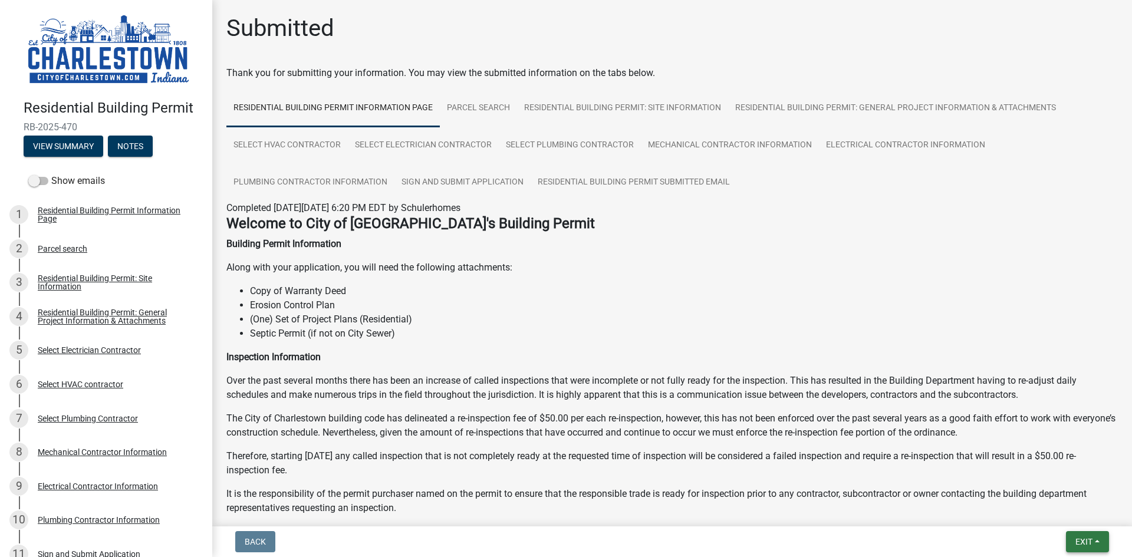
click at [1096, 537] on button "Exit" at bounding box center [1087, 541] width 43 height 21
click at [1049, 513] on button "Save & Exit" at bounding box center [1061, 511] width 94 height 28
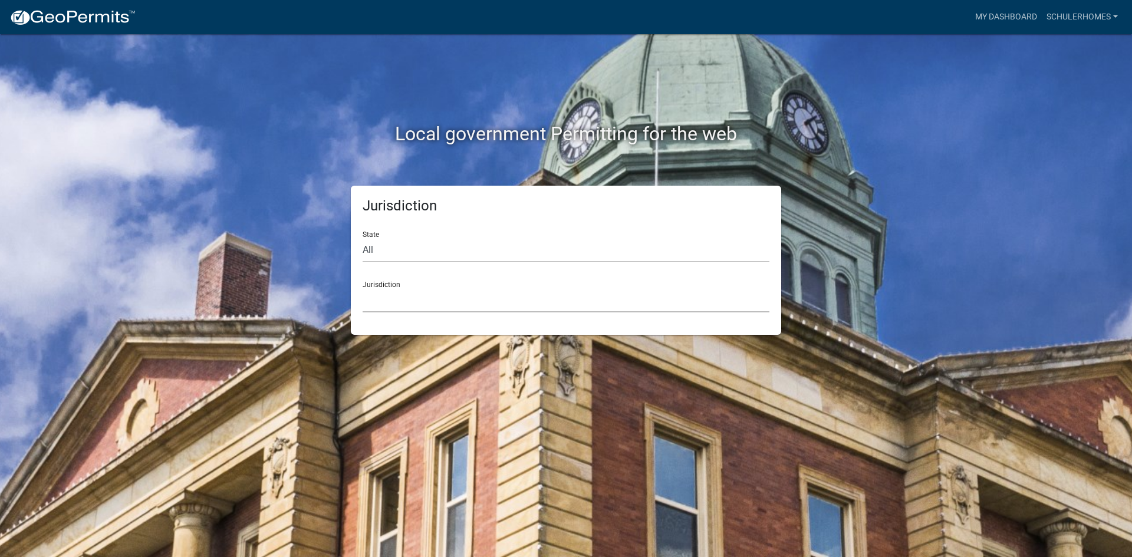
click at [427, 298] on select "Custer County, Colorado Carroll County, Georgia Cook County, Georgia Crawford C…" at bounding box center [565, 300] width 407 height 24
